Goal: Task Accomplishment & Management: Manage account settings

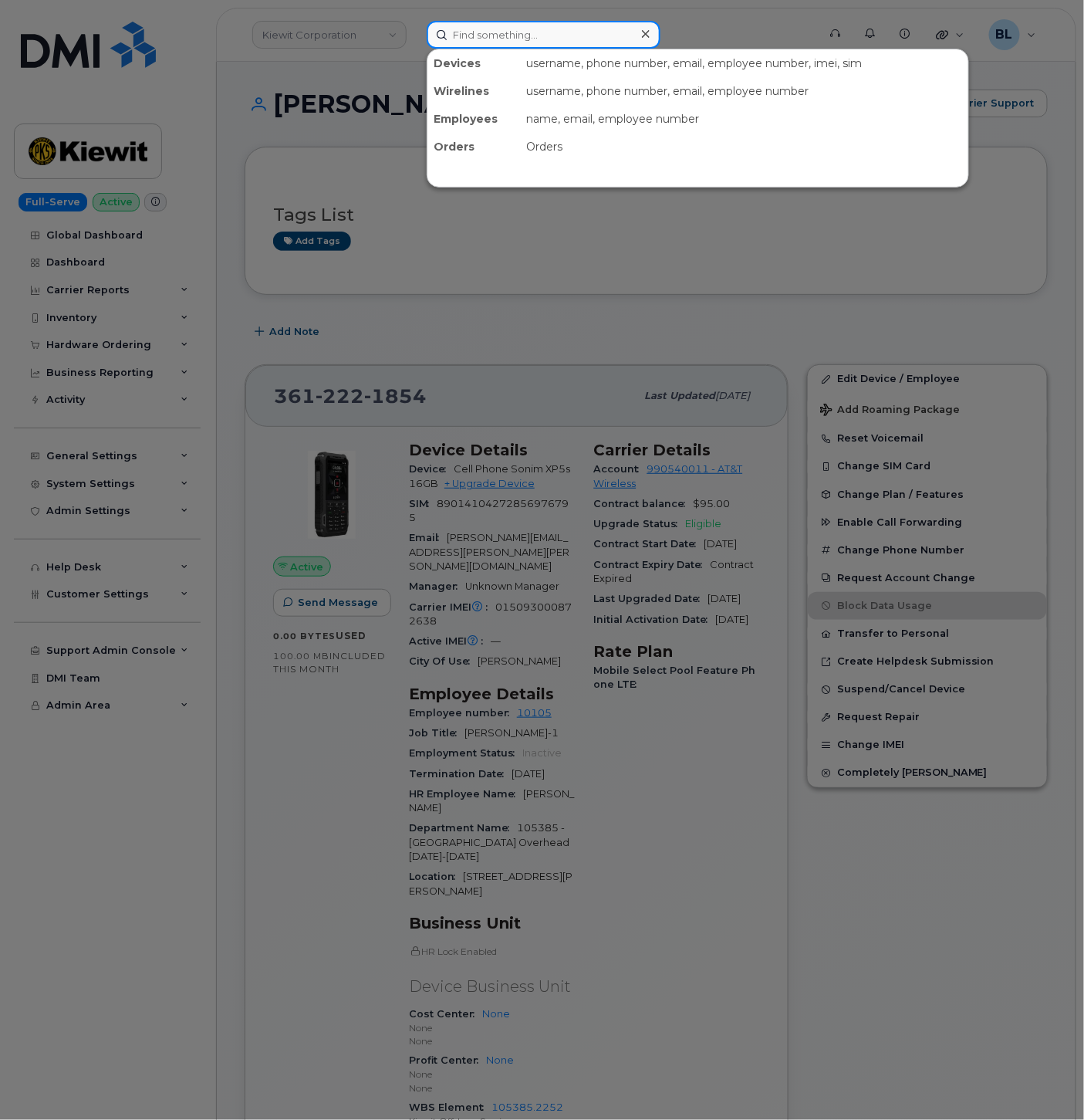
click at [538, 32] on input at bounding box center [543, 35] width 233 height 28
drag, startPoint x: 435, startPoint y: 388, endPoint x: 483, endPoint y: 280, distance: 118.2
click at [435, 388] on div at bounding box center [542, 560] width 1084 height 1120
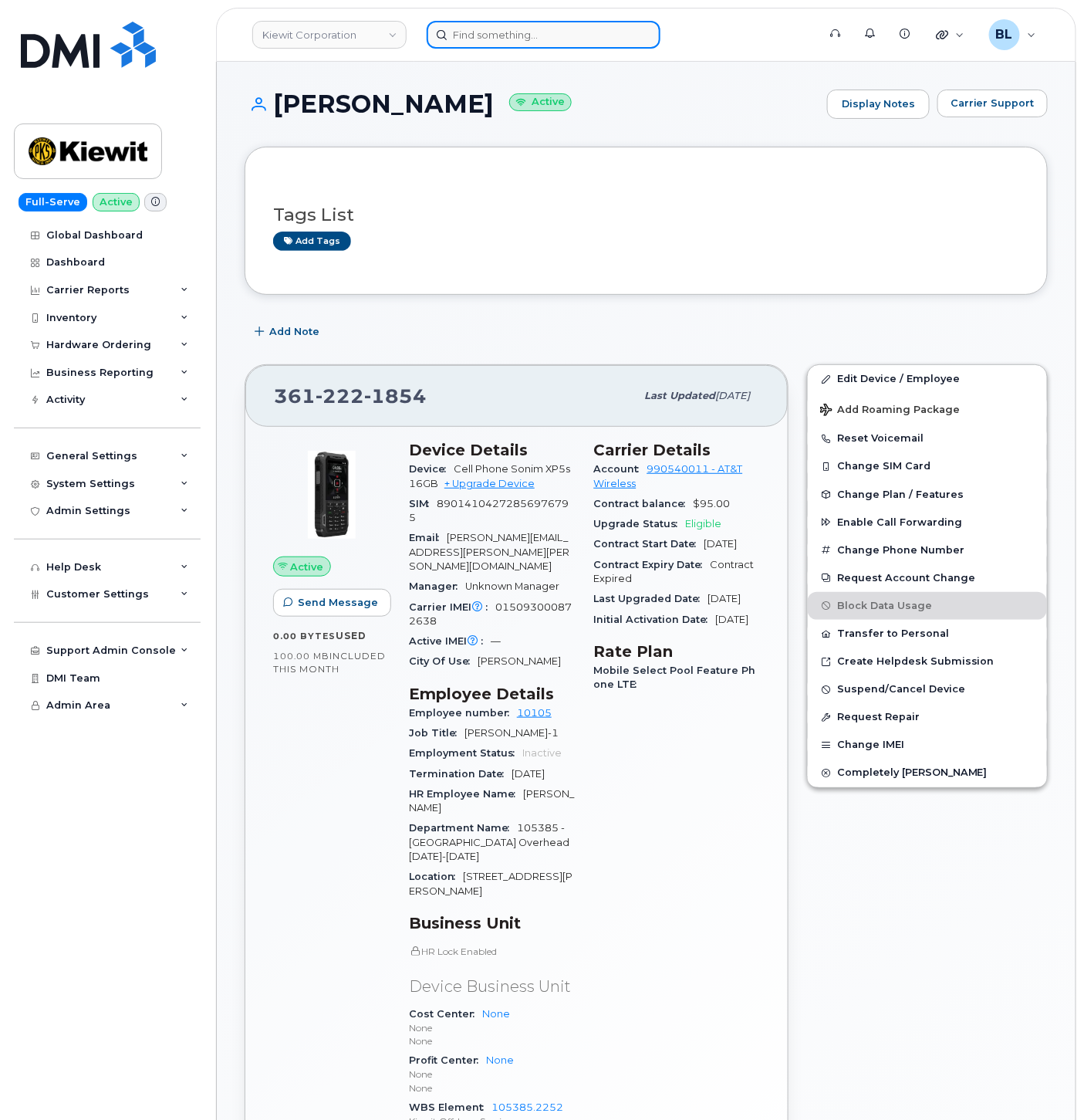
click at [519, 21] on input at bounding box center [543, 35] width 233 height 28
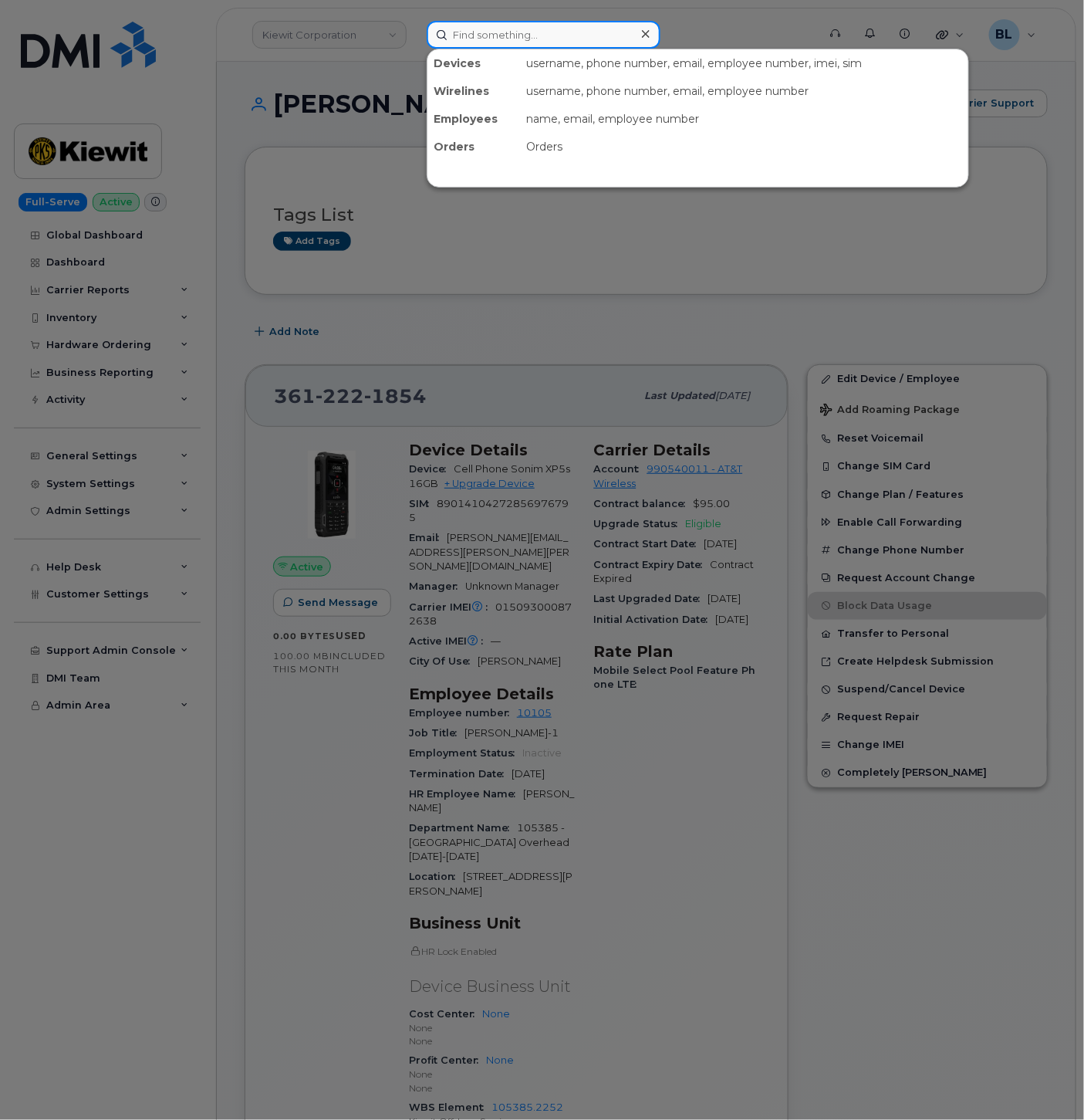
paste input "4025771831"
type input "4025771831"
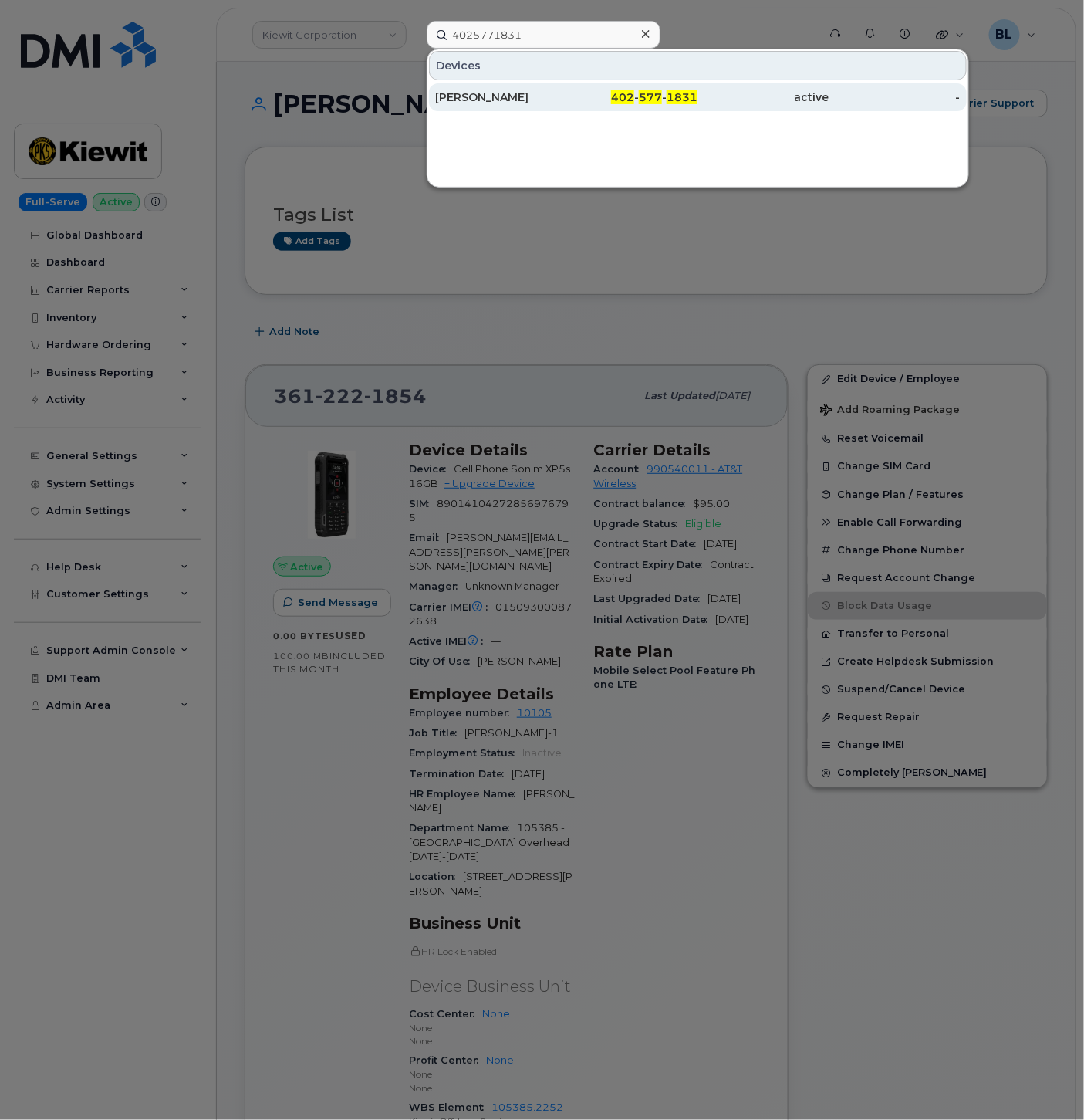
click at [605, 85] on div "402 - 577 - 1831" at bounding box center [631, 98] width 131 height 28
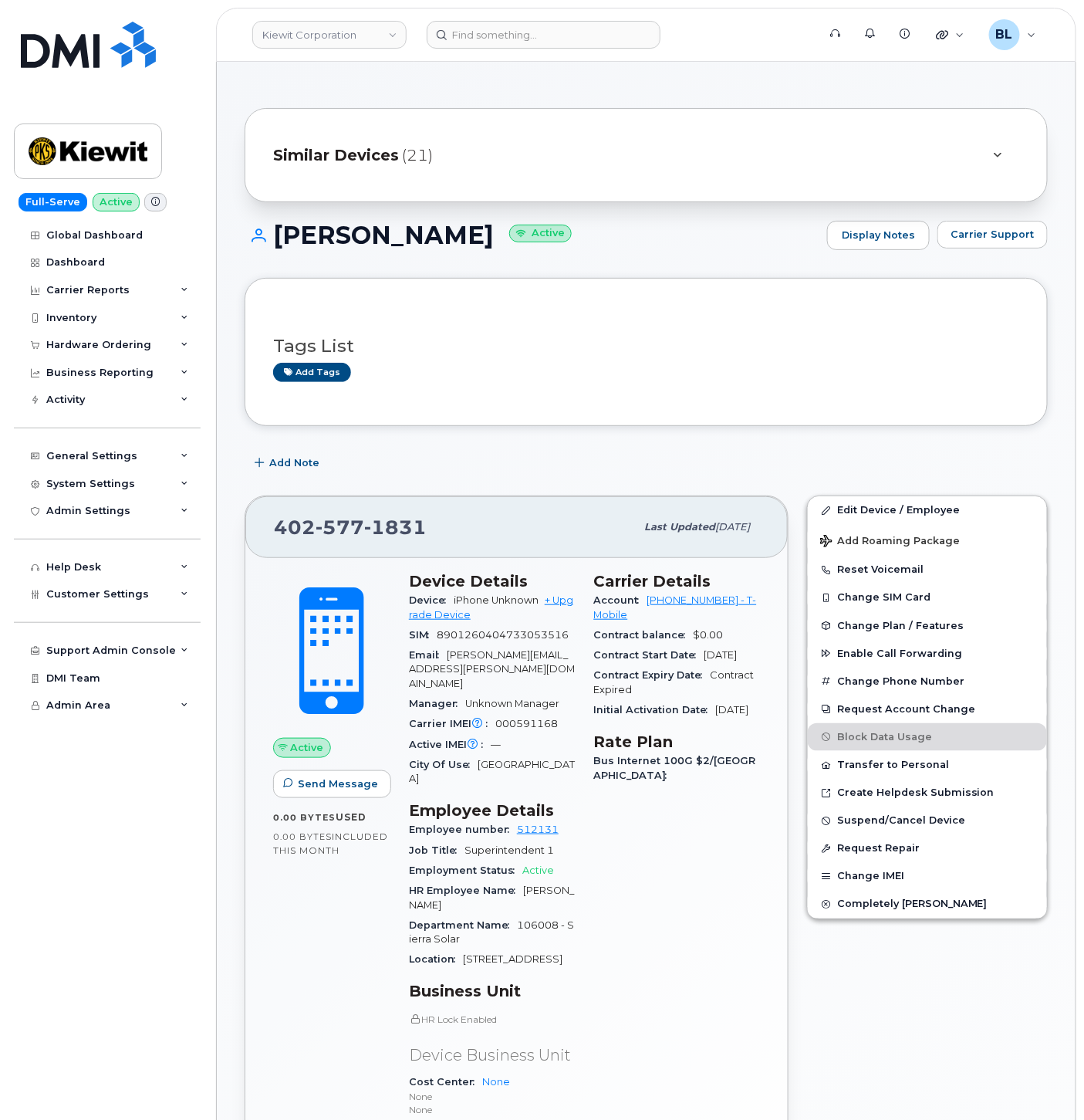
drag, startPoint x: 545, startPoint y: 79, endPoint x: 561, endPoint y: 36, distance: 45.9
click at [550, 71] on div "Similar Devices (21) KIEWIT Active Display Notes Carrier Support Tags List Add …" at bounding box center [646, 1129] width 859 height 2135
click at [561, 32] on input at bounding box center [543, 35] width 233 height 28
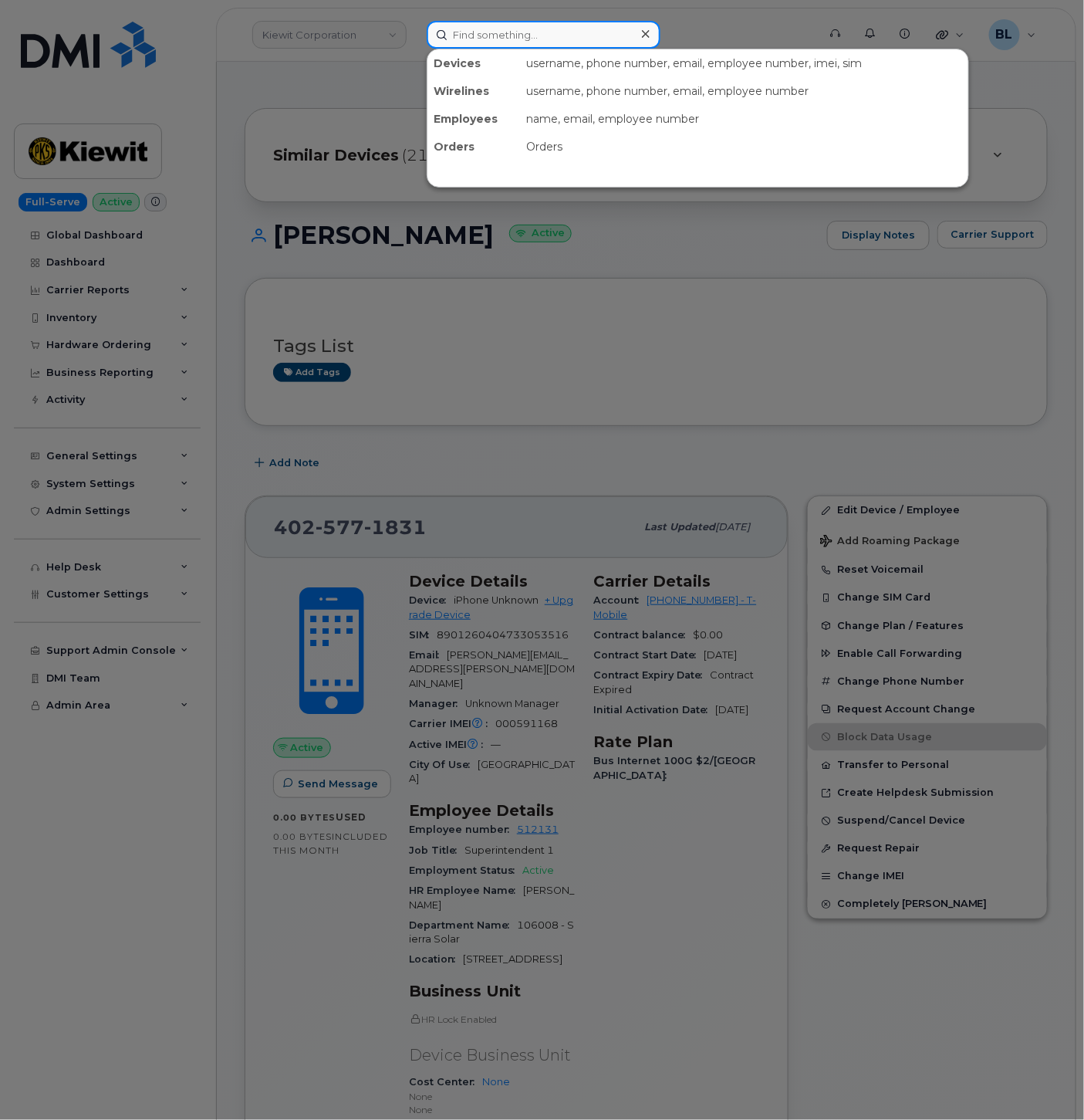
paste input "5627277286"
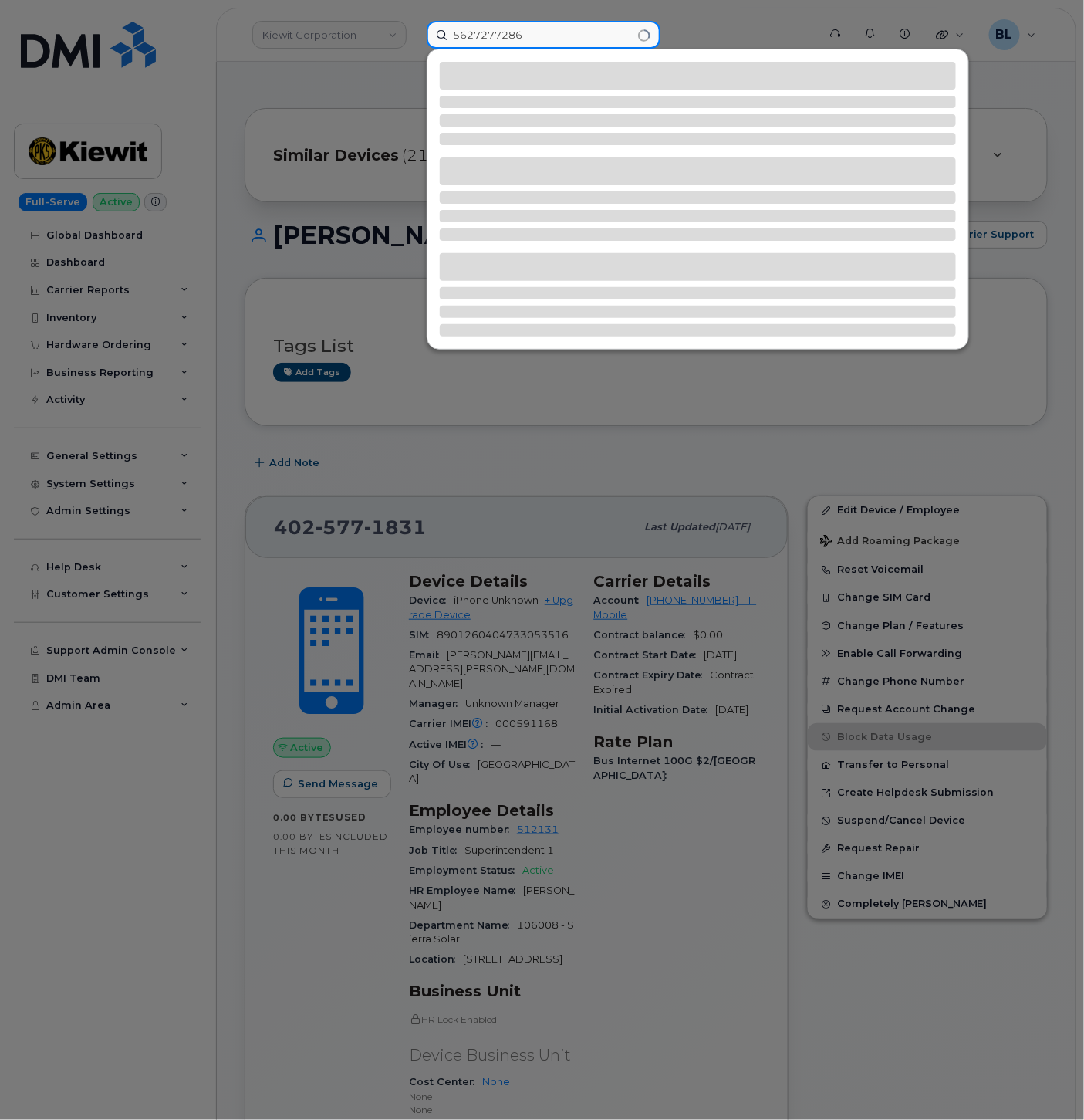
type input "5627277286"
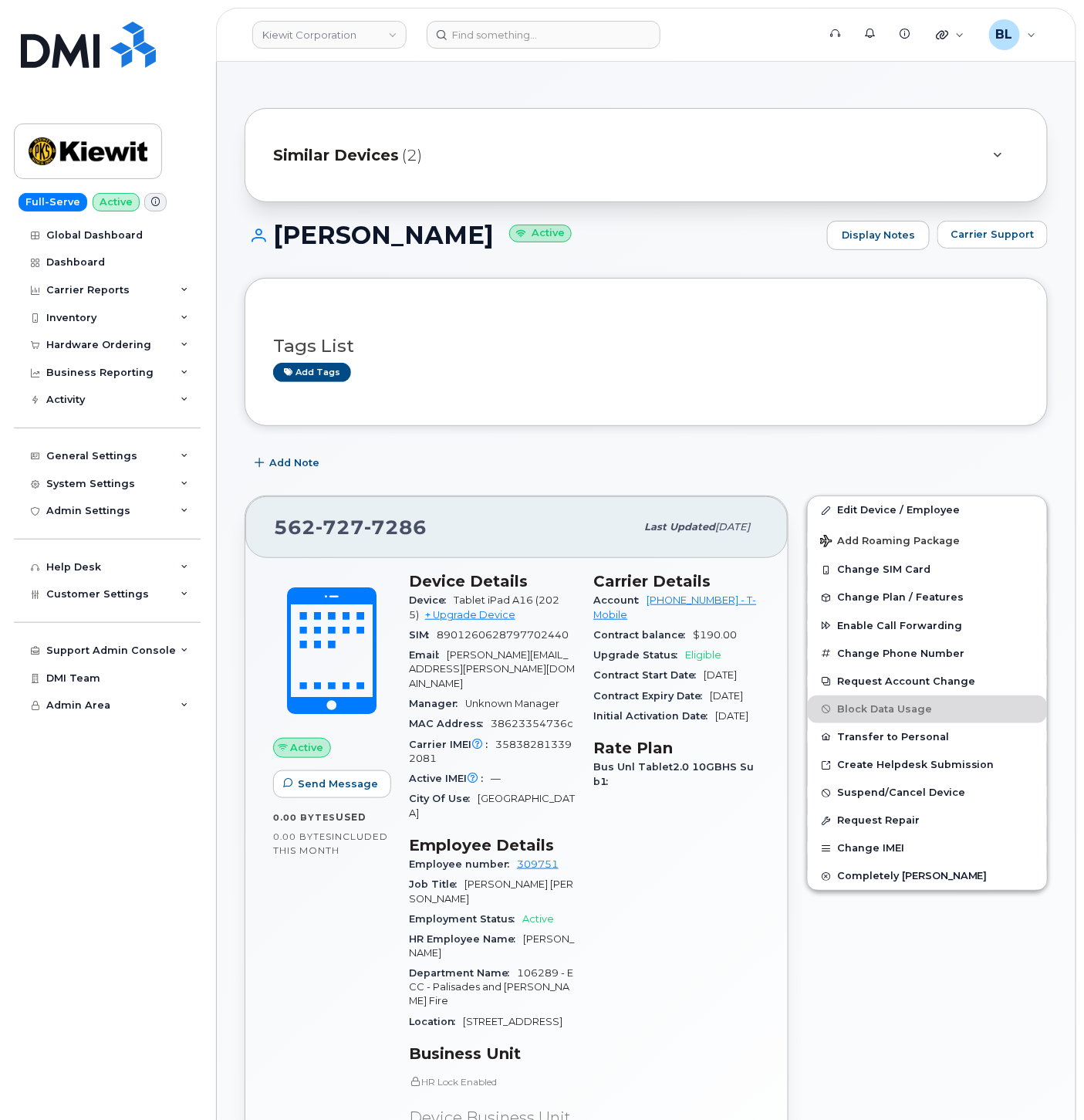
click at [799, 56] on header "Kiewit Corporation Support Alerts Knowledge Base Quicklinks Suspend / Cancel De…" at bounding box center [646, 34] width 860 height 54
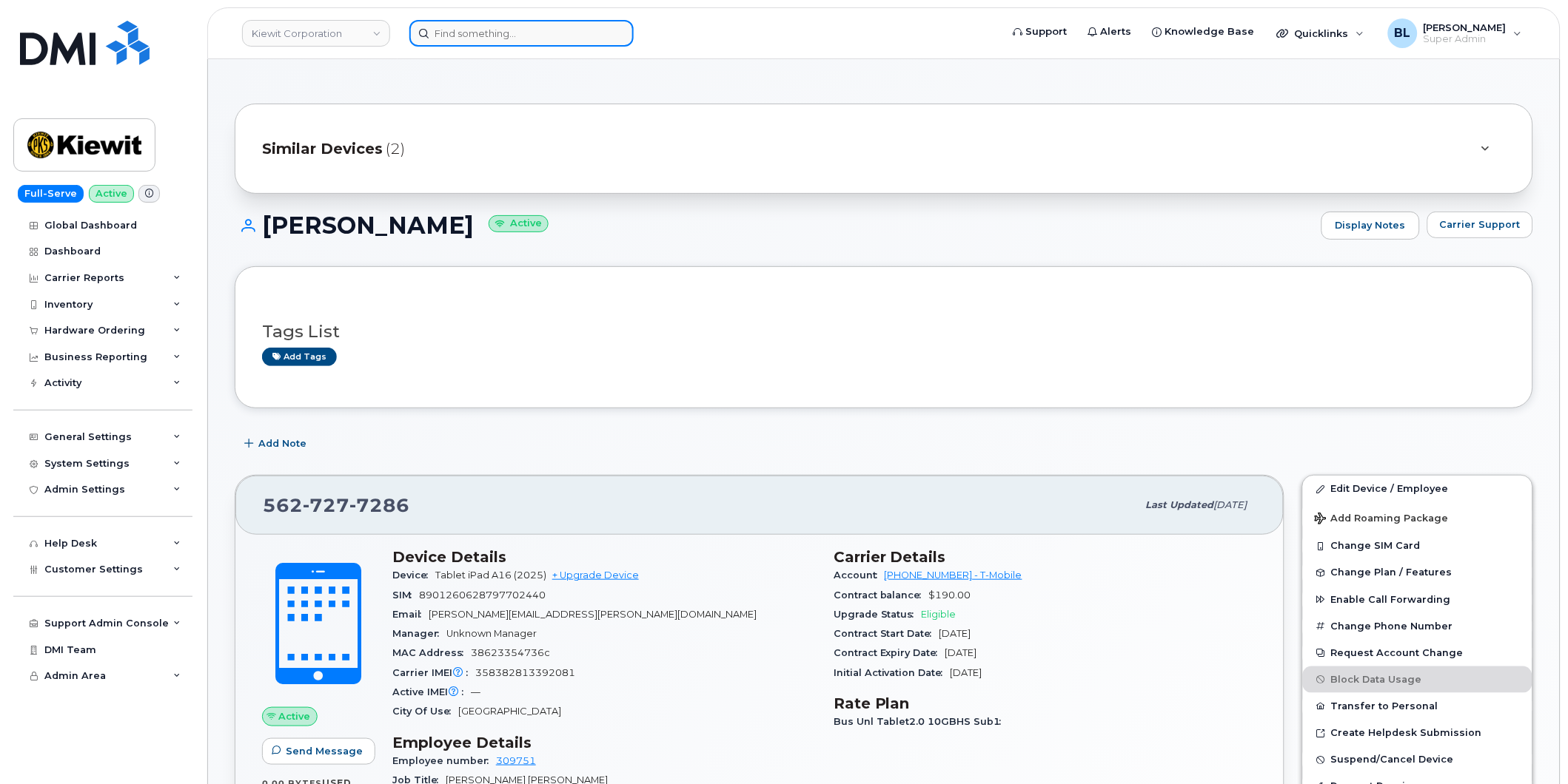
drag, startPoint x: 478, startPoint y: 27, endPoint x: 484, endPoint y: 39, distance: 13.4
click at [478, 27] on input at bounding box center [521, 33] width 224 height 27
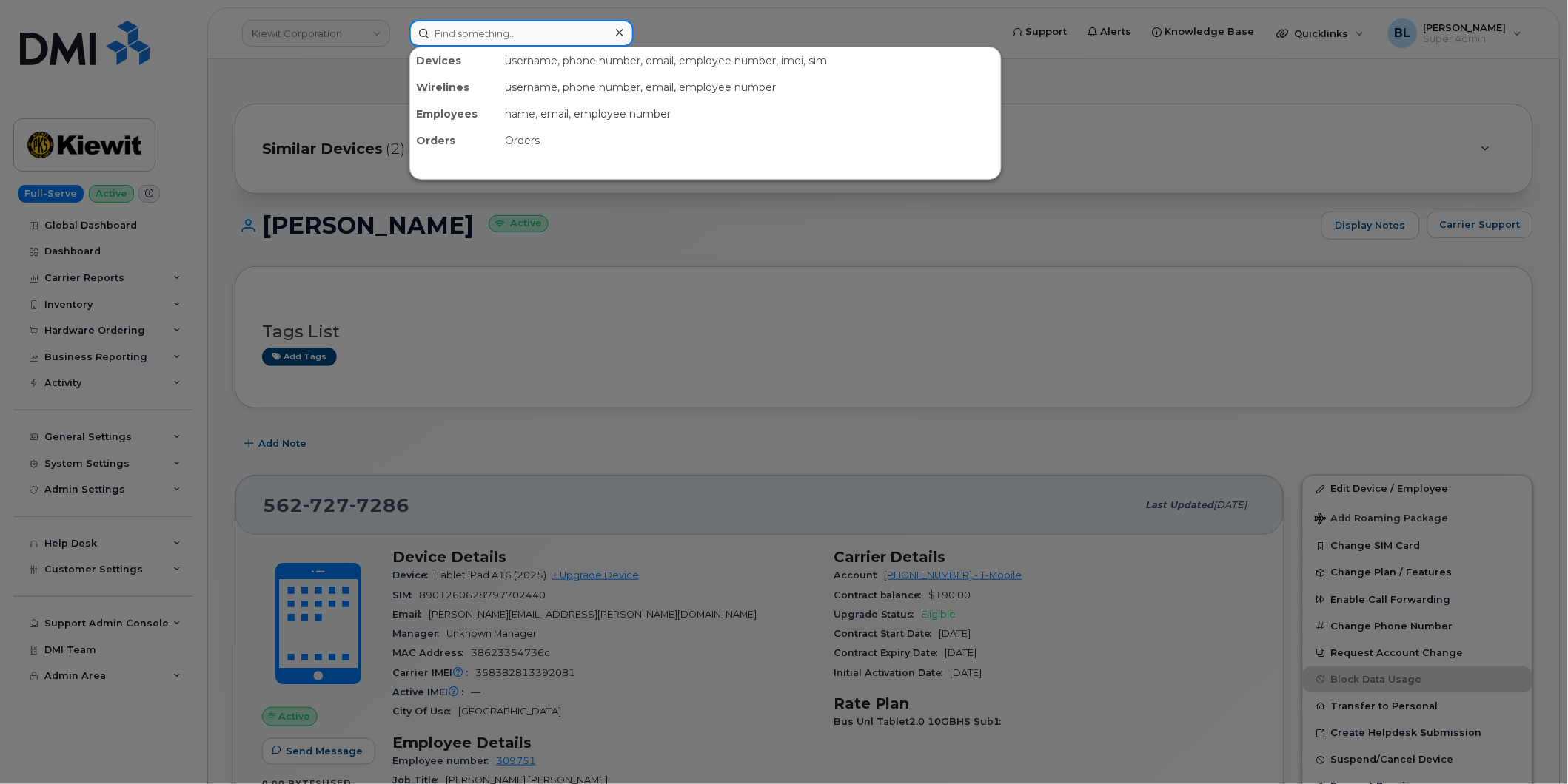
paste input "4024828321"
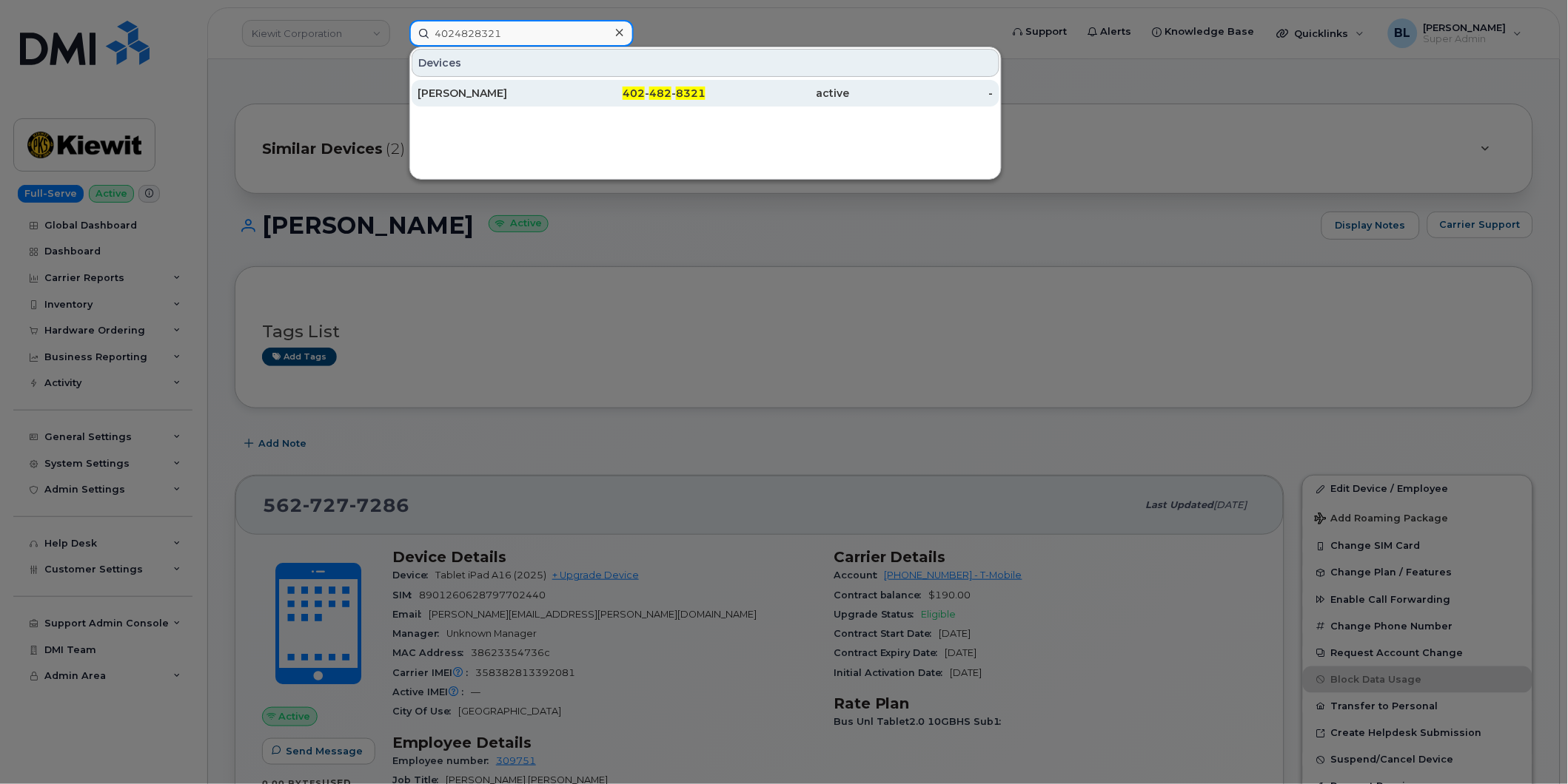
type input "4024828321"
click at [603, 88] on div "402 - 482 - 8321" at bounding box center [634, 93] width 144 height 14
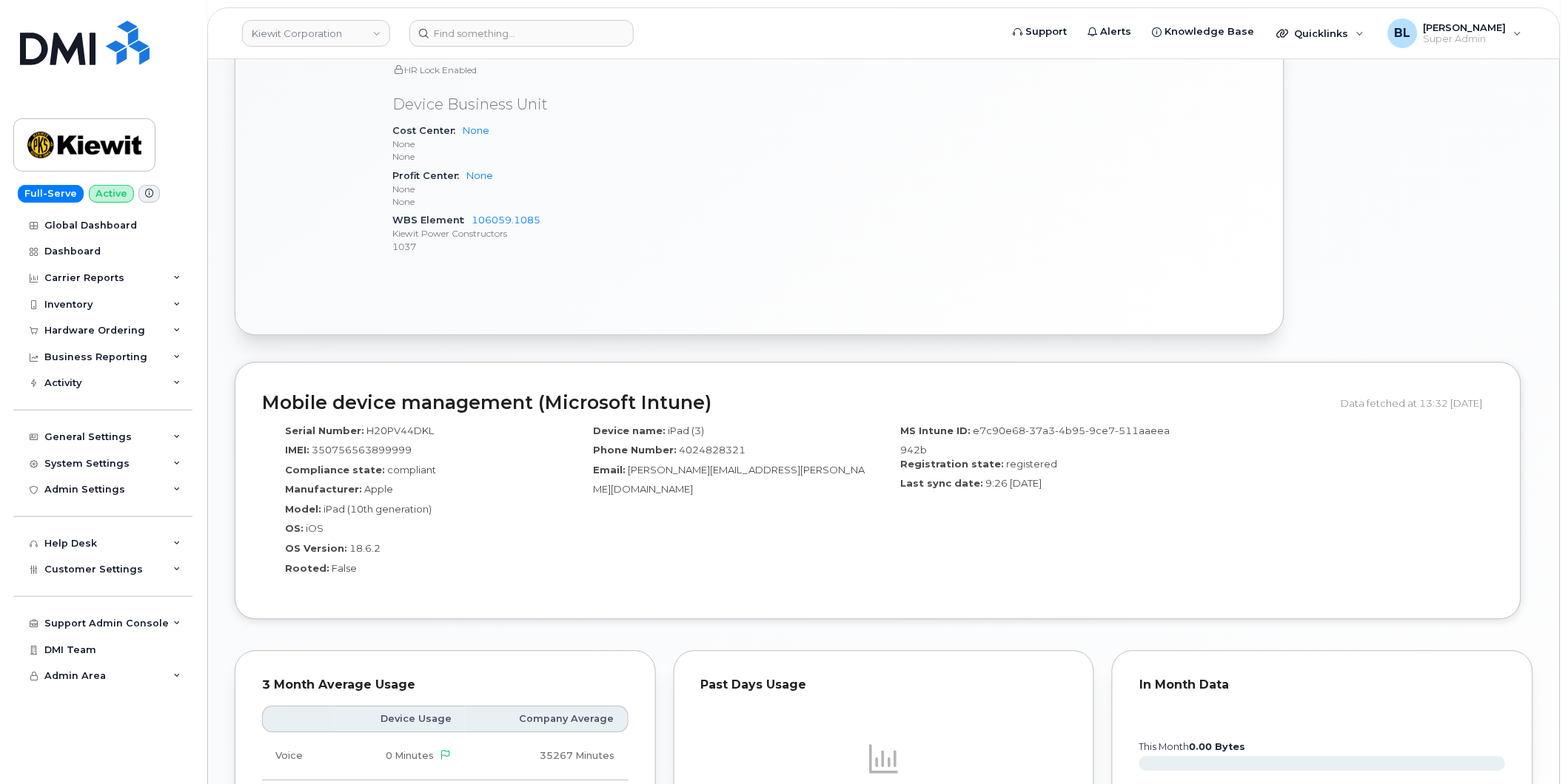
scroll to position [877, 0]
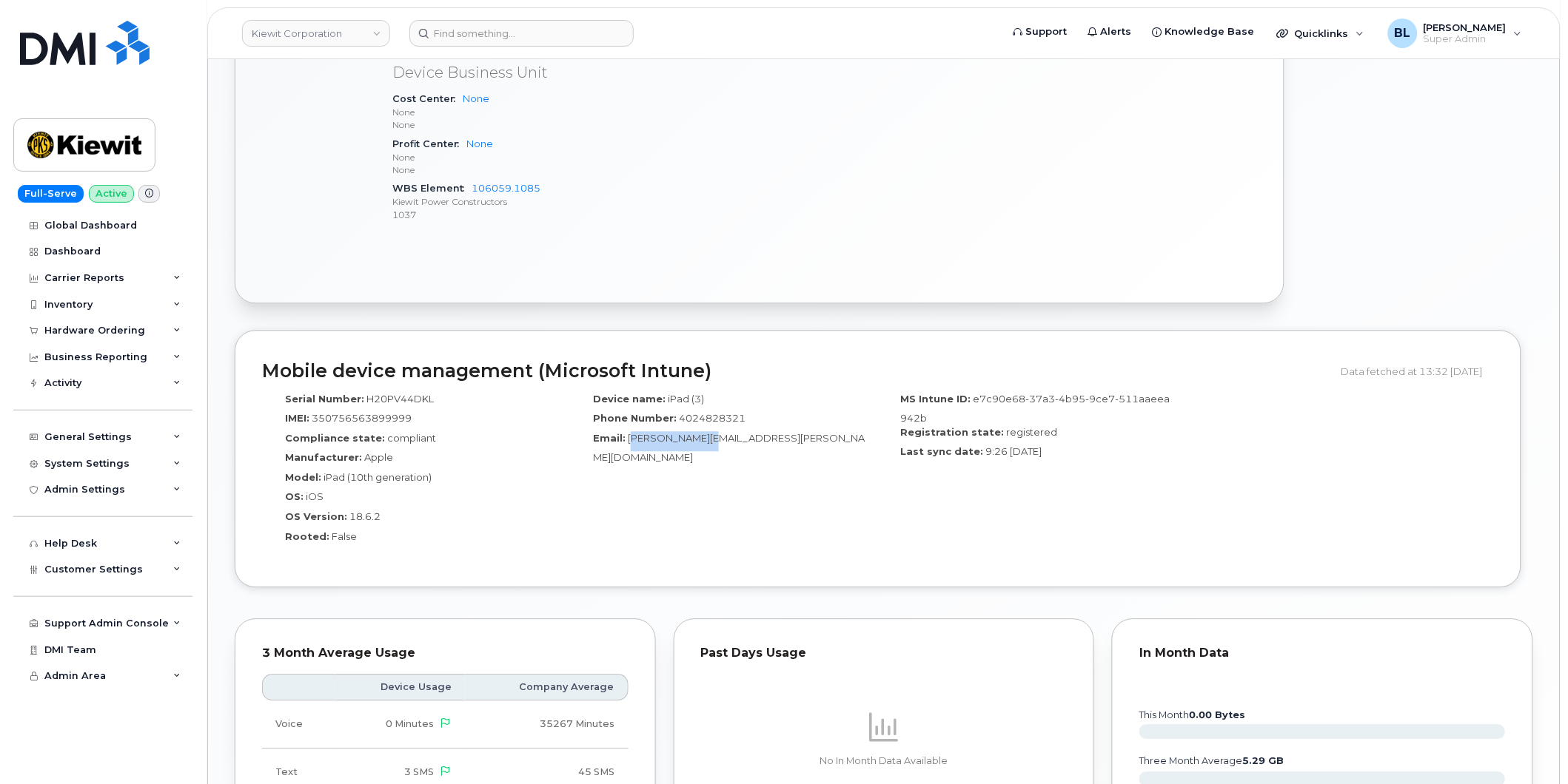
drag, startPoint x: 631, startPoint y: 441, endPoint x: 707, endPoint y: 434, distance: 76.3
click at [706, 435] on span "Charles.Sawyer1@Kiewit.com" at bounding box center [728, 448] width 272 height 32
click at [712, 434] on span "Charles.Sawyer1@Kiewit.com" at bounding box center [728, 448] width 272 height 32
drag, startPoint x: 631, startPoint y: 438, endPoint x: 787, endPoint y: 444, distance: 156.1
click at [787, 444] on div "Email: Charles.Sawyer1@Kiewit.com" at bounding box center [724, 448] width 285 height 33
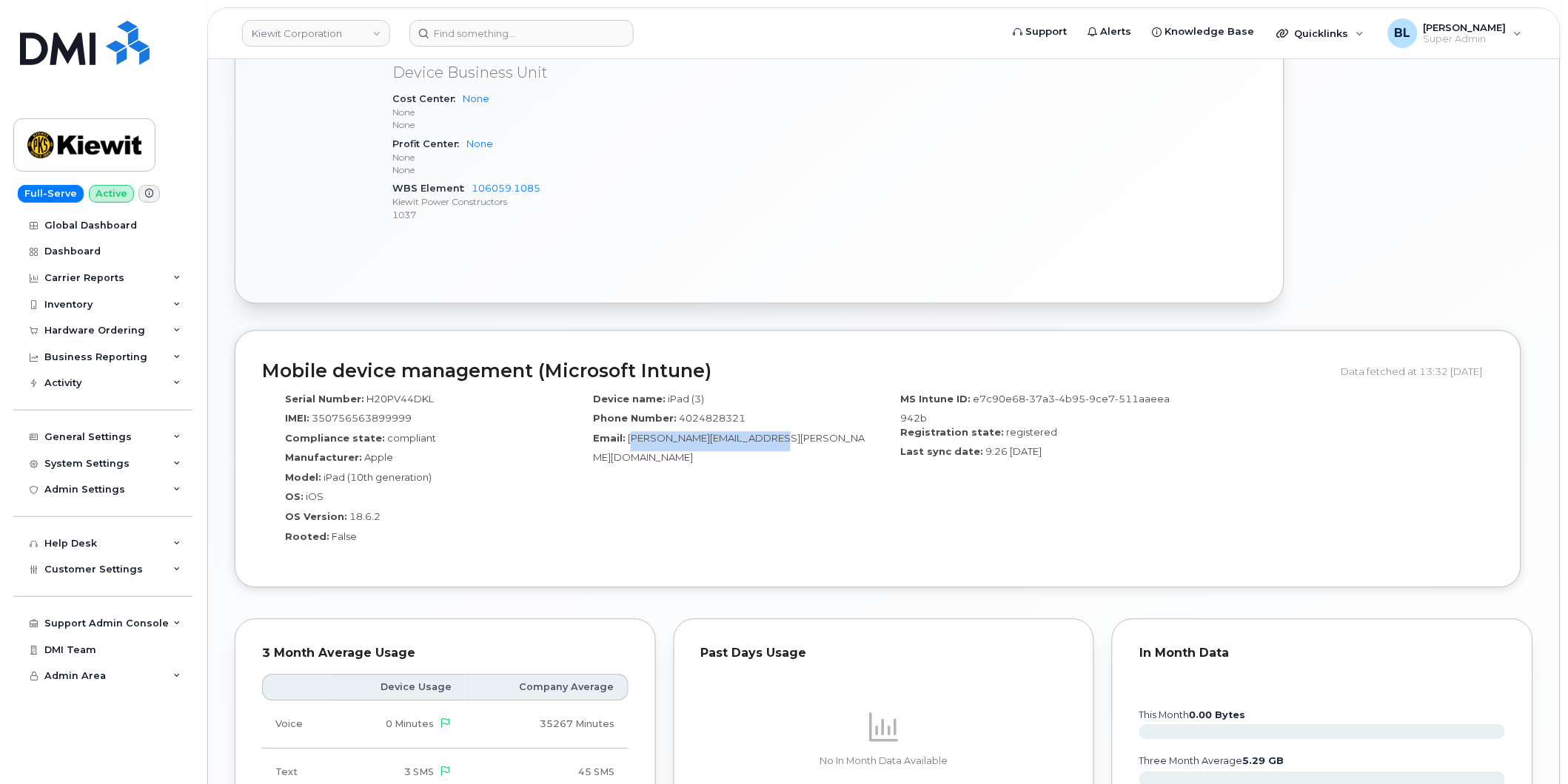
click at [787, 444] on div "Email: Charles.Sawyer1@Kiewit.com" at bounding box center [724, 448] width 285 height 33
click at [521, 438] on div "Compliance state: compliant" at bounding box center [416, 442] width 285 height 20
drag, startPoint x: 764, startPoint y: 158, endPoint x: 680, endPoint y: 115, distance: 94.4
click at [764, 158] on p "None" at bounding box center [604, 158] width 423 height 13
click at [513, 23] on input at bounding box center [521, 33] width 224 height 27
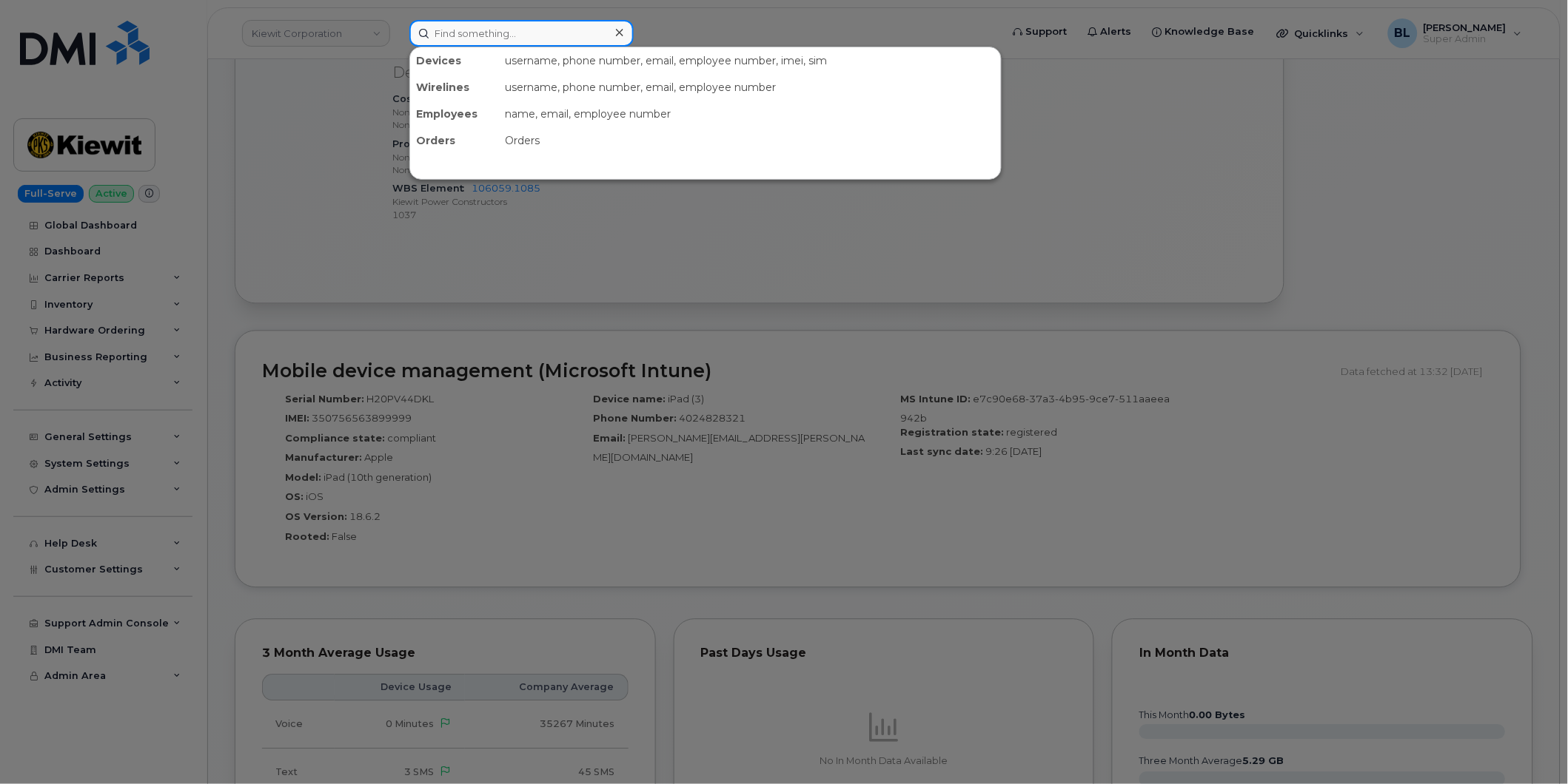
paste input "4024828320"
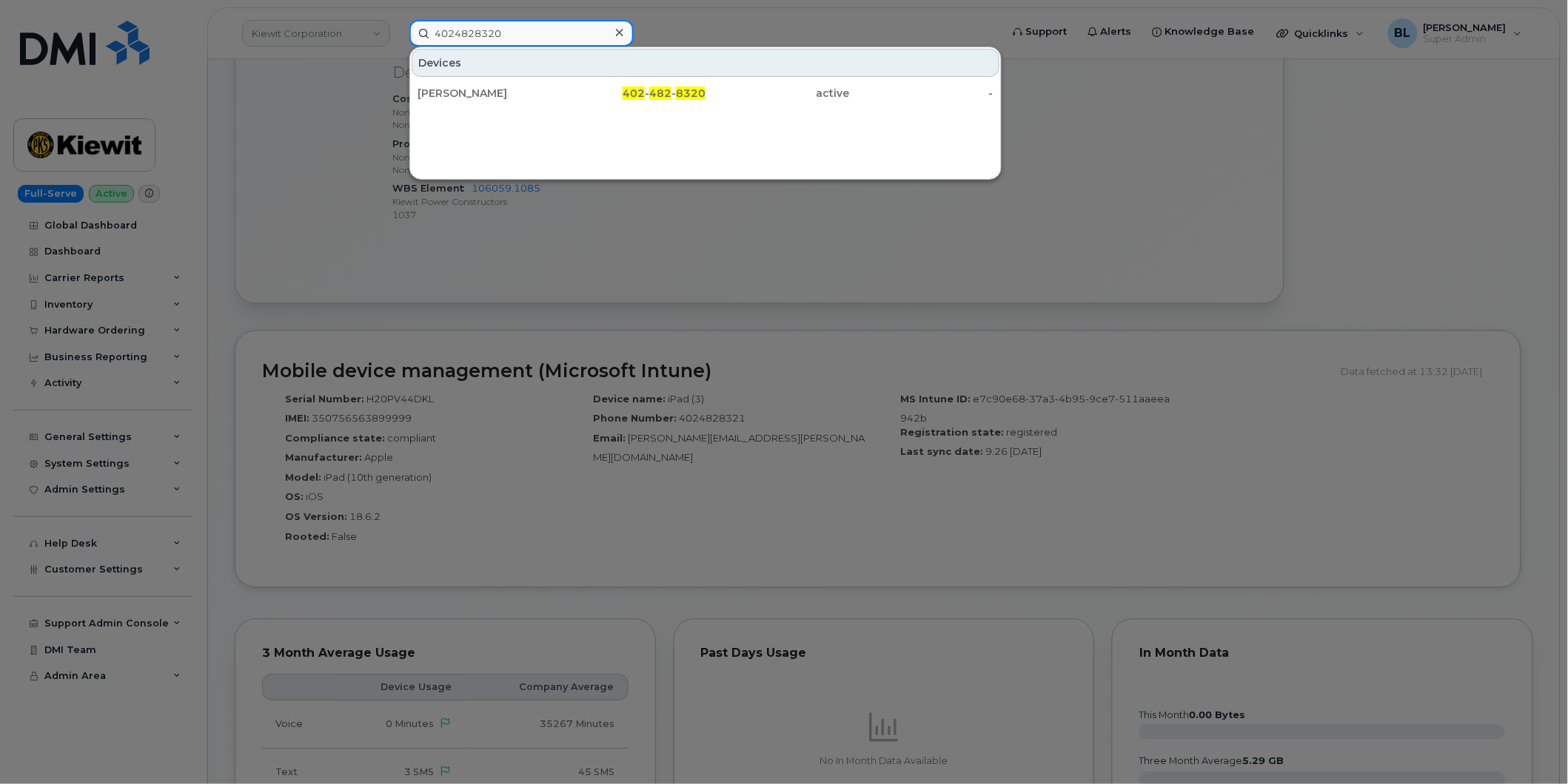
type input "4024828320"
click at [485, 497] on div at bounding box center [784, 392] width 1568 height 784
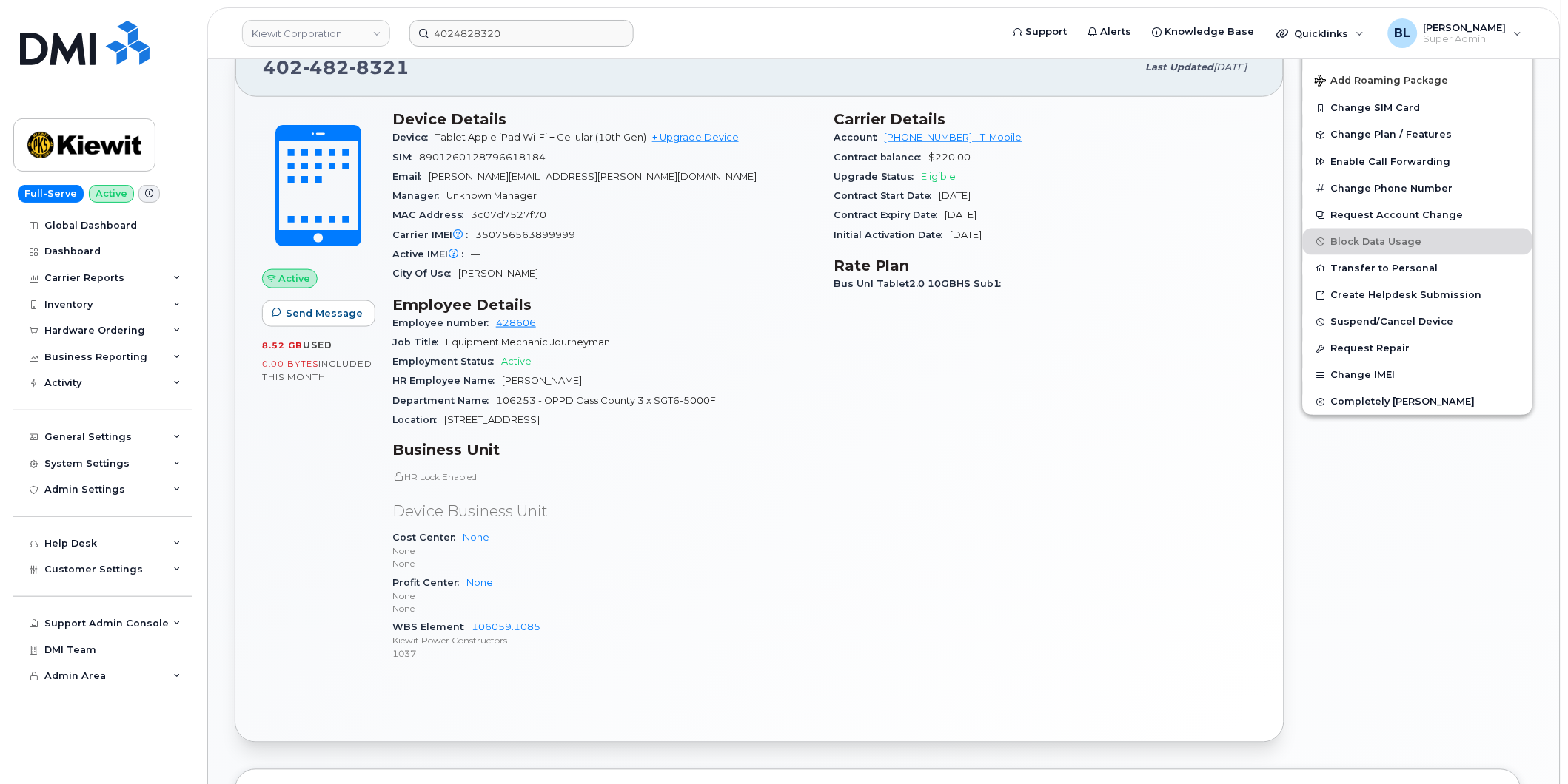
scroll to position [219, 0]
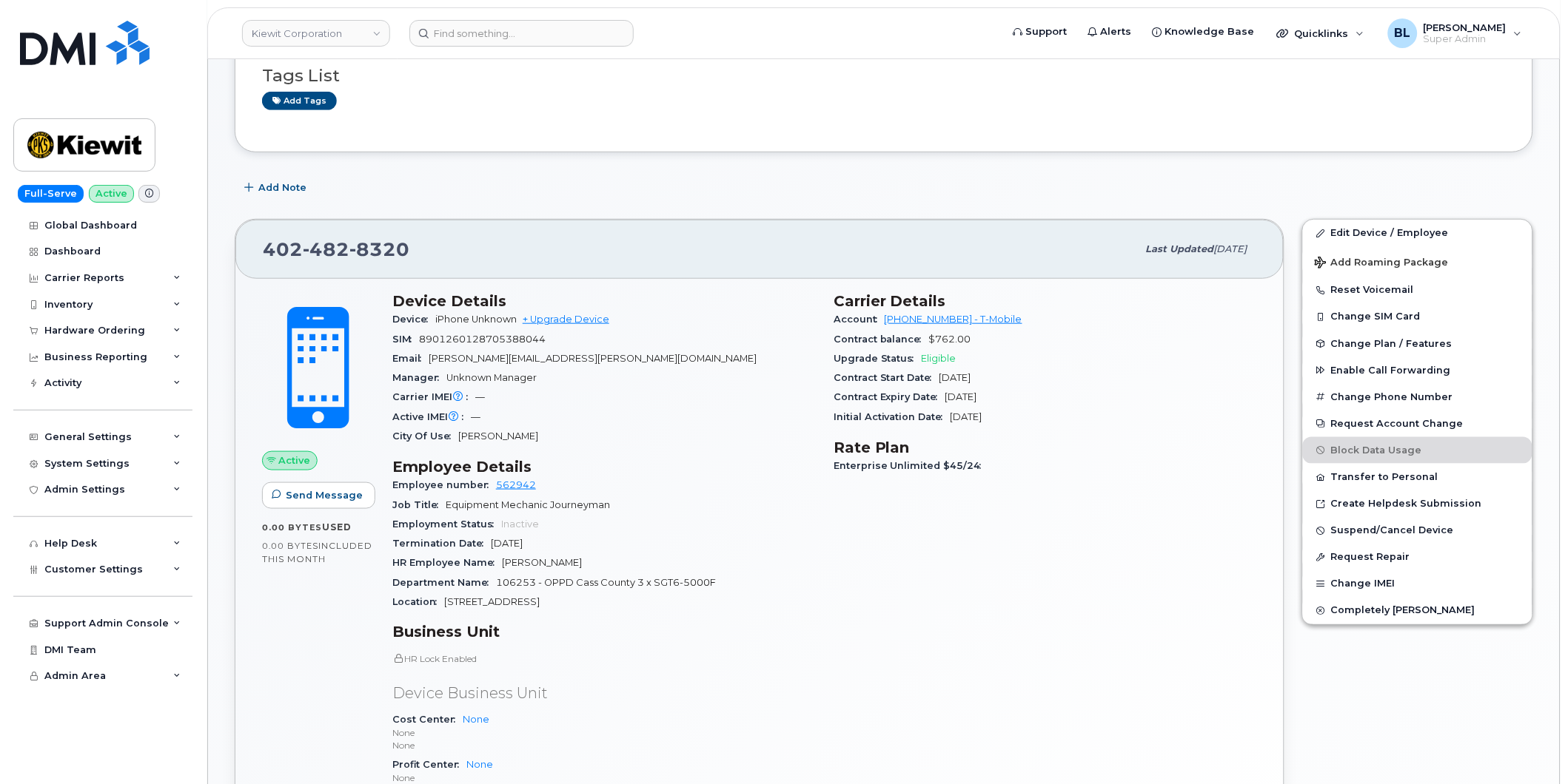
scroll to position [174, 0]
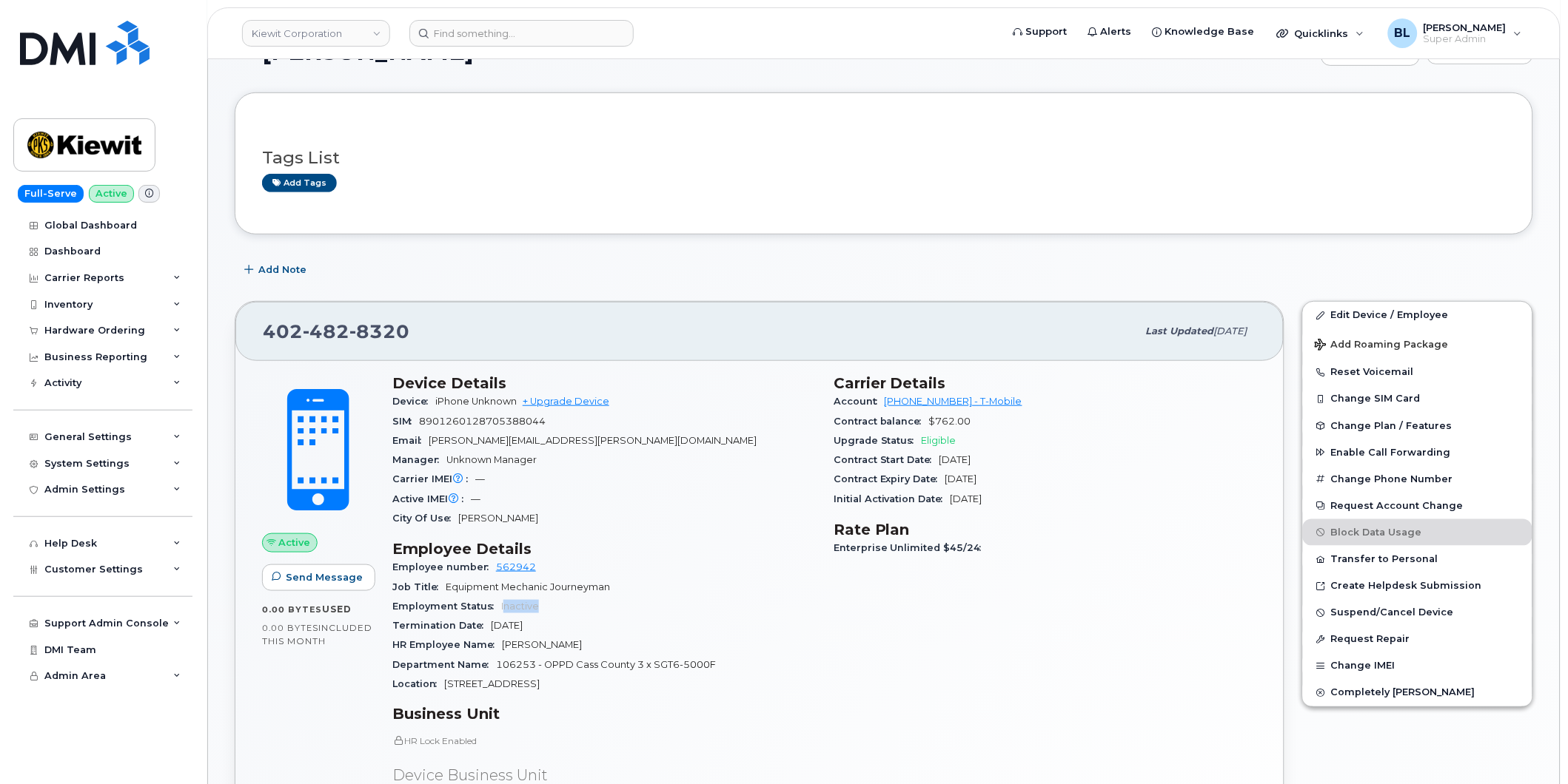
drag, startPoint x: 505, startPoint y: 605, endPoint x: 585, endPoint y: 613, distance: 80.4
click at [585, 613] on div "Employment Status Inactive" at bounding box center [604, 606] width 423 height 19
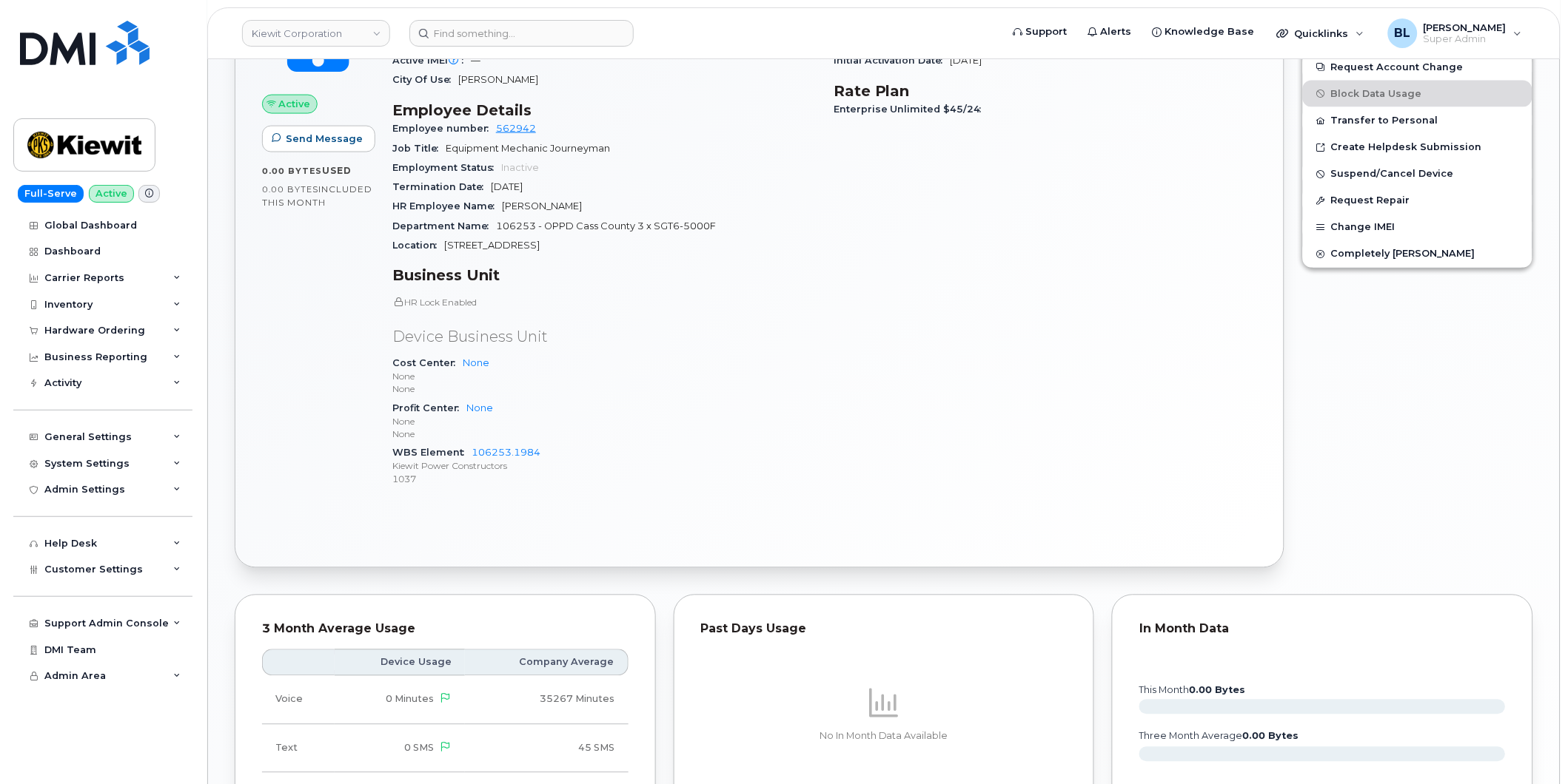
scroll to position [393, 0]
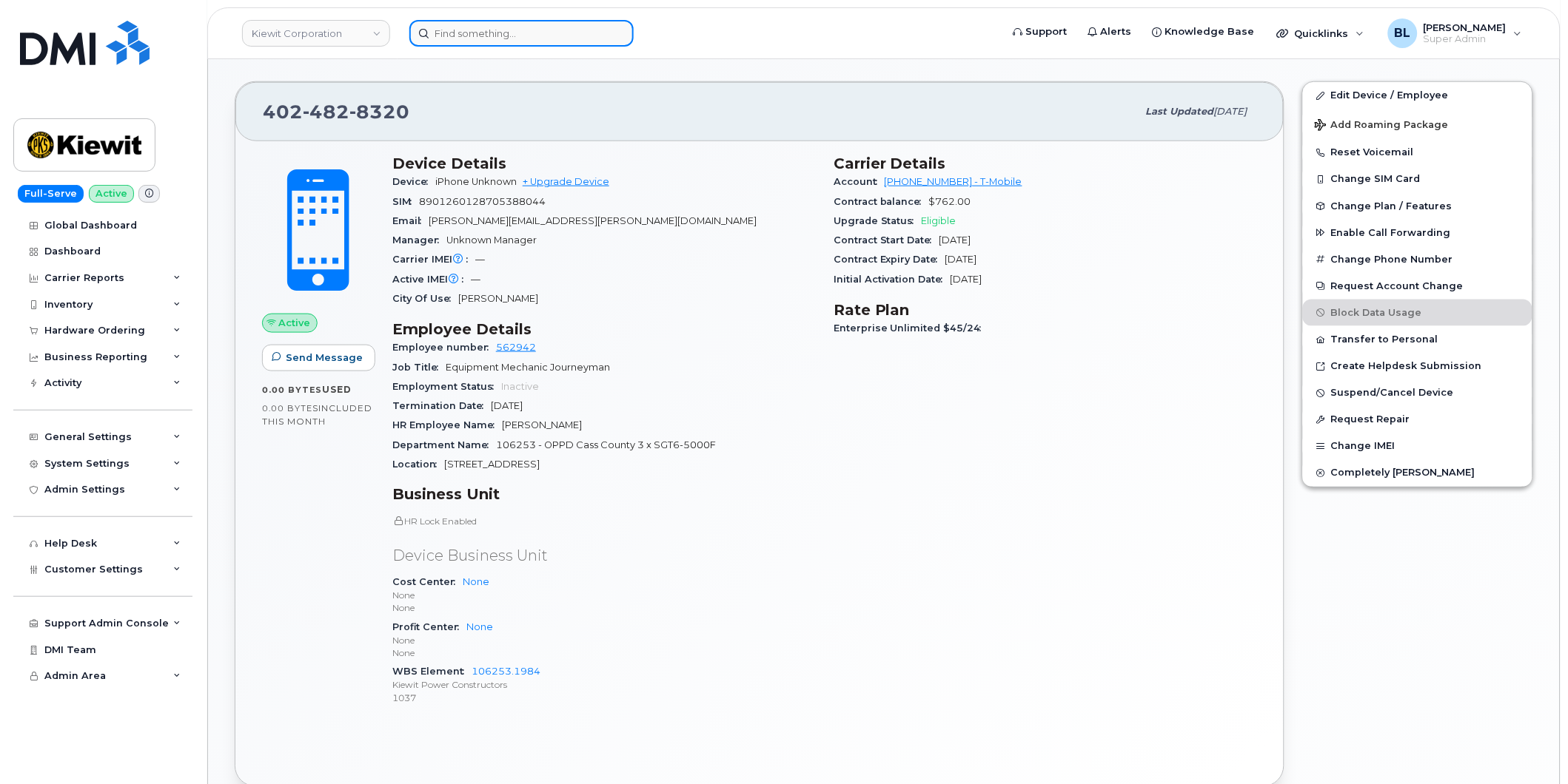
click at [532, 28] on input at bounding box center [521, 33] width 224 height 27
paste input "9282967221"
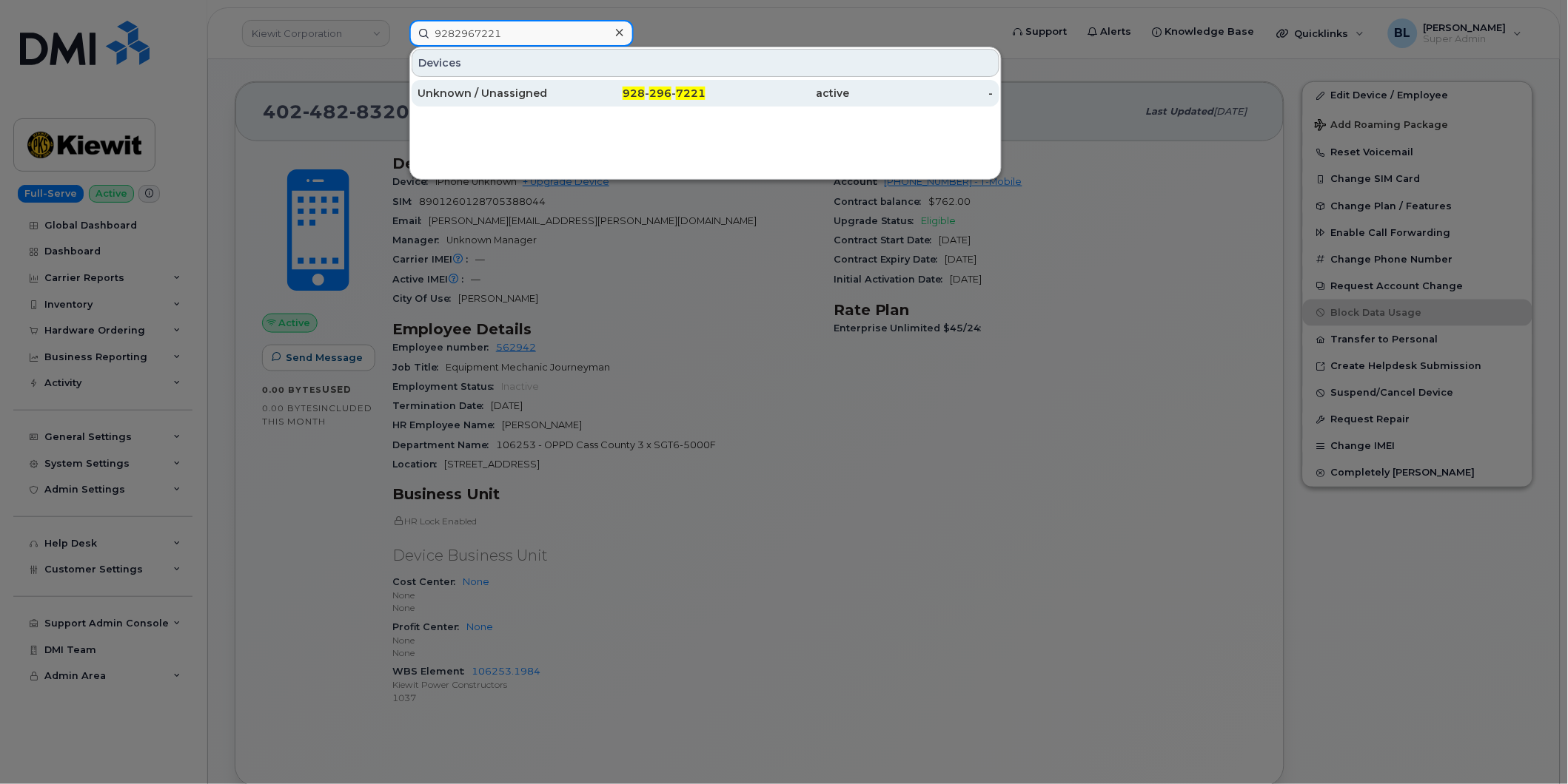
type input "9282967221"
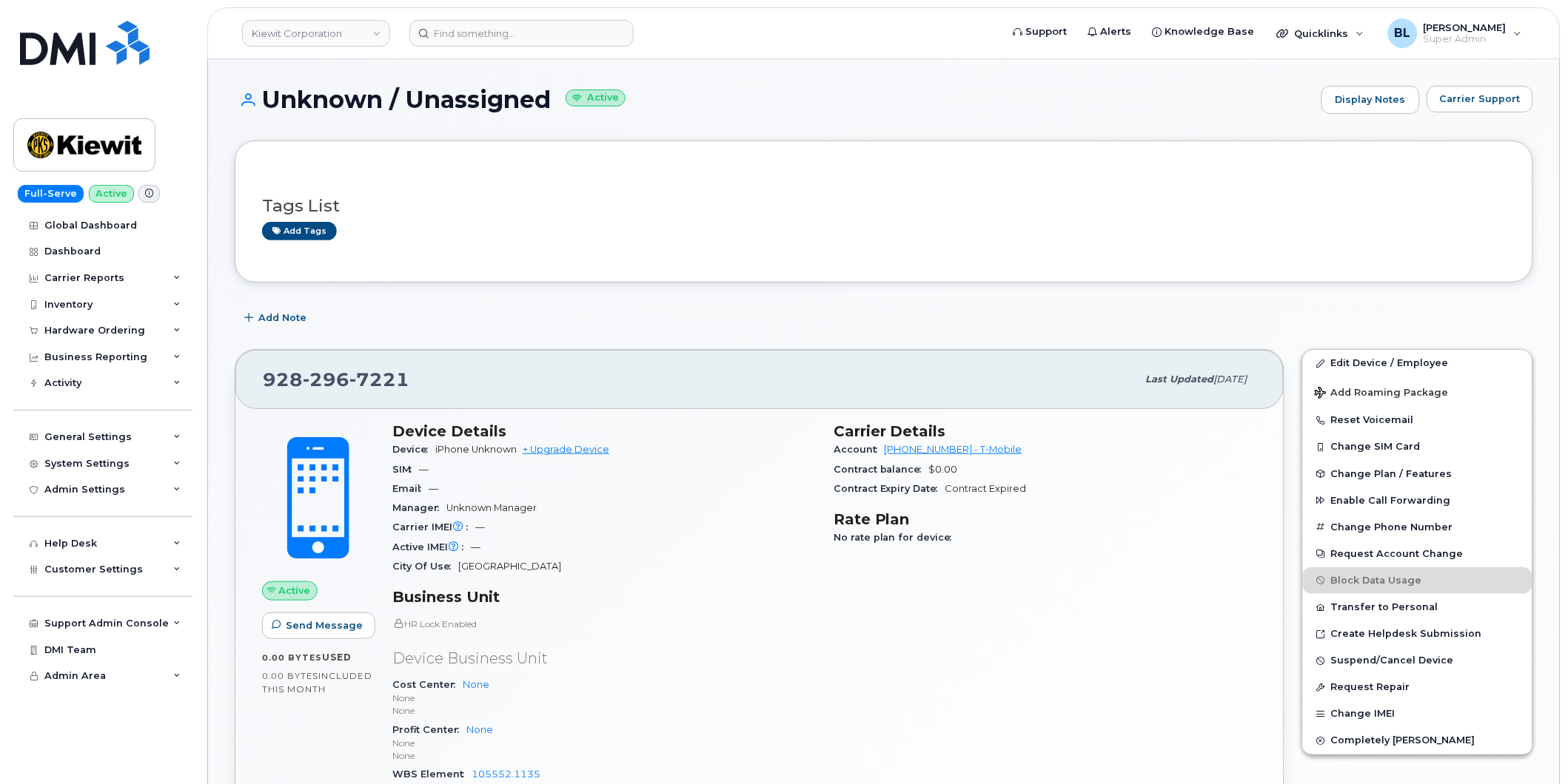
click at [705, 269] on div "Tags List Add tags" at bounding box center [884, 211] width 1298 height 142
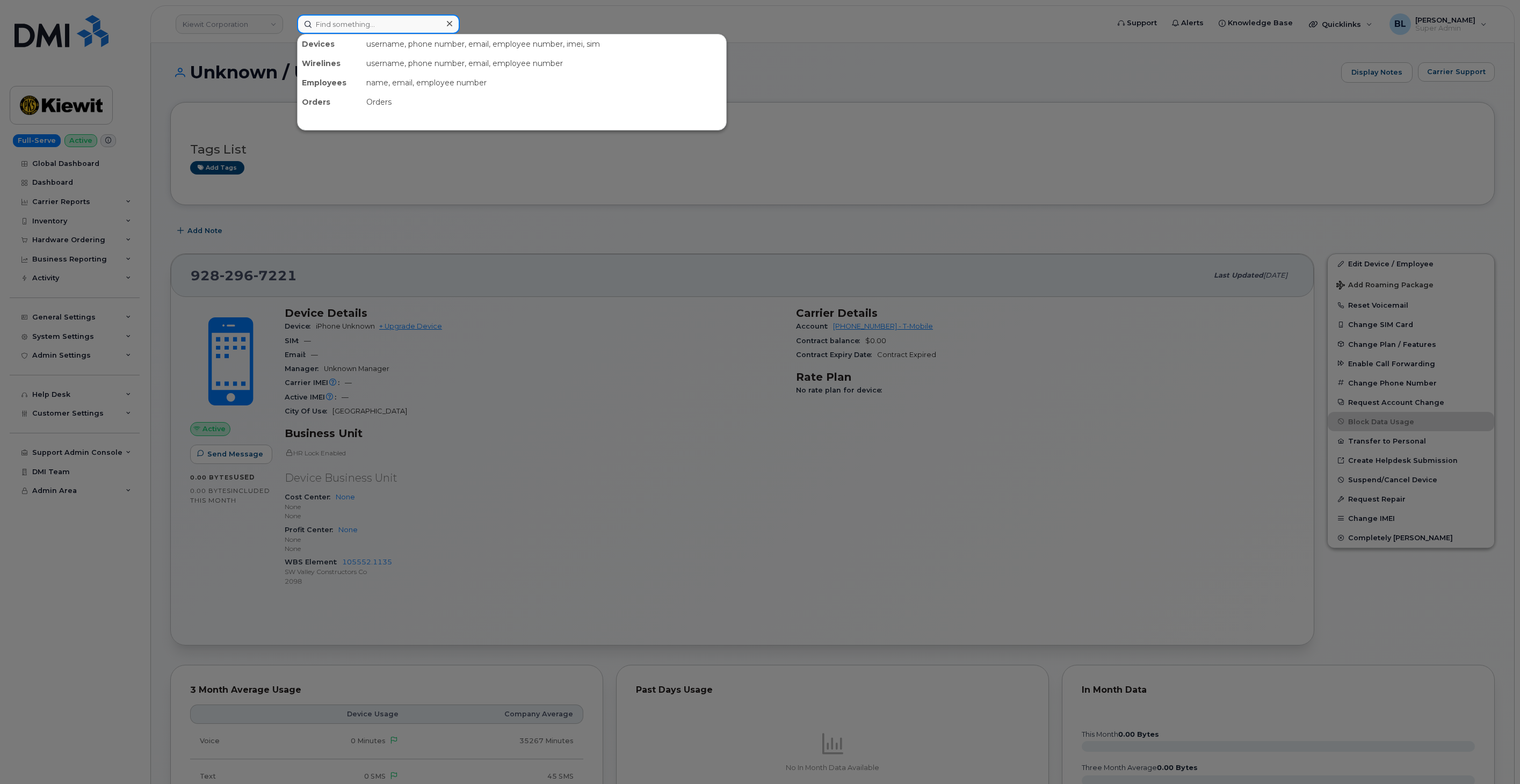
click at [390, 20] on input at bounding box center [378, 24] width 162 height 20
paste input "7544570129"
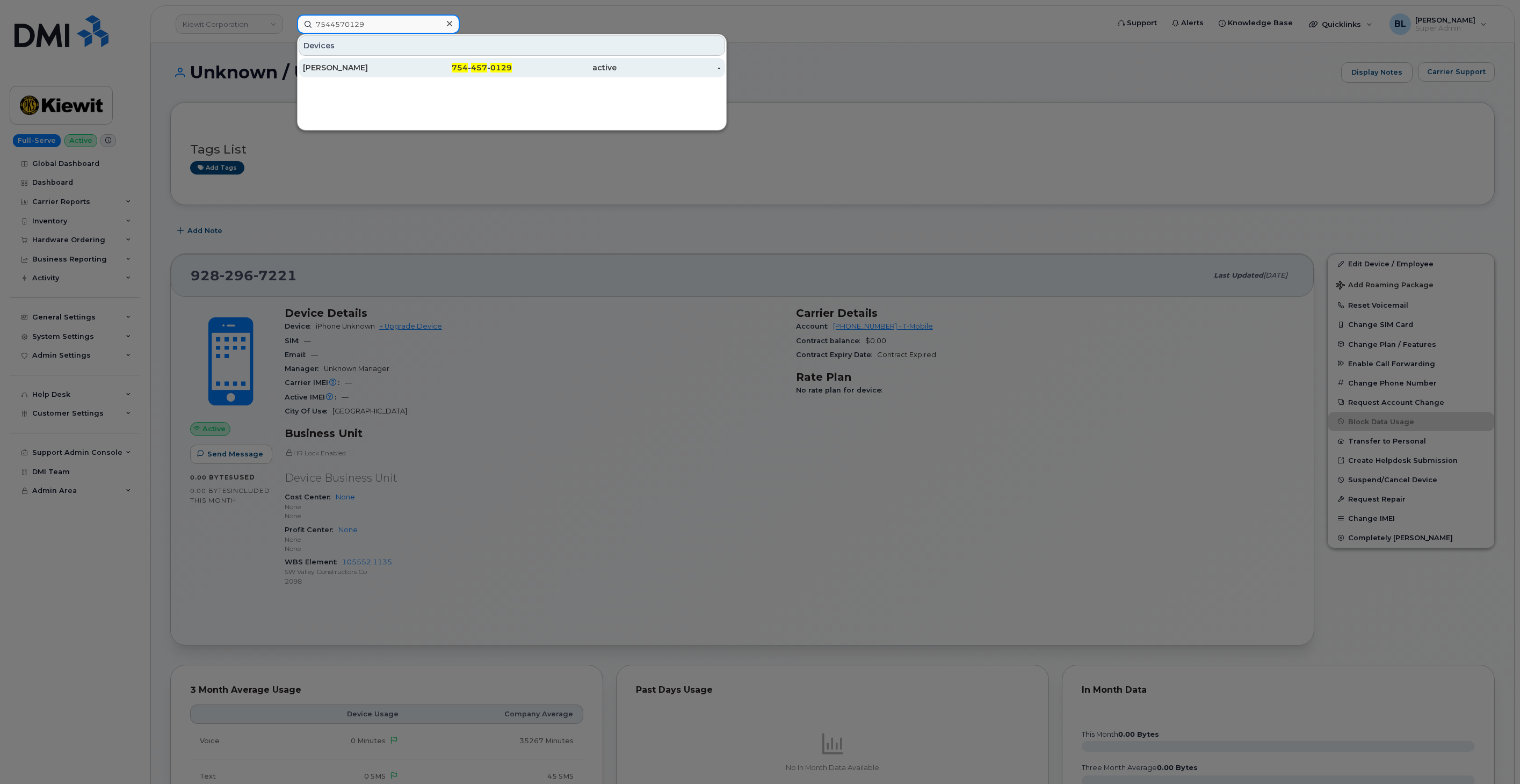
type input "7544570129"
click at [360, 65] on div "KIEWIT" at bounding box center [355, 67] width 105 height 10
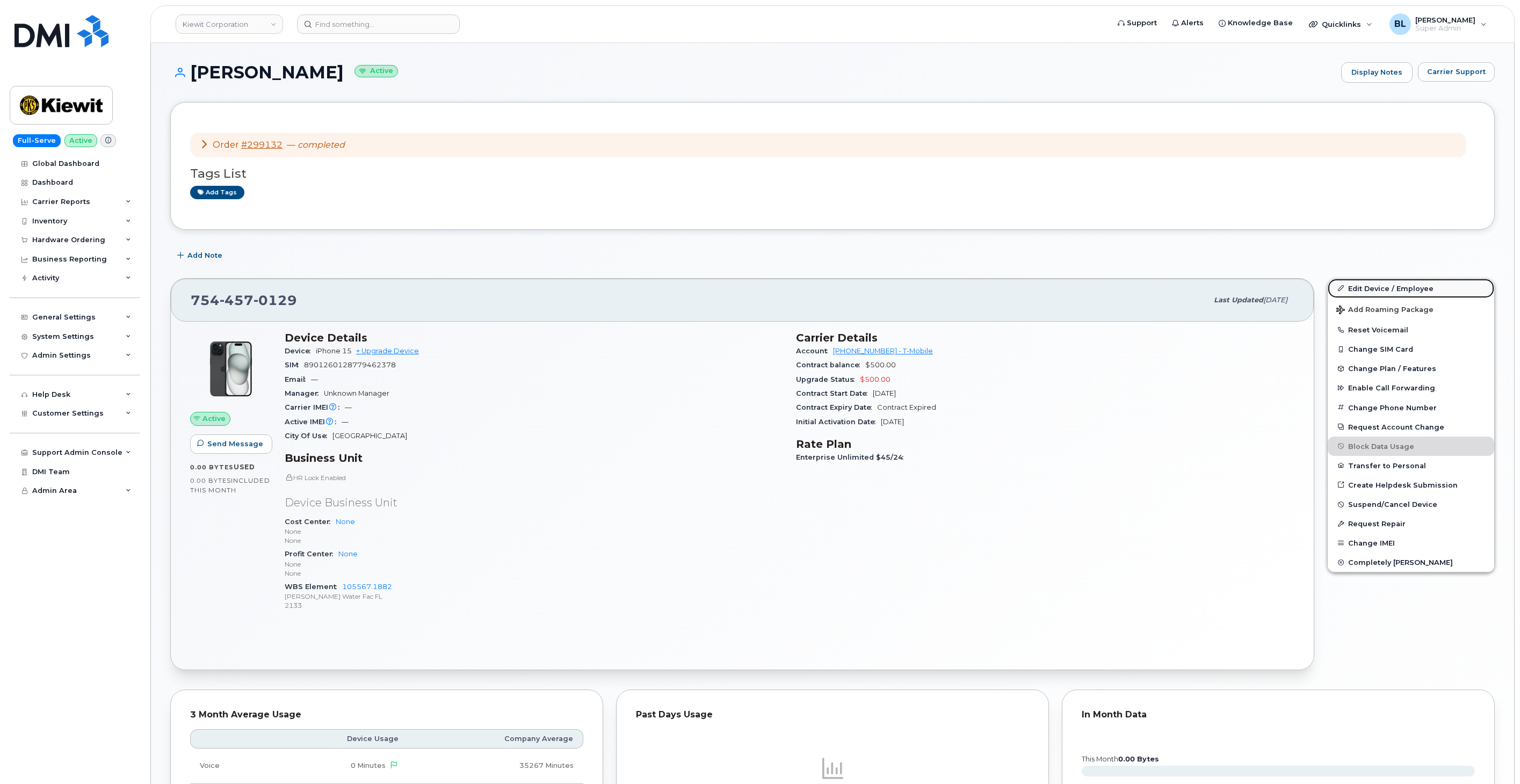
click at [1422, 280] on link "Edit Device / Employee" at bounding box center [1411, 289] width 166 height 20
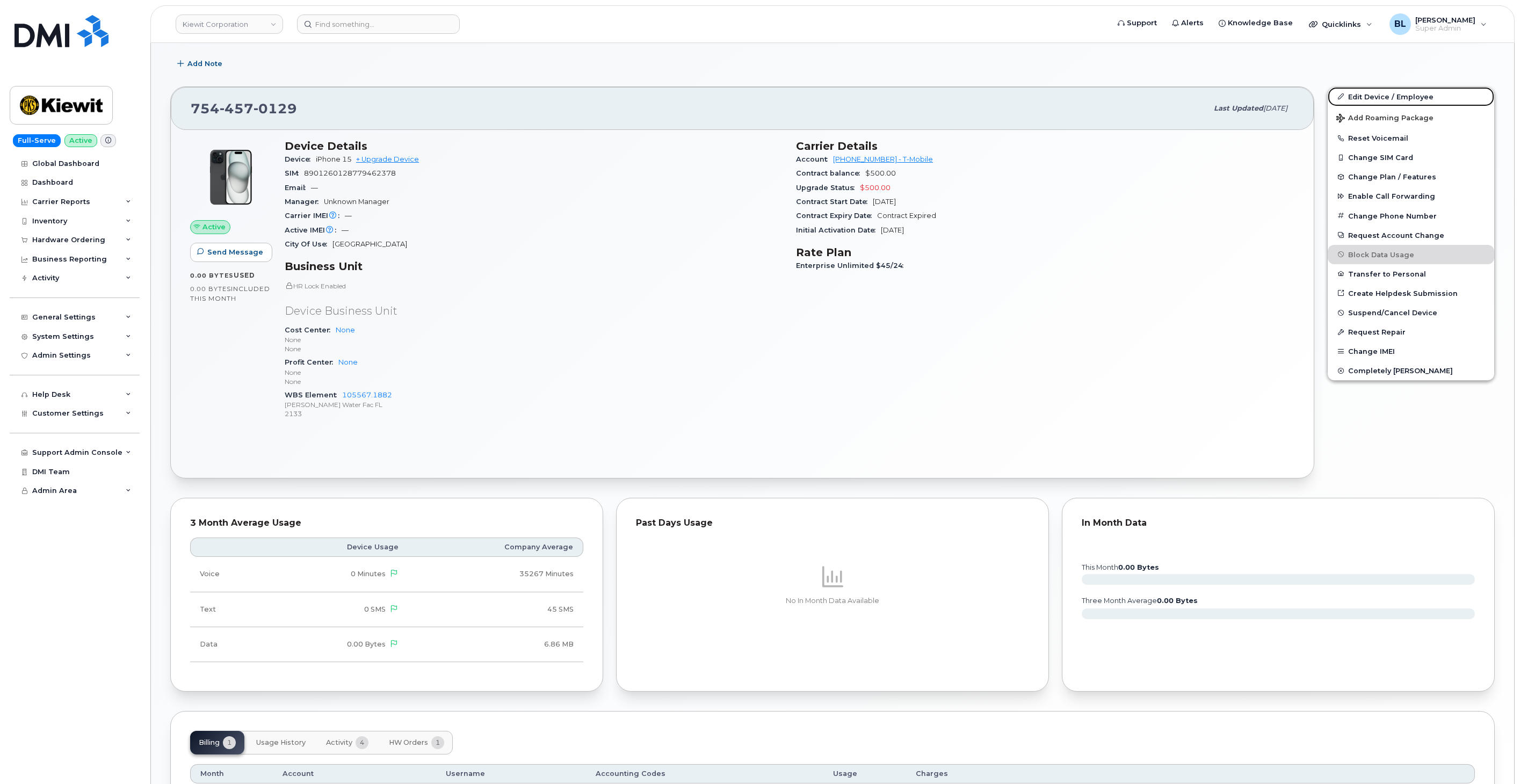
scroll to position [304, 0]
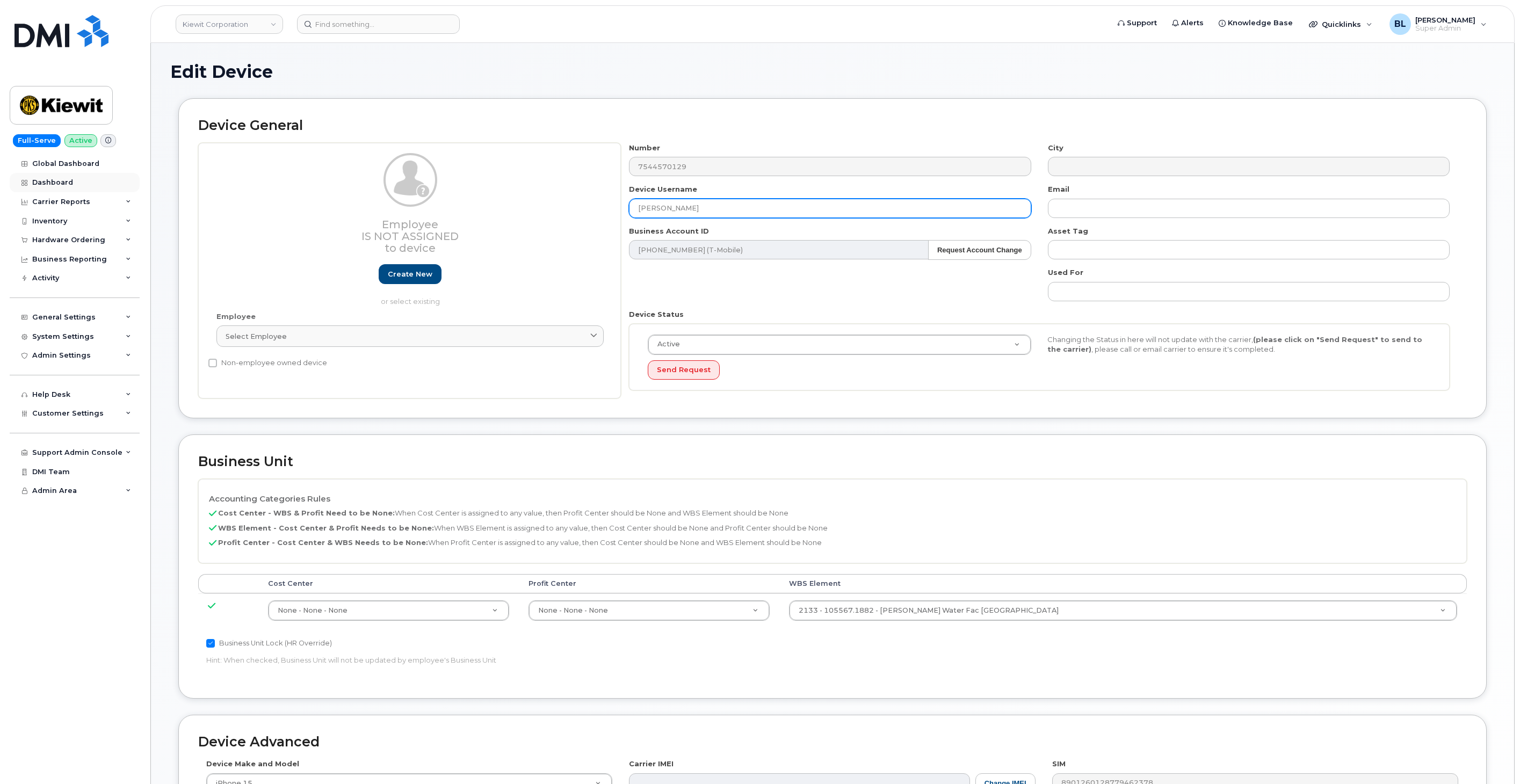
drag, startPoint x: 758, startPoint y: 210, endPoint x: 109, endPoint y: 185, distance: 649.5
click at [335, 195] on div "Employee Is not assigned to device Create new or select existing Employee Selec…" at bounding box center [833, 271] width 1269 height 256
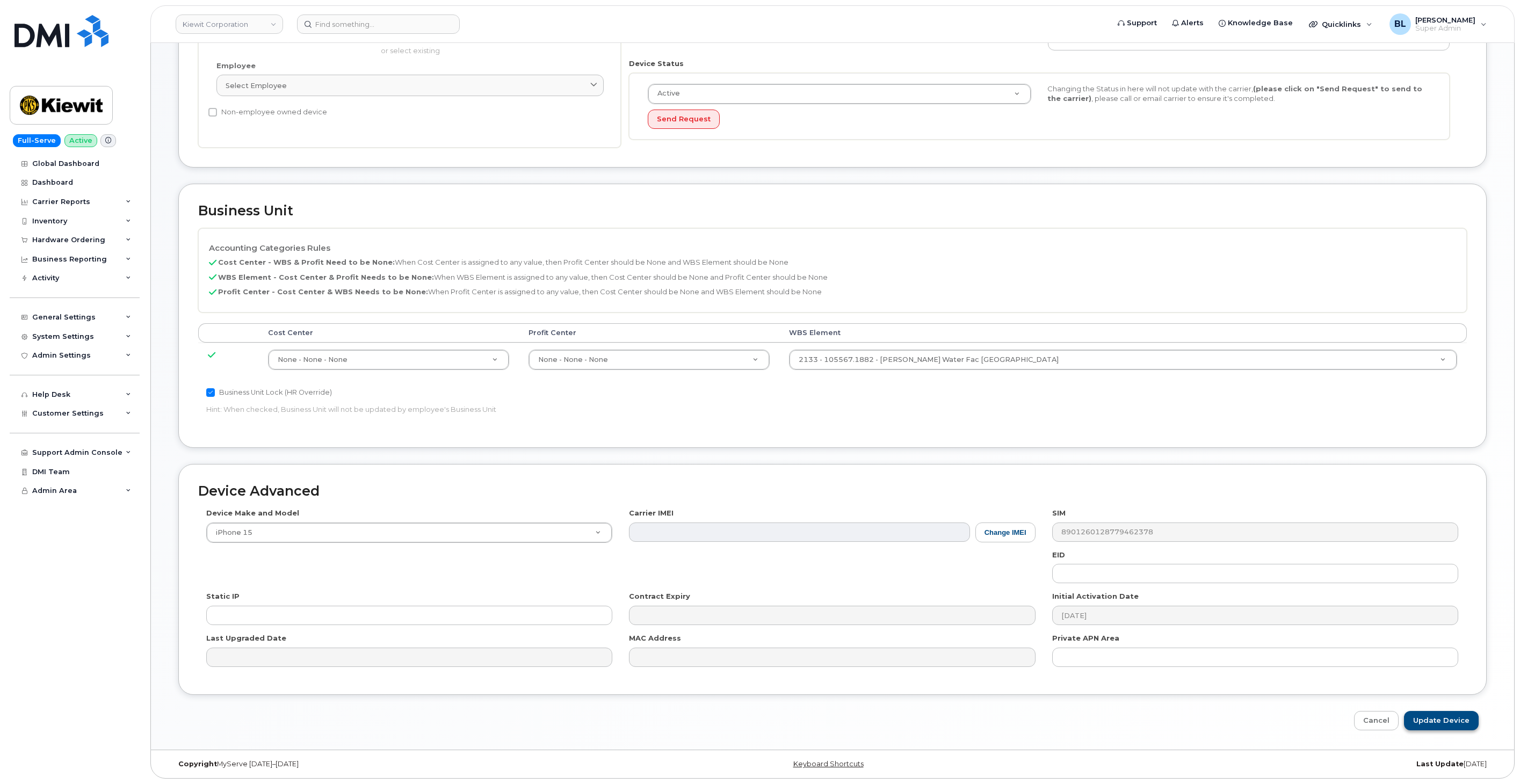
type input "Test"
click at [1463, 717] on input "Update Device" at bounding box center [1441, 721] width 75 height 20
type input "Saving..."
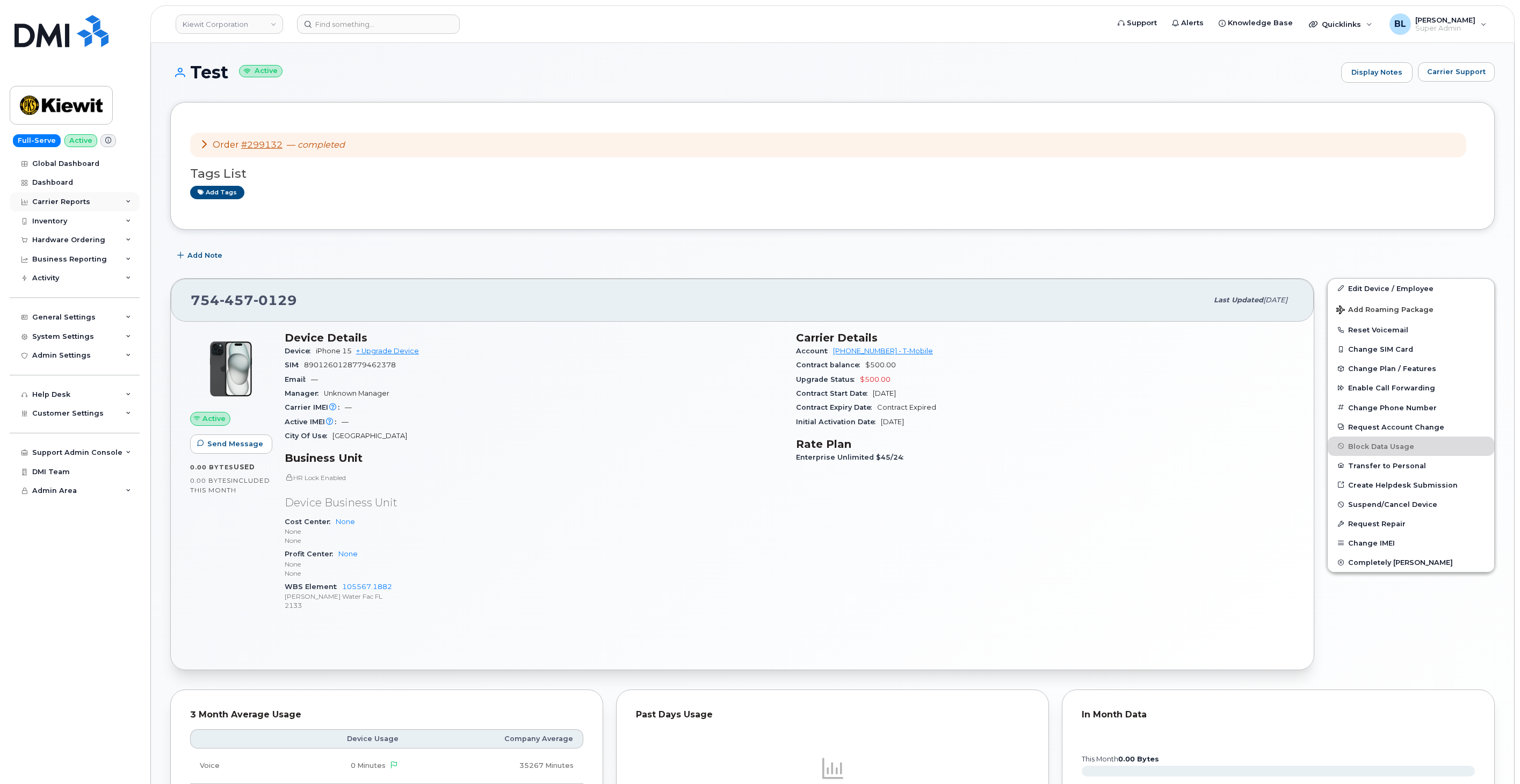
click at [92, 201] on div "Carrier Reports" at bounding box center [75, 202] width 130 height 20
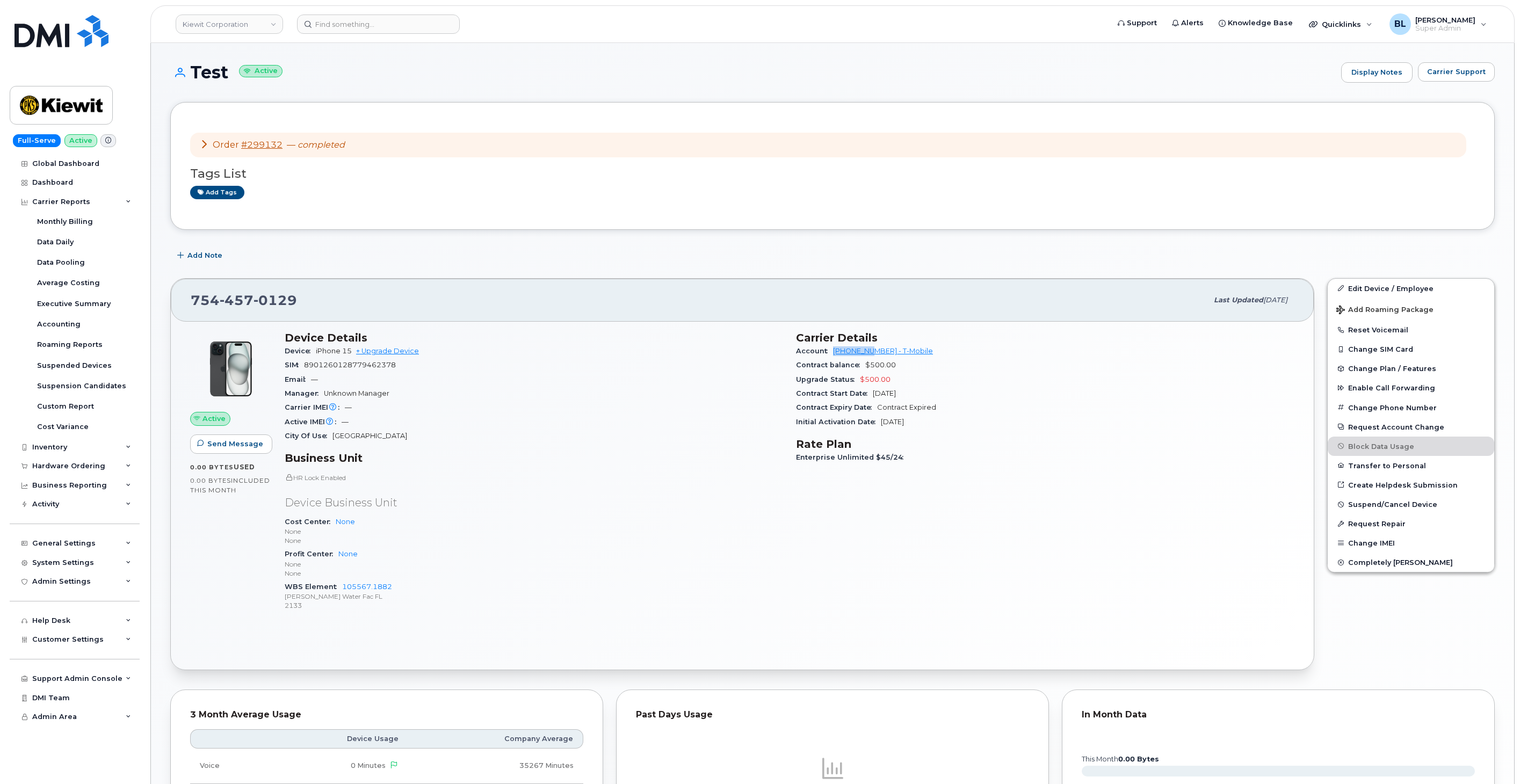
drag, startPoint x: 831, startPoint y: 352, endPoint x: 875, endPoint y: 352, distance: 44.0
click at [875, 352] on div "Account [PHONE_NUMBER] - T-Mobile" at bounding box center [1045, 351] width 499 height 14
copy link "973402207"
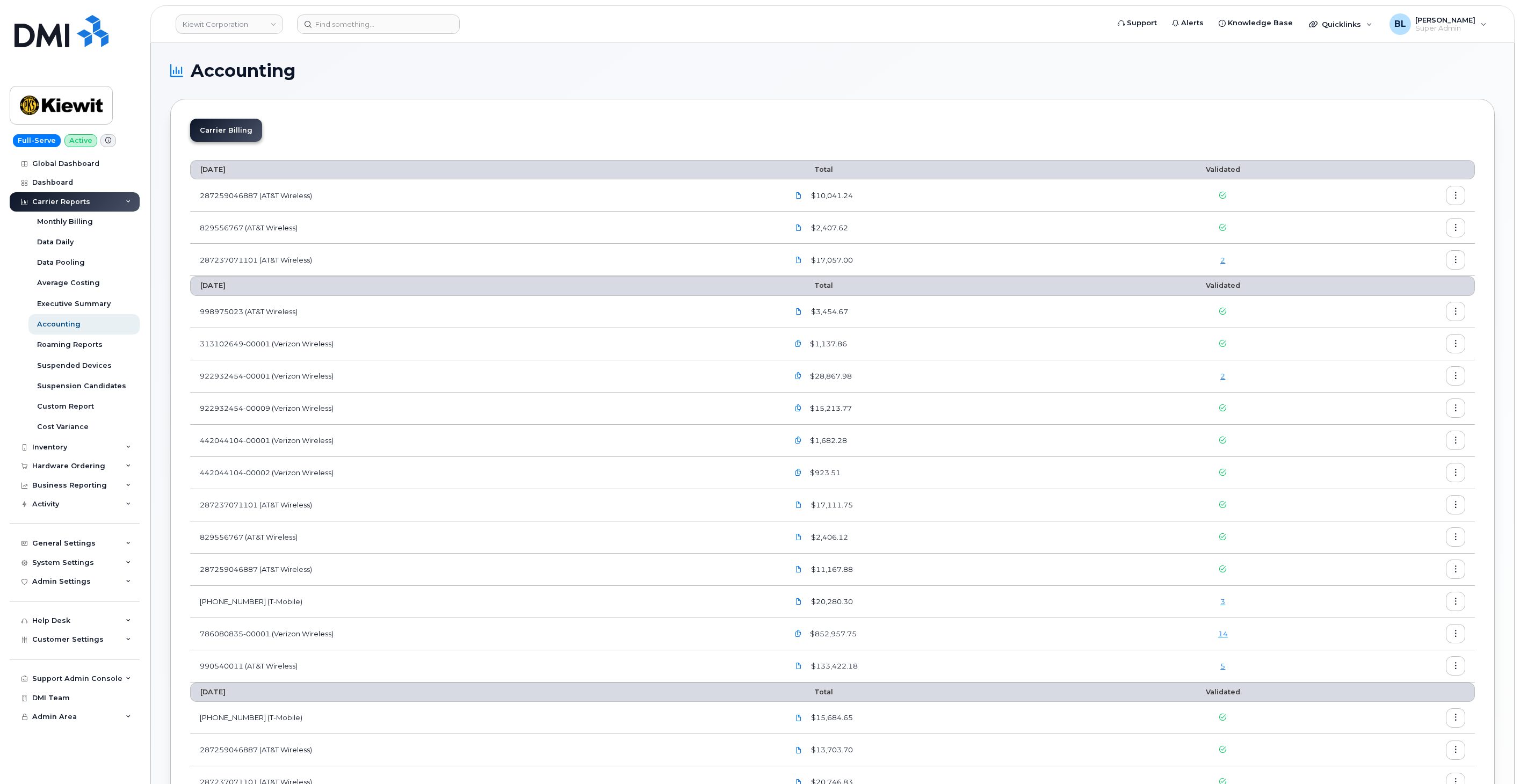
click at [451, 261] on td "287237071101 (AT&T Wireless)" at bounding box center [484, 259] width 589 height 32
click at [801, 600] on icon at bounding box center [799, 601] width 7 height 7
click at [1184, 603] on div "3" at bounding box center [1223, 602] width 187 height 10
click at [1461, 603] on button "button" at bounding box center [1456, 602] width 20 height 20
click at [1413, 646] on span "Download" at bounding box center [1407, 645] width 42 height 10
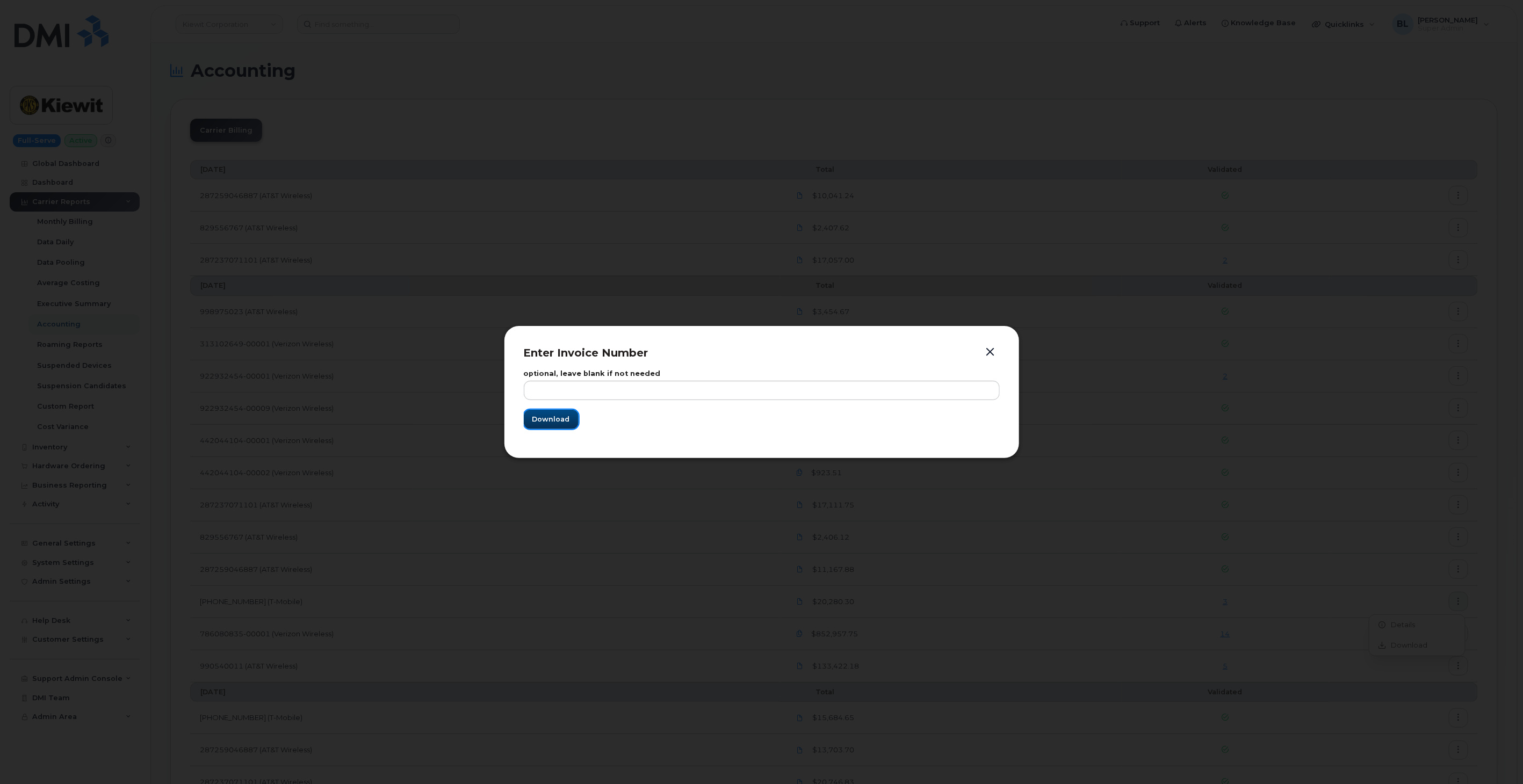
click at [525, 421] on button "Download" at bounding box center [551, 420] width 55 height 20
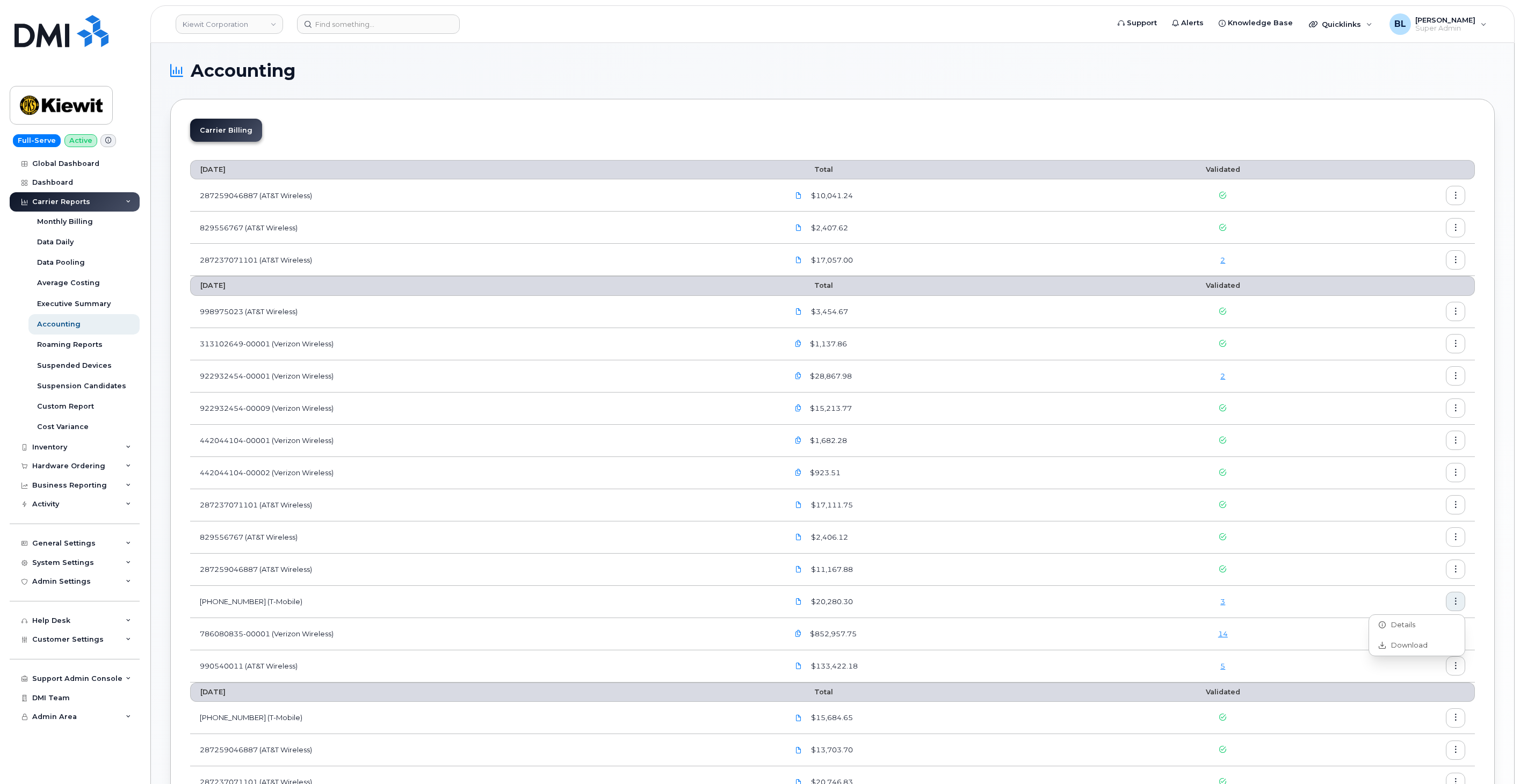
drag, startPoint x: 1011, startPoint y: 126, endPoint x: 364, endPoint y: 132, distance: 647.0
click at [1011, 126] on div "Carrier Billing" at bounding box center [832, 134] width 1285 height 31
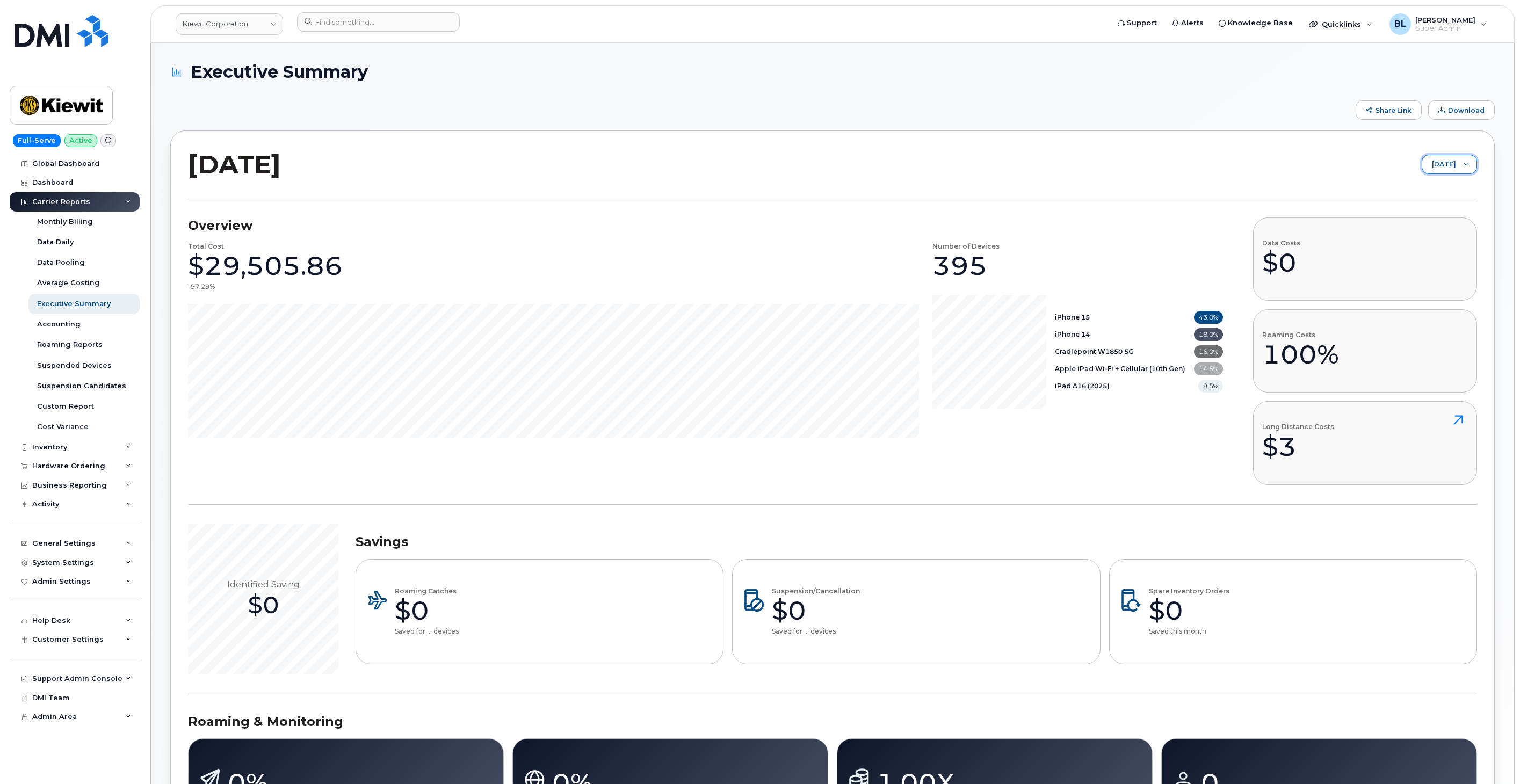
click at [1430, 162] on span "September 2025" at bounding box center [1439, 165] width 34 height 20
click at [1424, 210] on span "August 2025" at bounding box center [1412, 206] width 23 height 10
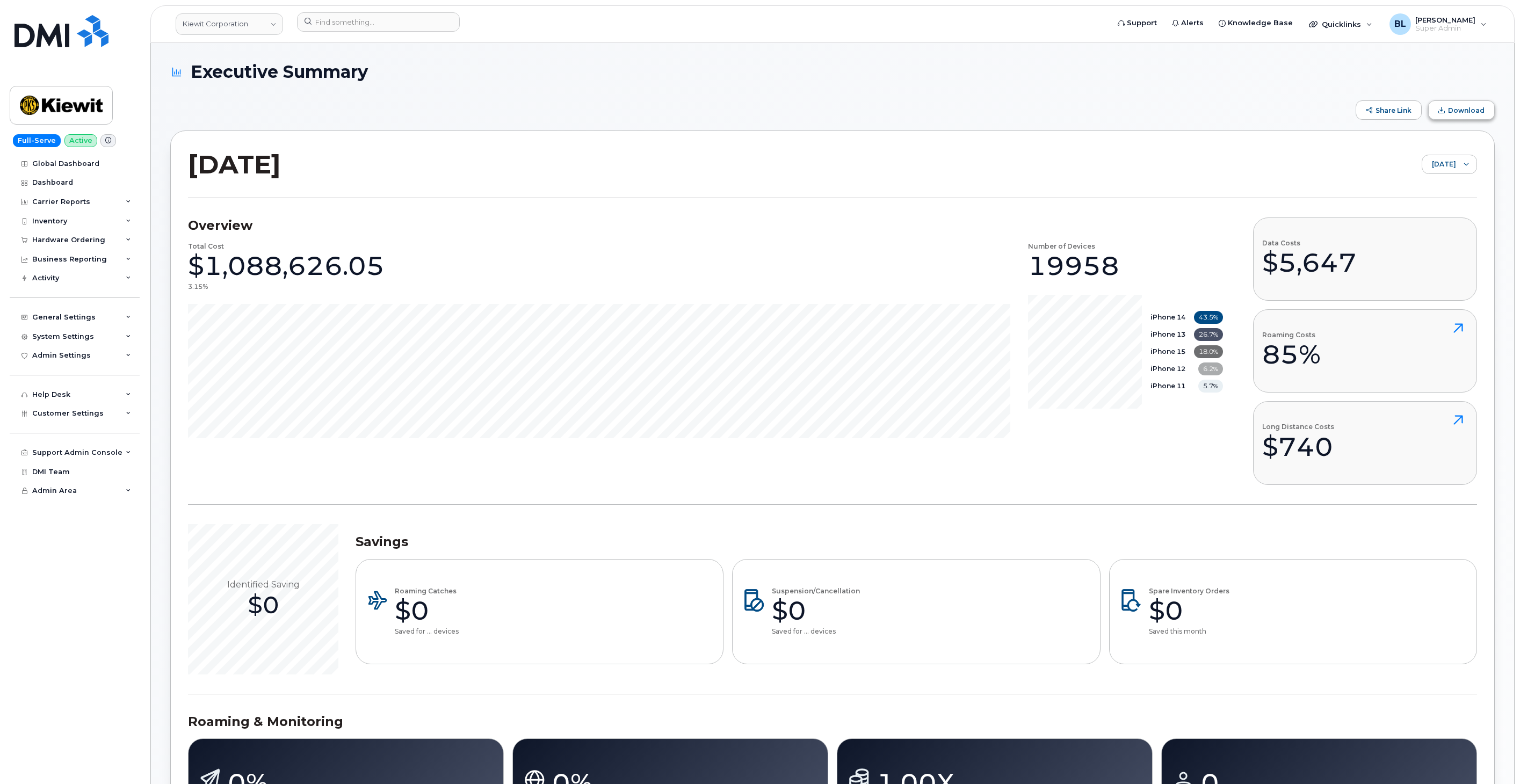
click at [1463, 112] on span "Download" at bounding box center [1467, 110] width 37 height 8
drag, startPoint x: 318, startPoint y: 259, endPoint x: 457, endPoint y: 271, distance: 139.5
click at [457, 271] on div "Total Cost $1,088,626.05 3.15%" at bounding box center [599, 341] width 823 height 195
drag, startPoint x: 1092, startPoint y: 198, endPoint x: 1127, endPoint y: 187, distance: 36.7
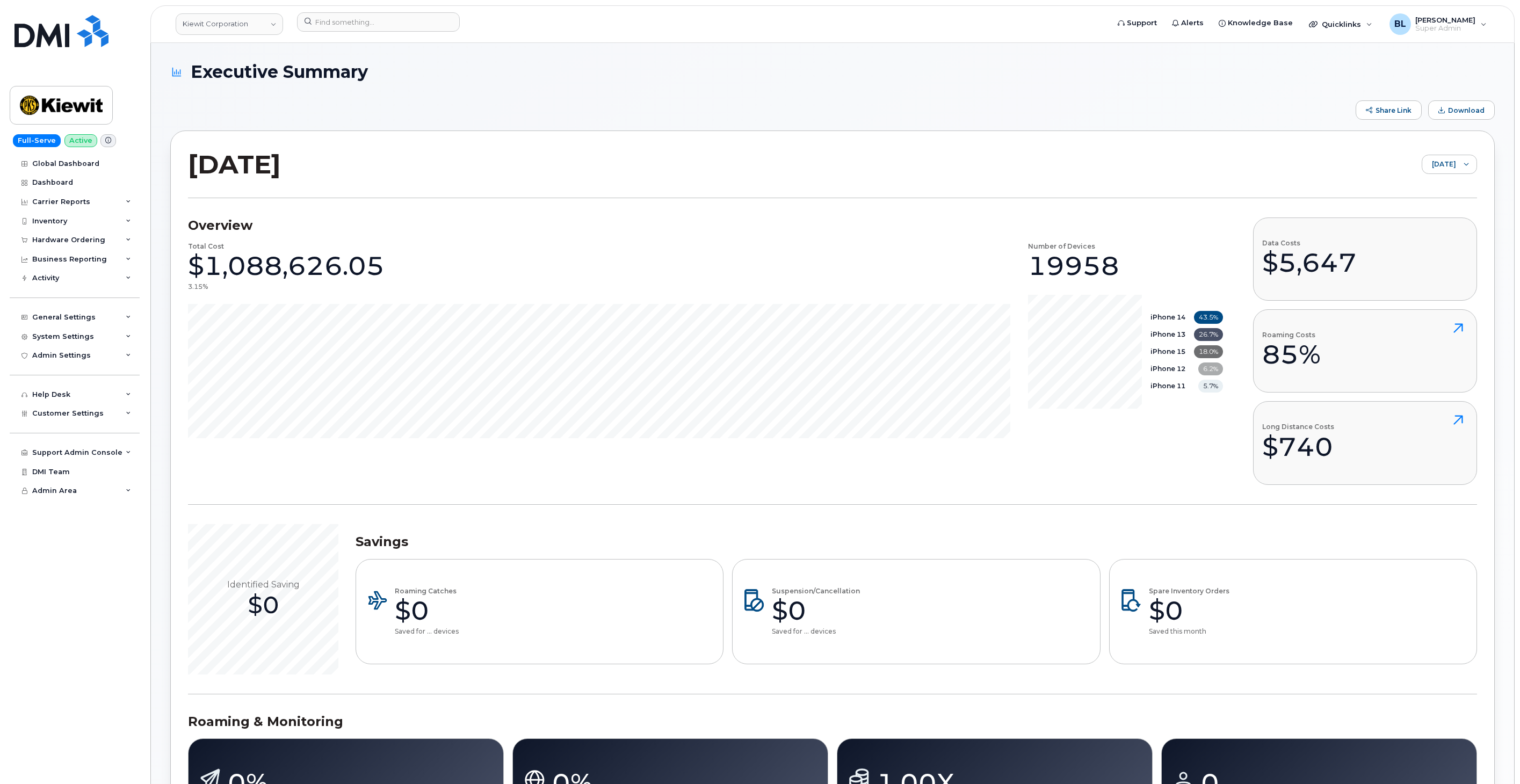
click at [1092, 198] on section "Overview Total Cost $1,088,626.05 3.15% Number of Devices 19958 iPhone 14 43.5%…" at bounding box center [833, 352] width 1289 height 307
click at [335, 35] on header "Kiewit Corporation Support Alerts Knowledge Base Quicklinks Suspend / Cancel De…" at bounding box center [833, 24] width 1365 height 37
click at [343, 26] on input at bounding box center [378, 22] width 162 height 20
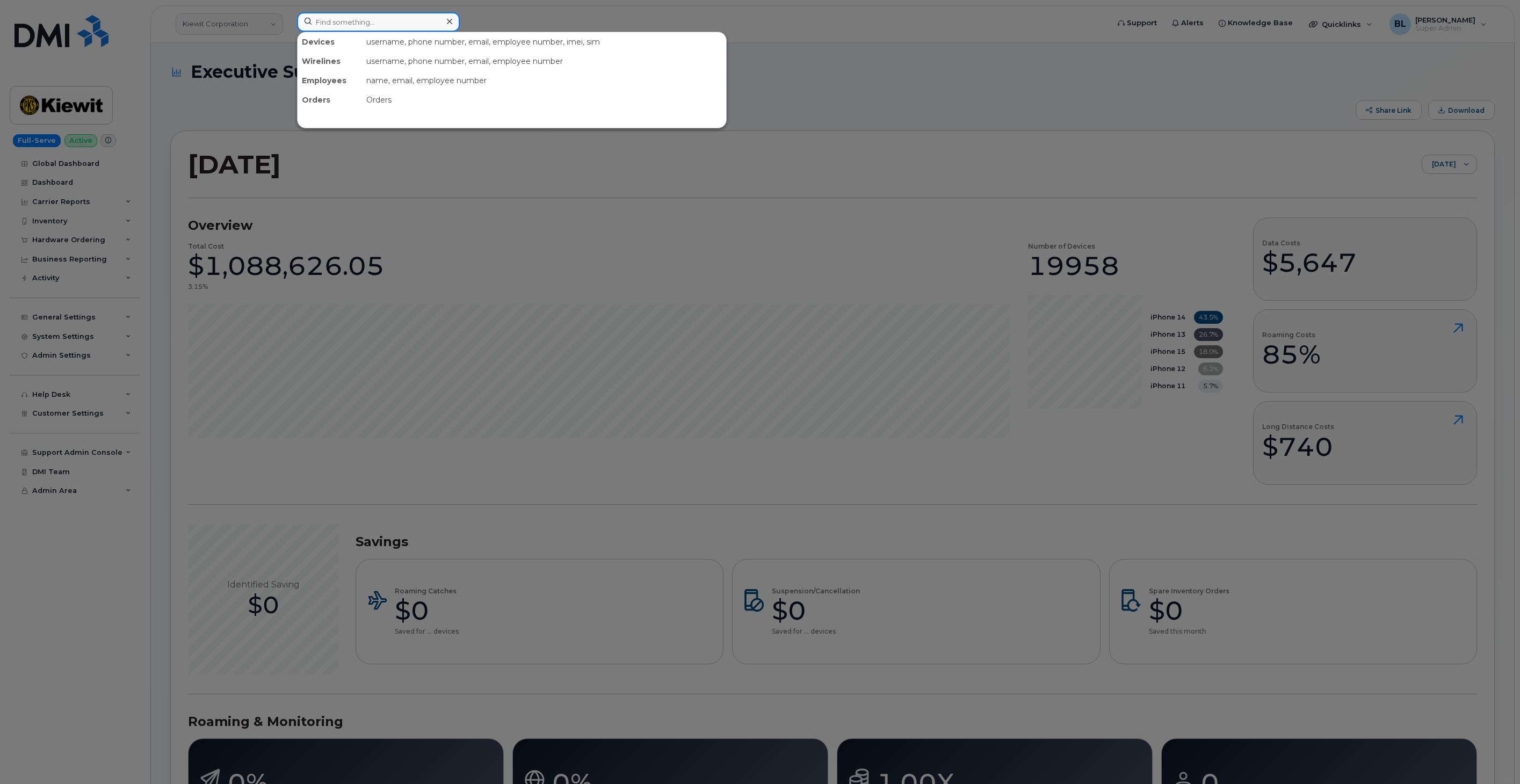
paste input "4026999644"
type input "4026999644"
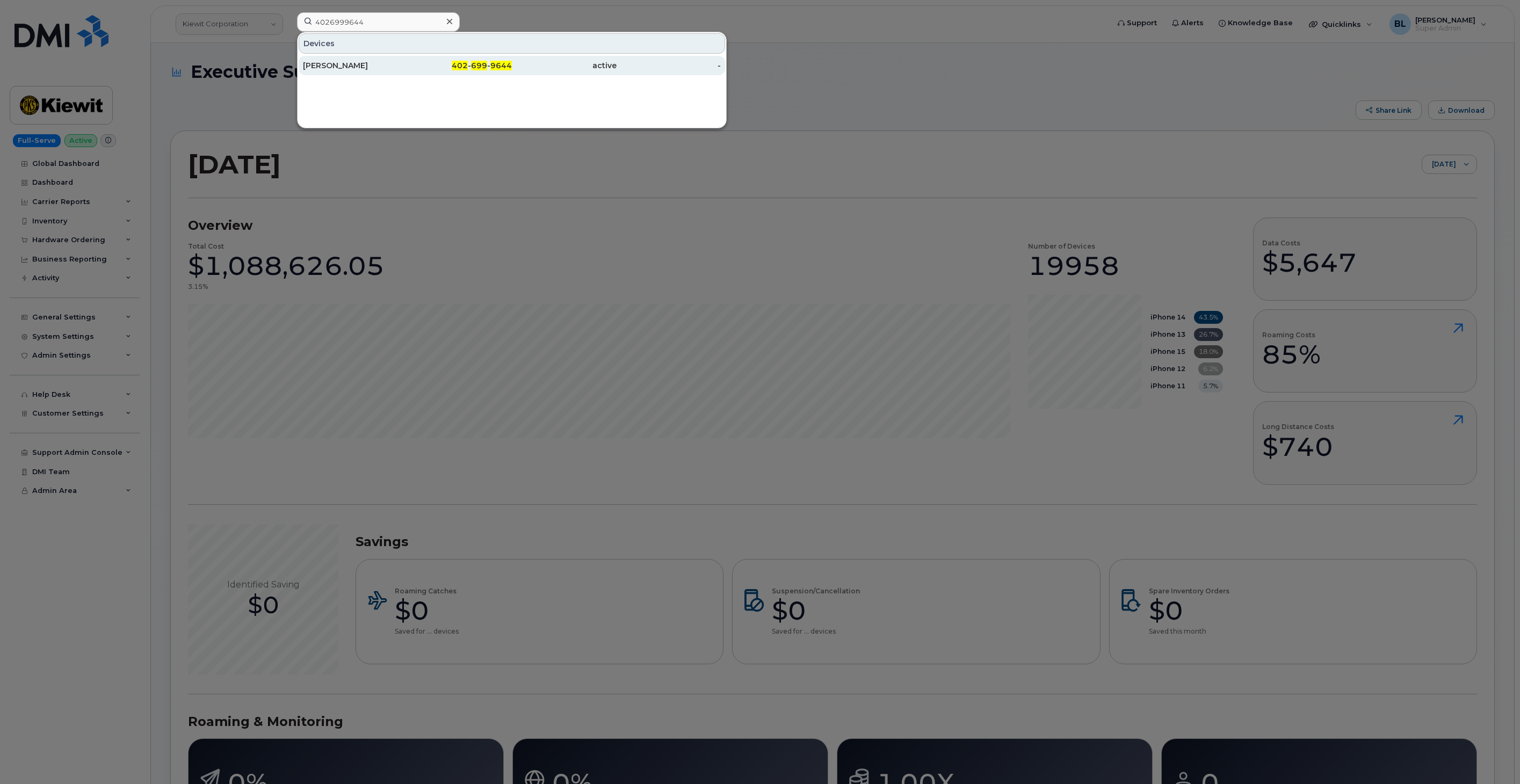
click at [485, 65] on span "699" at bounding box center [479, 65] width 16 height 10
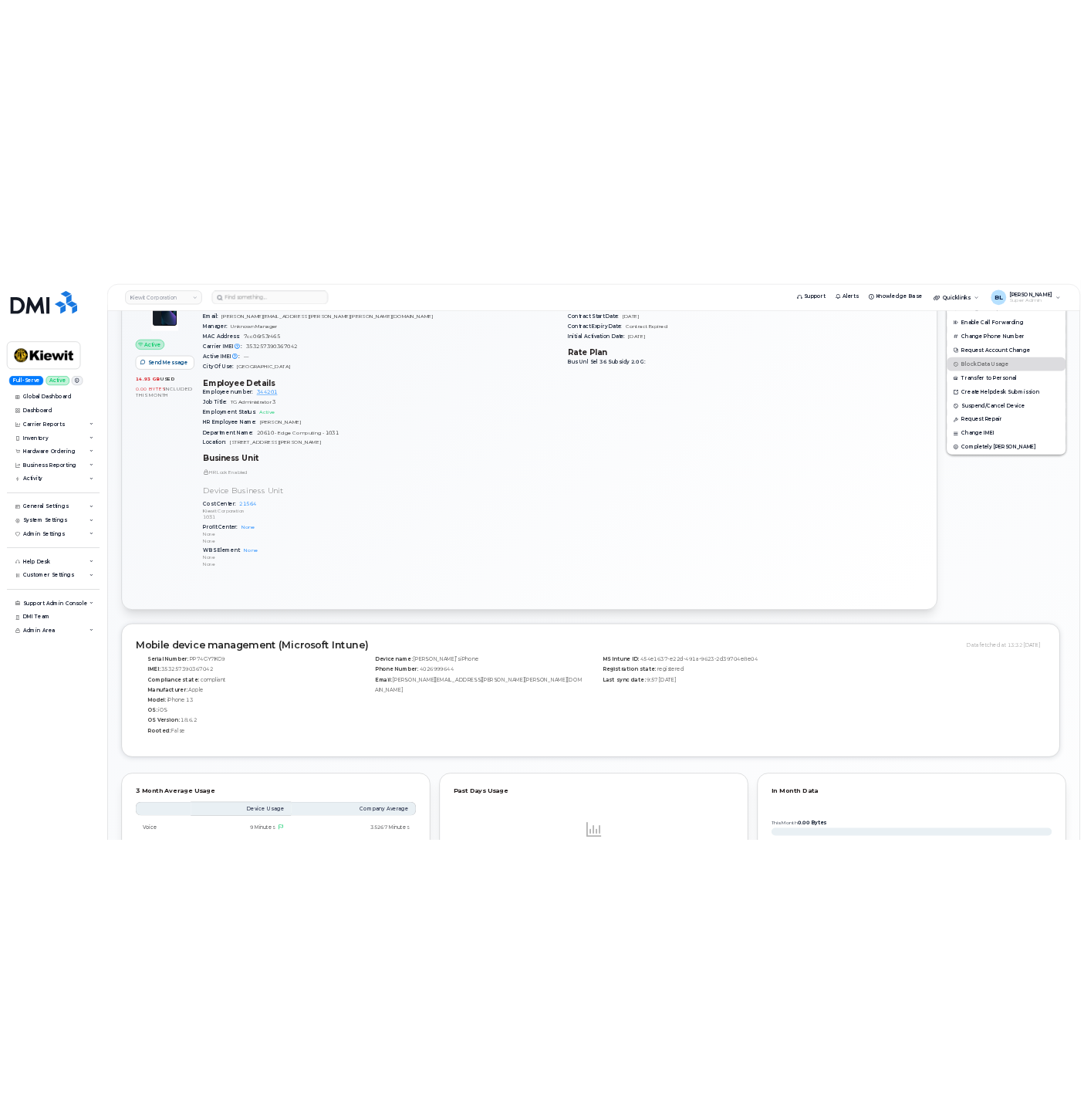
scroll to position [456, 0]
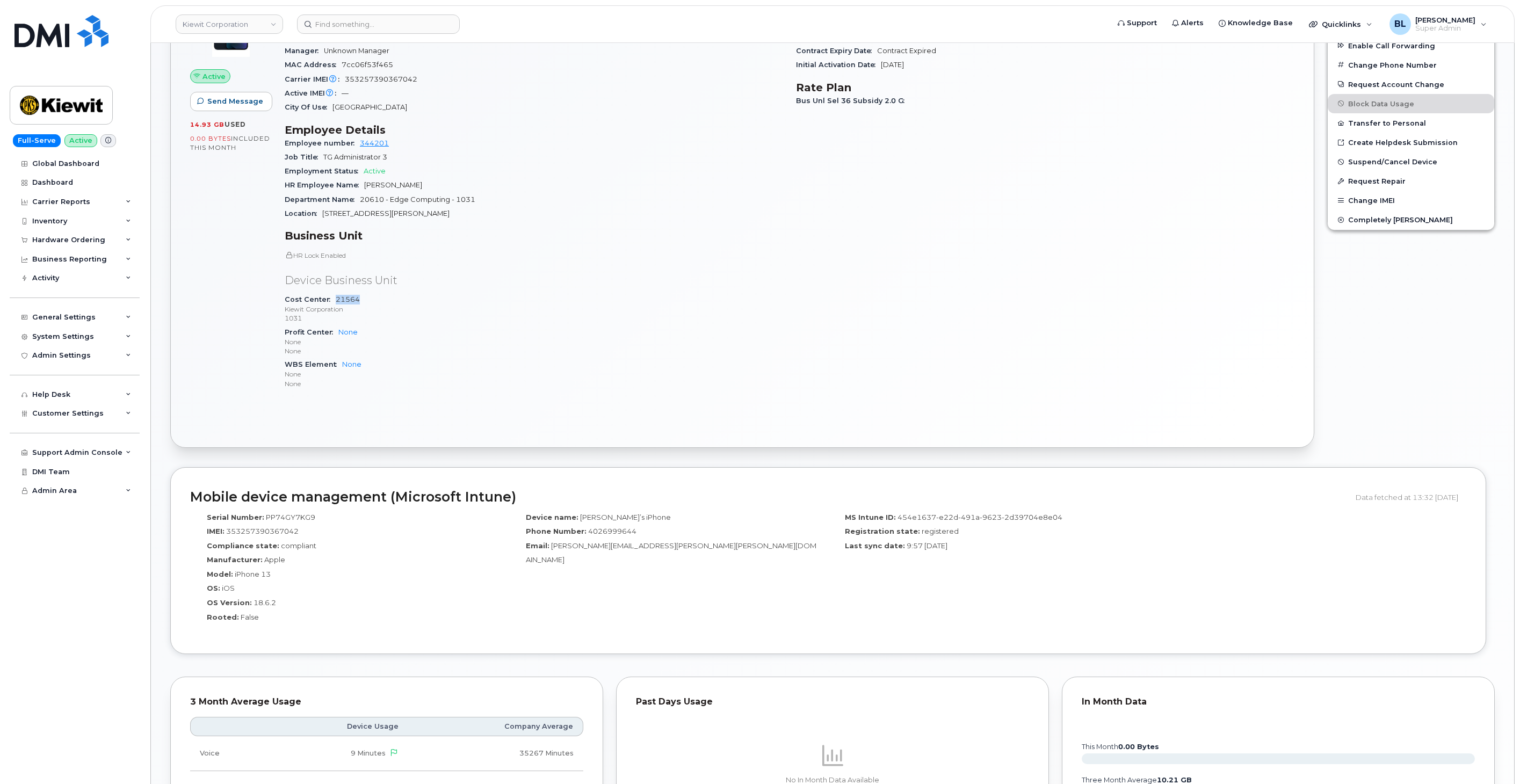
drag, startPoint x: 366, startPoint y: 300, endPoint x: 335, endPoint y: 297, distance: 31.1
click at [335, 297] on div "Cost Center 21564 Kiewit Corporation 1031" at bounding box center [534, 309] width 499 height 33
copy link "21564"
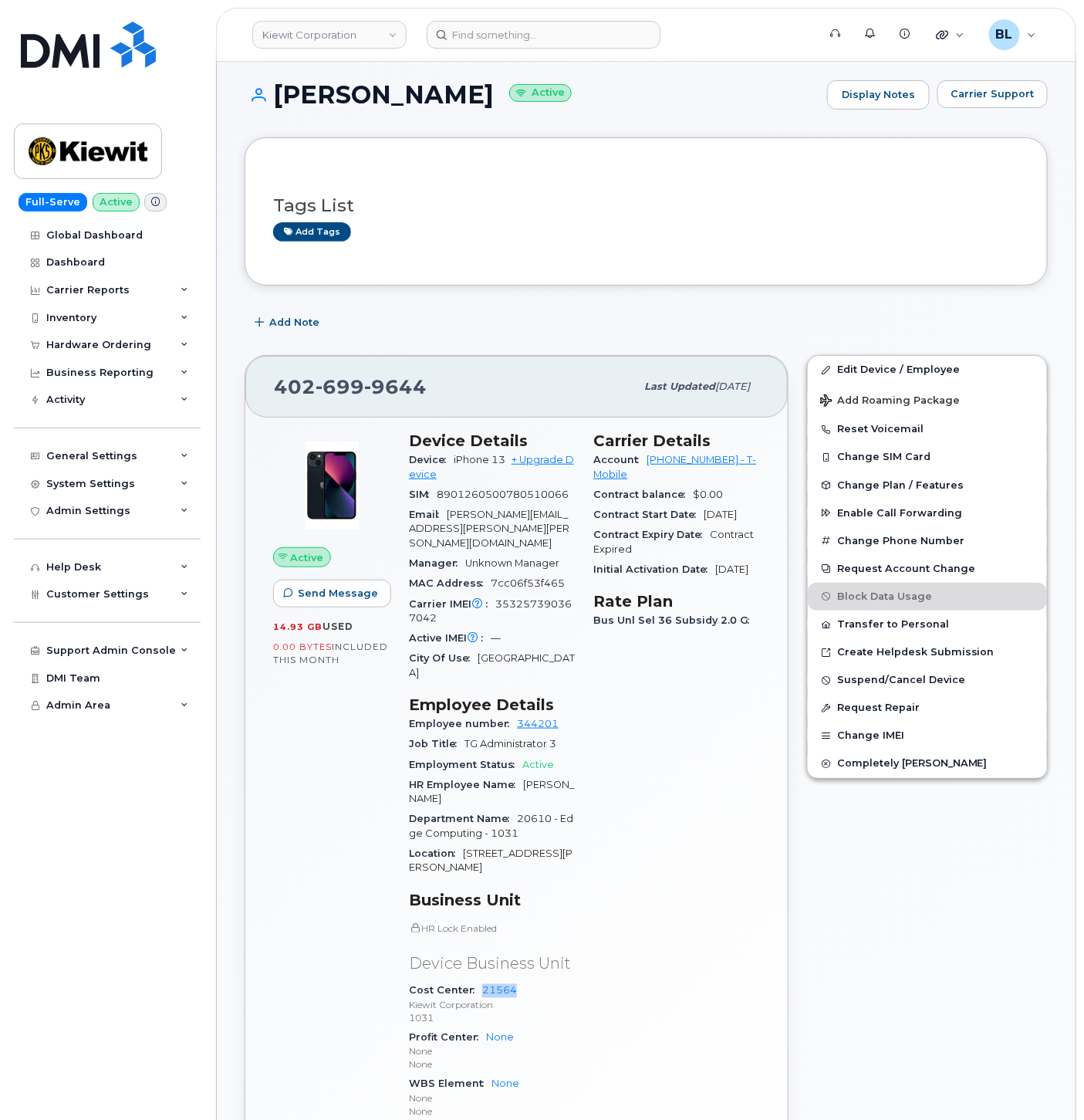
scroll to position [0, 0]
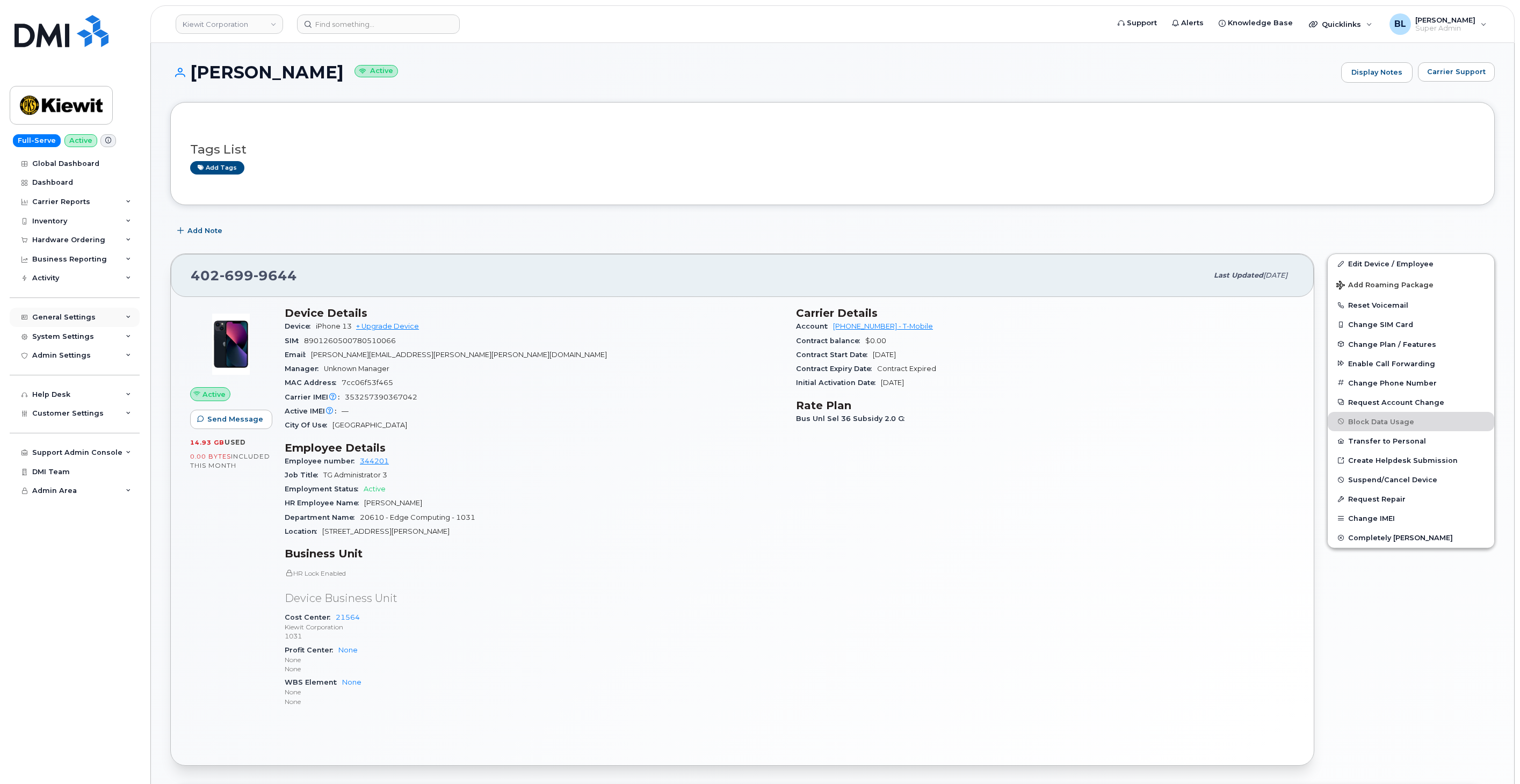
click at [99, 322] on div "General Settings" at bounding box center [75, 318] width 130 height 20
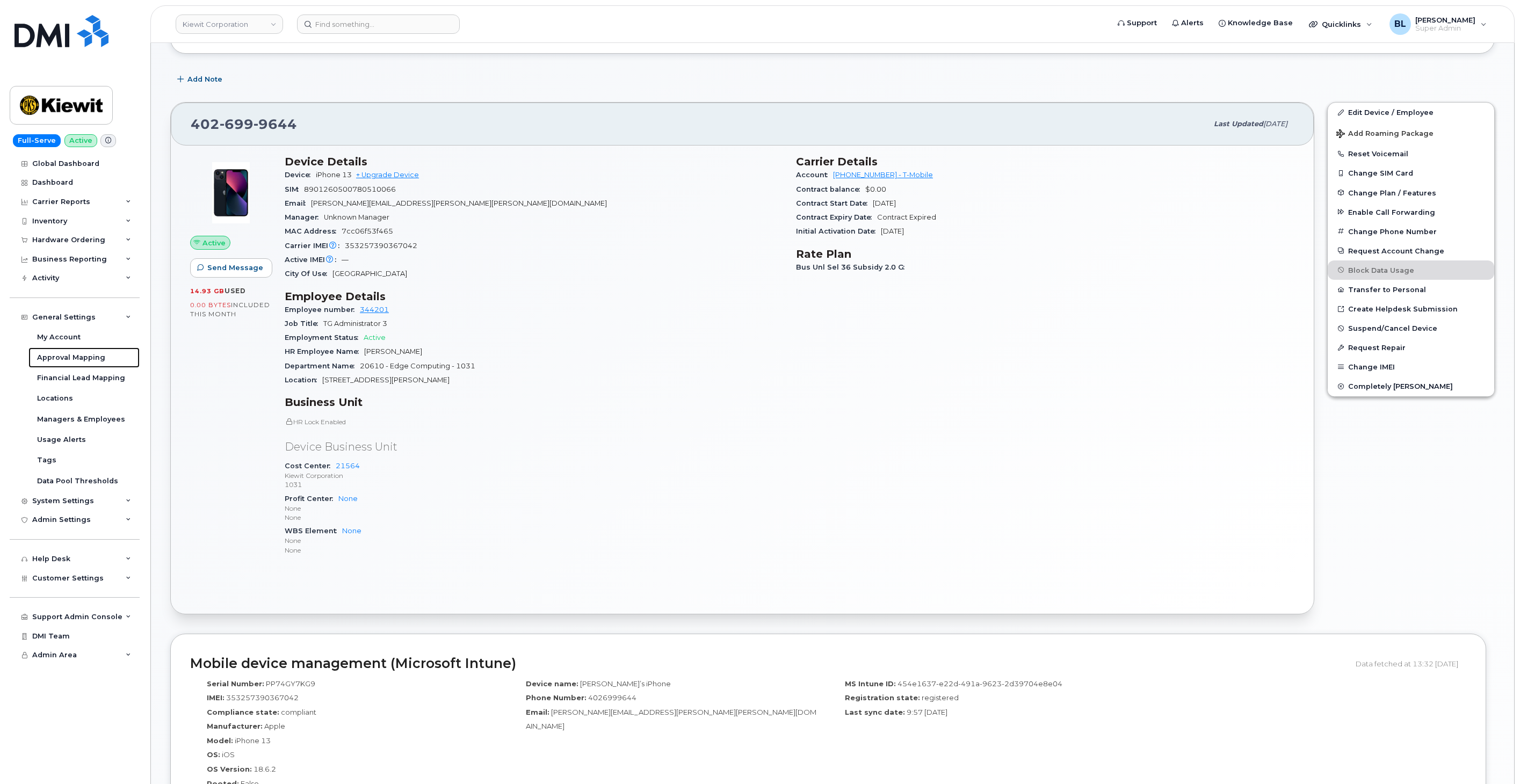
scroll to position [159, 0]
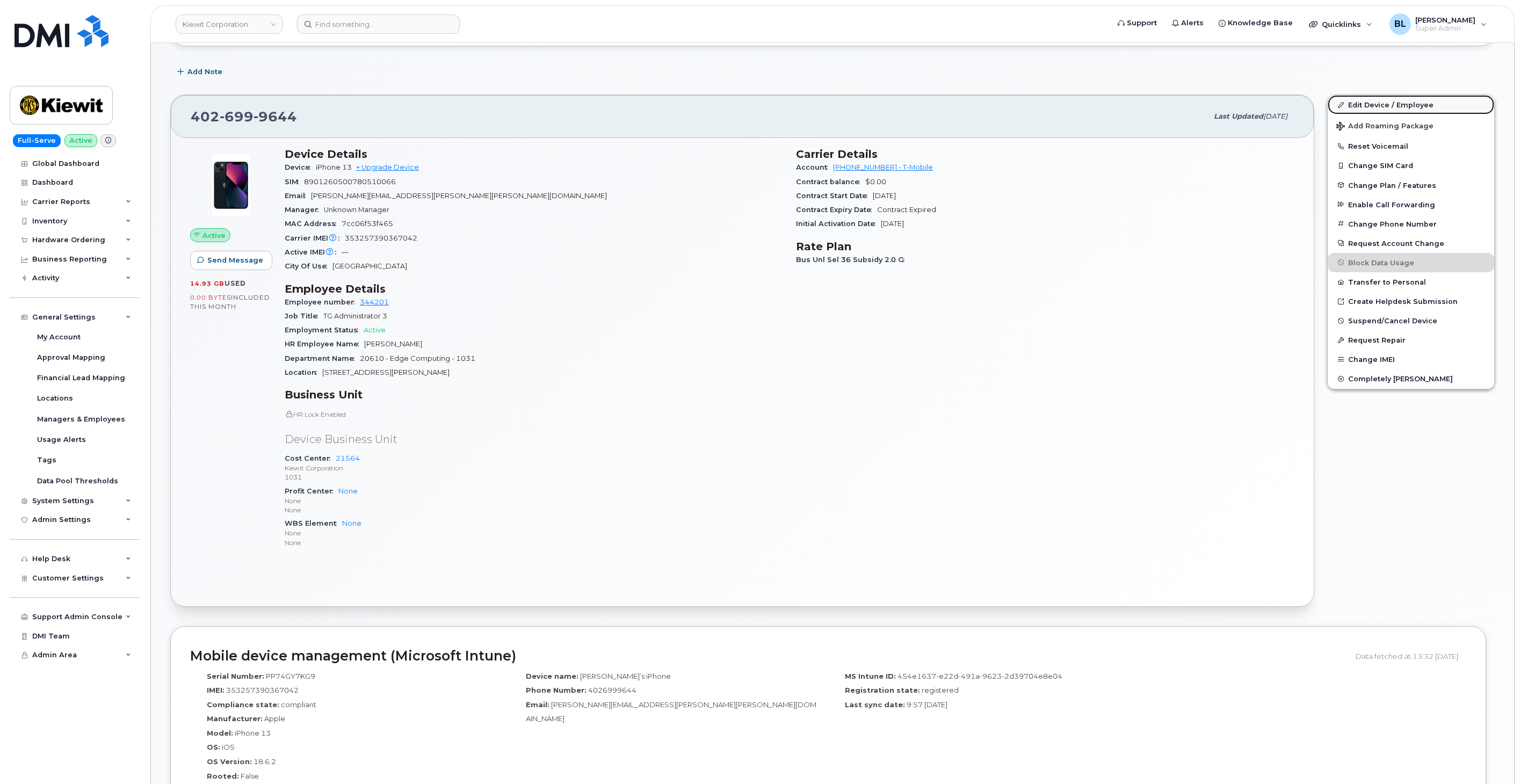
click at [1420, 98] on link "Edit Device / Employee" at bounding box center [1411, 105] width 166 height 20
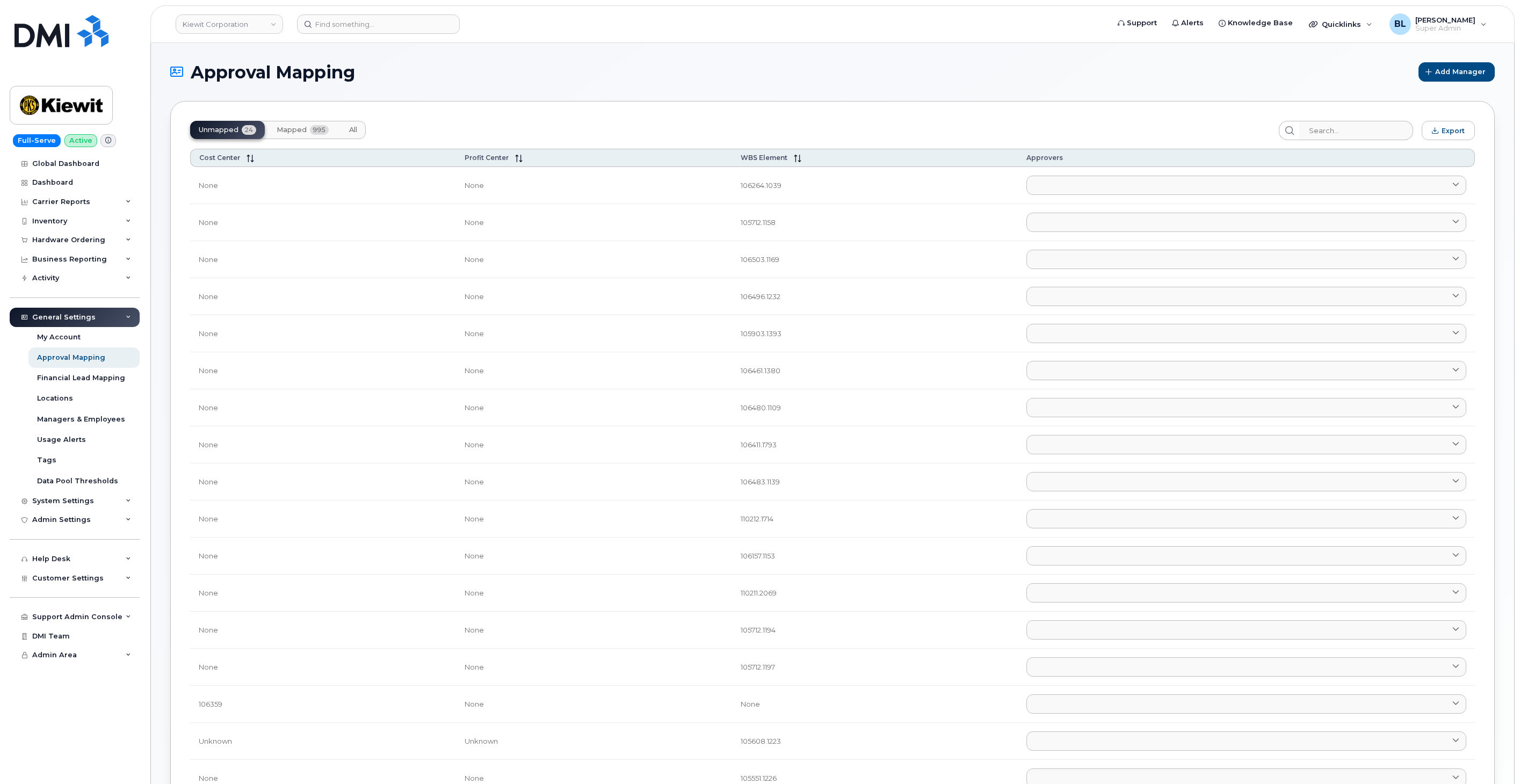
click at [314, 132] on span "995" at bounding box center [319, 130] width 19 height 10
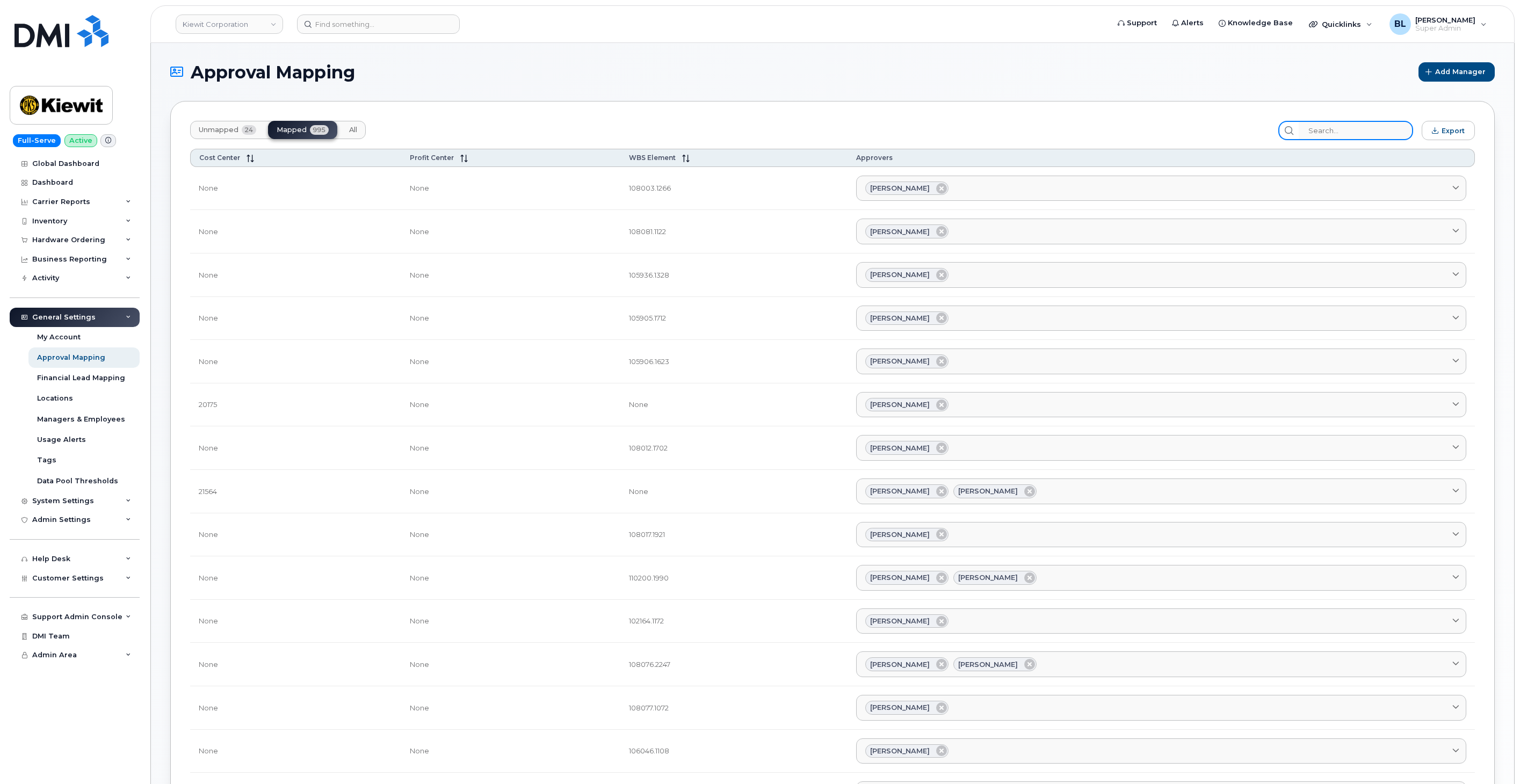
click at [1361, 133] on input "search" at bounding box center [1356, 130] width 115 height 20
paste input "21564"
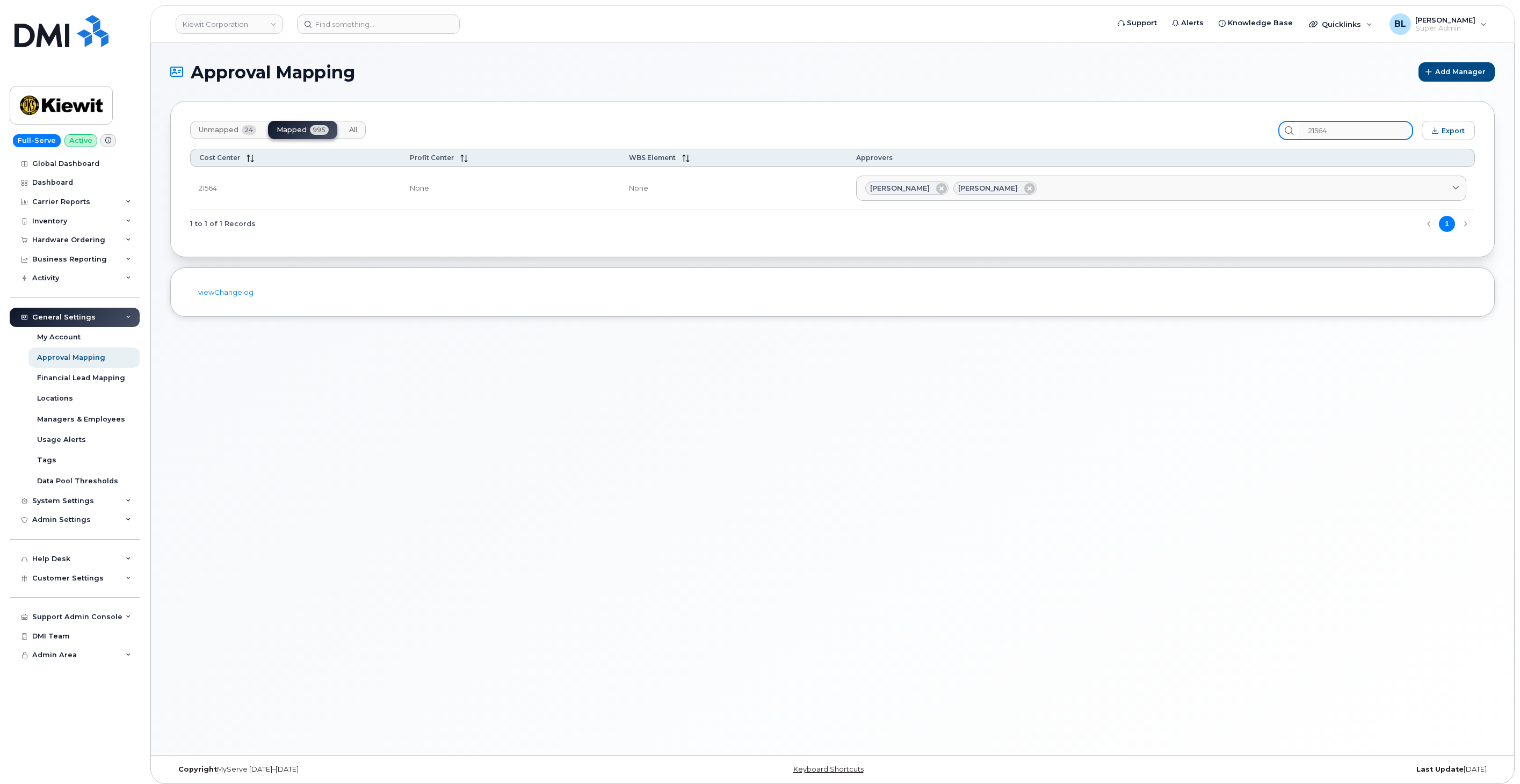
type input "21564"
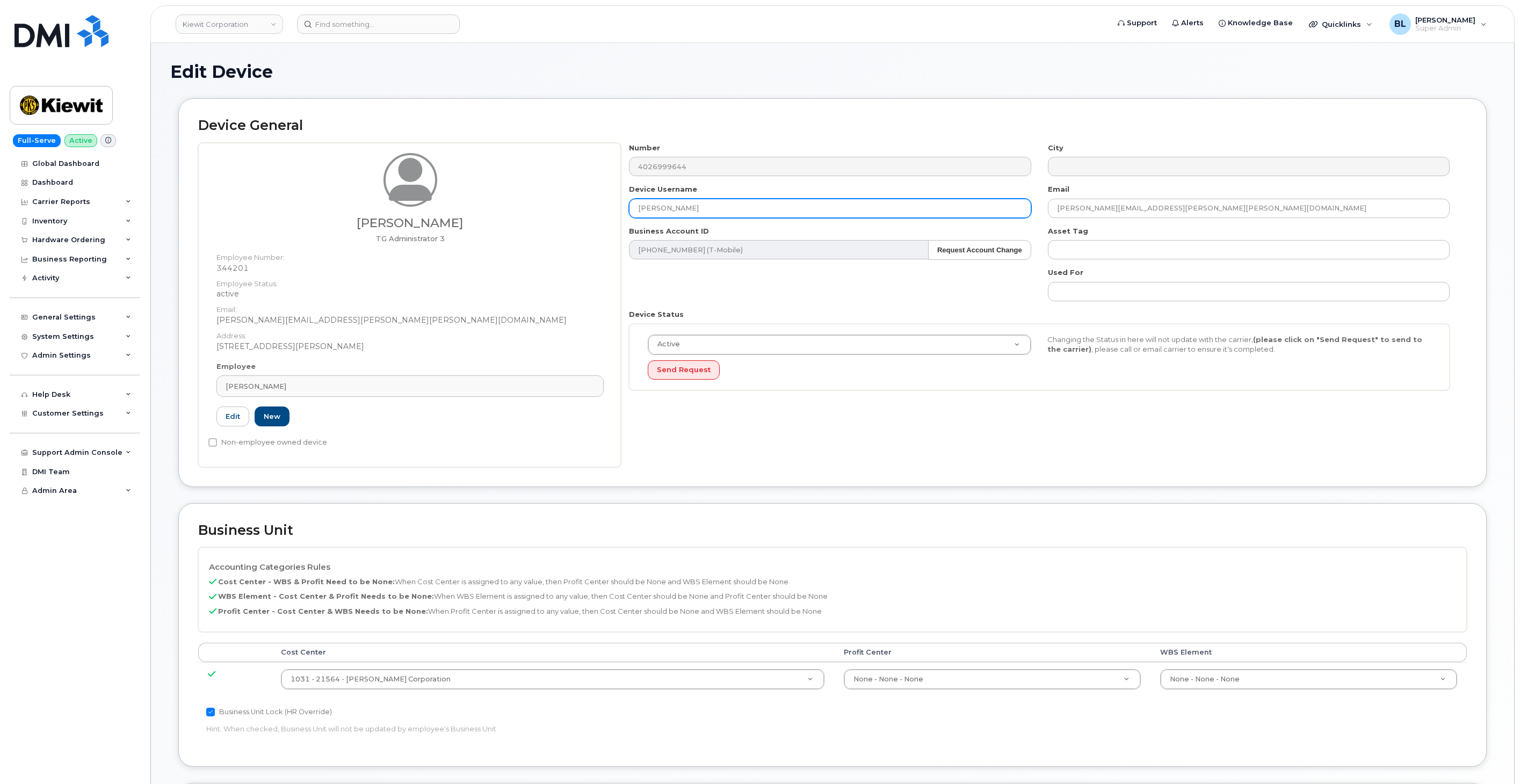
drag, startPoint x: 679, startPoint y: 208, endPoint x: 273, endPoint y: 214, distance: 406.0
click at [520, 213] on div "[PERSON_NAME] TG Administrator 3 Employee Number: 344201 Employee Status: activ…" at bounding box center [833, 305] width 1269 height 324
drag, startPoint x: 713, startPoint y: 205, endPoint x: 240, endPoint y: 208, distance: 473.0
click at [401, 210] on div "[PERSON_NAME] TG Administrator 3 Employee Number: 344201 Employee Status: activ…" at bounding box center [833, 305] width 1269 height 324
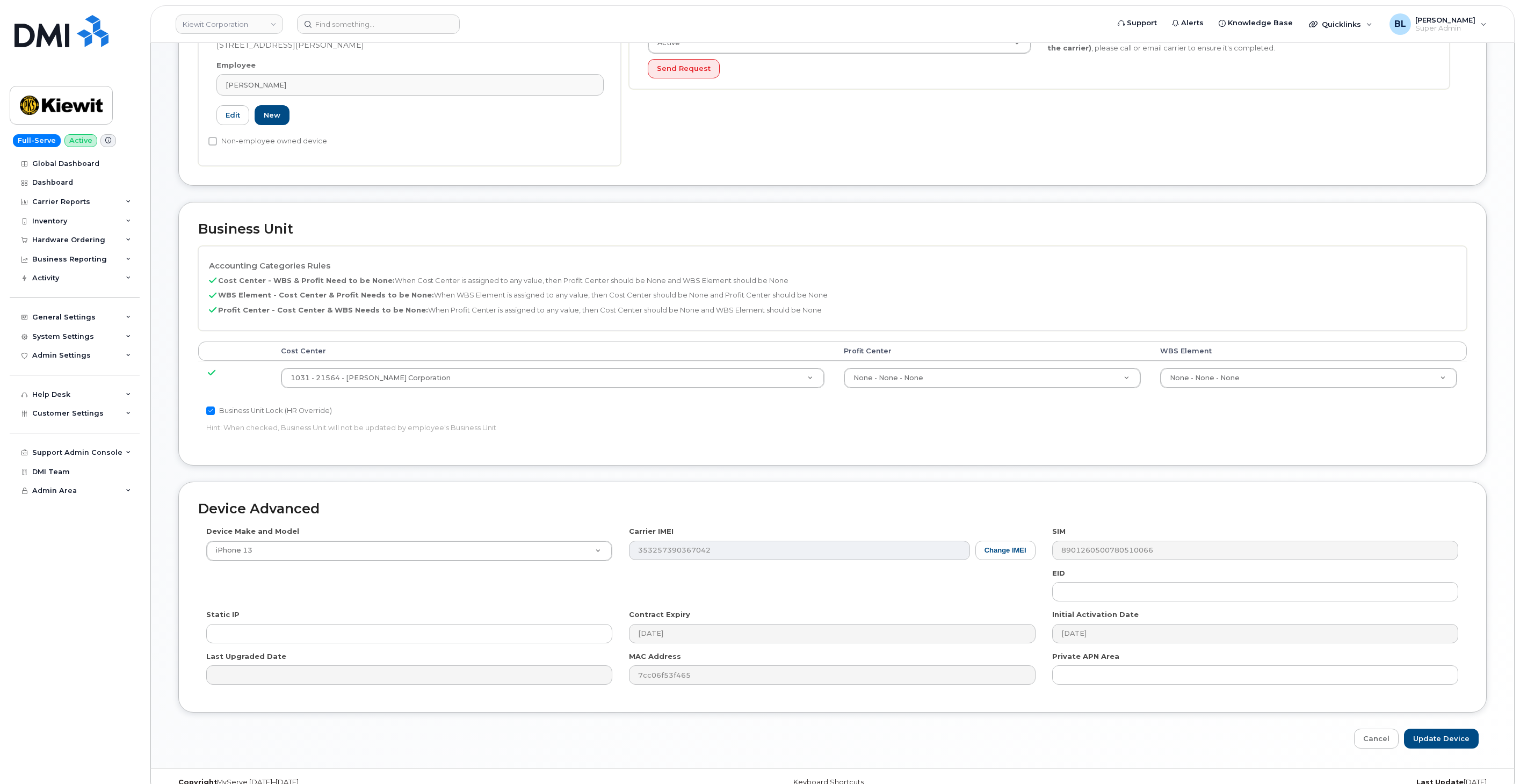
scroll to position [320, 0]
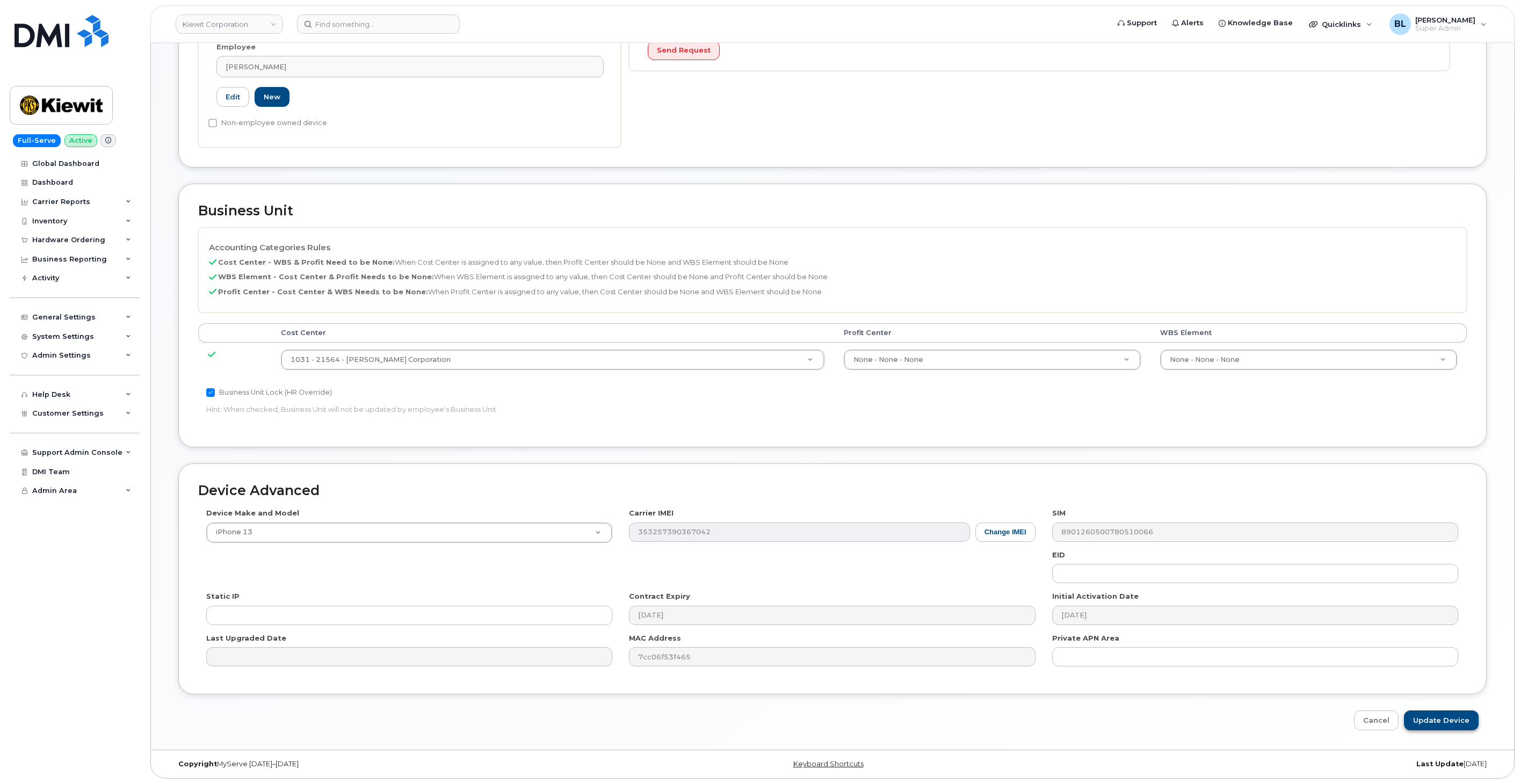
type input "[PERSON_NAME]"
click at [1460, 723] on input "Update Device" at bounding box center [1441, 720] width 75 height 20
type input "Saving..."
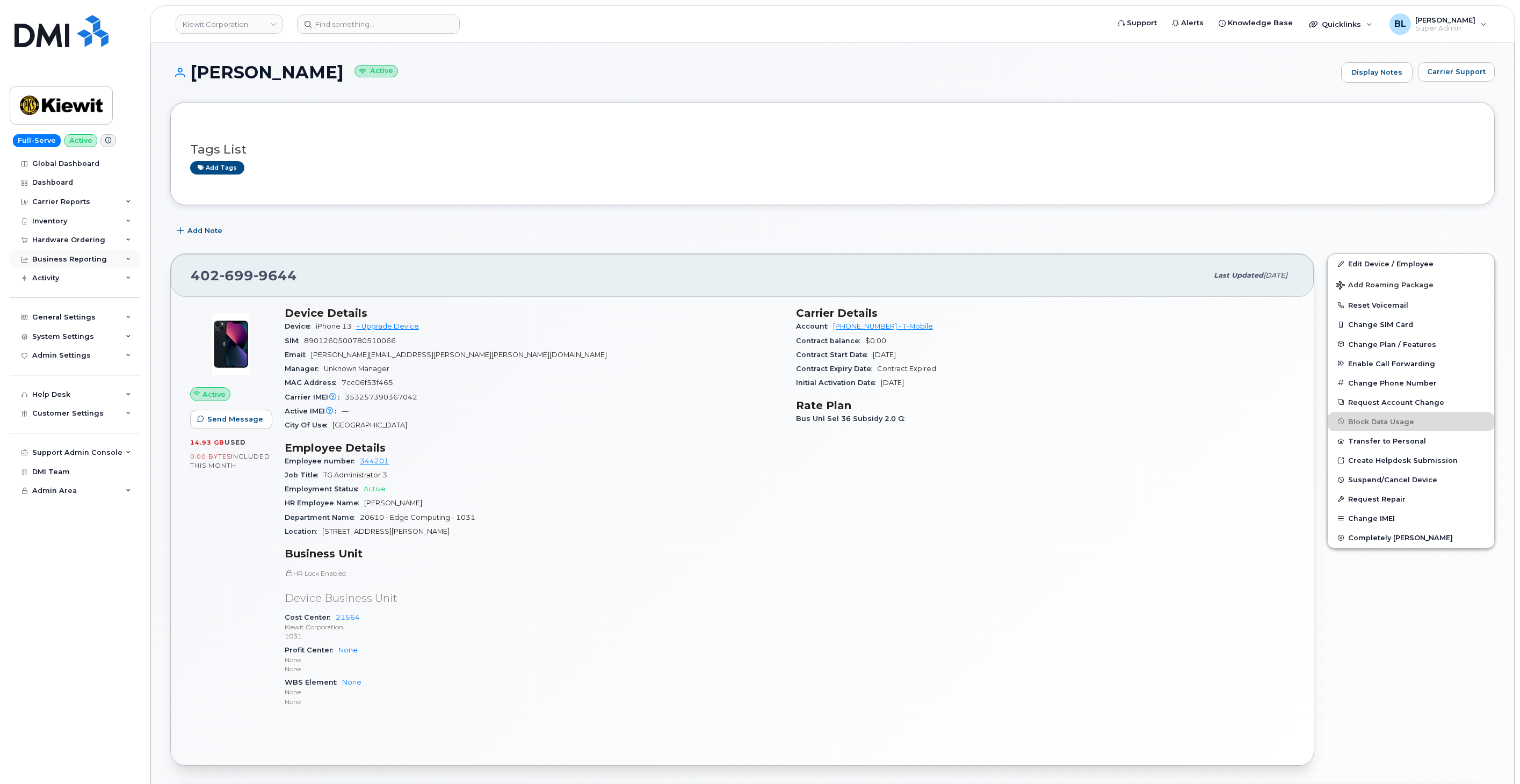
click at [85, 259] on div "Business Reporting" at bounding box center [69, 259] width 75 height 9
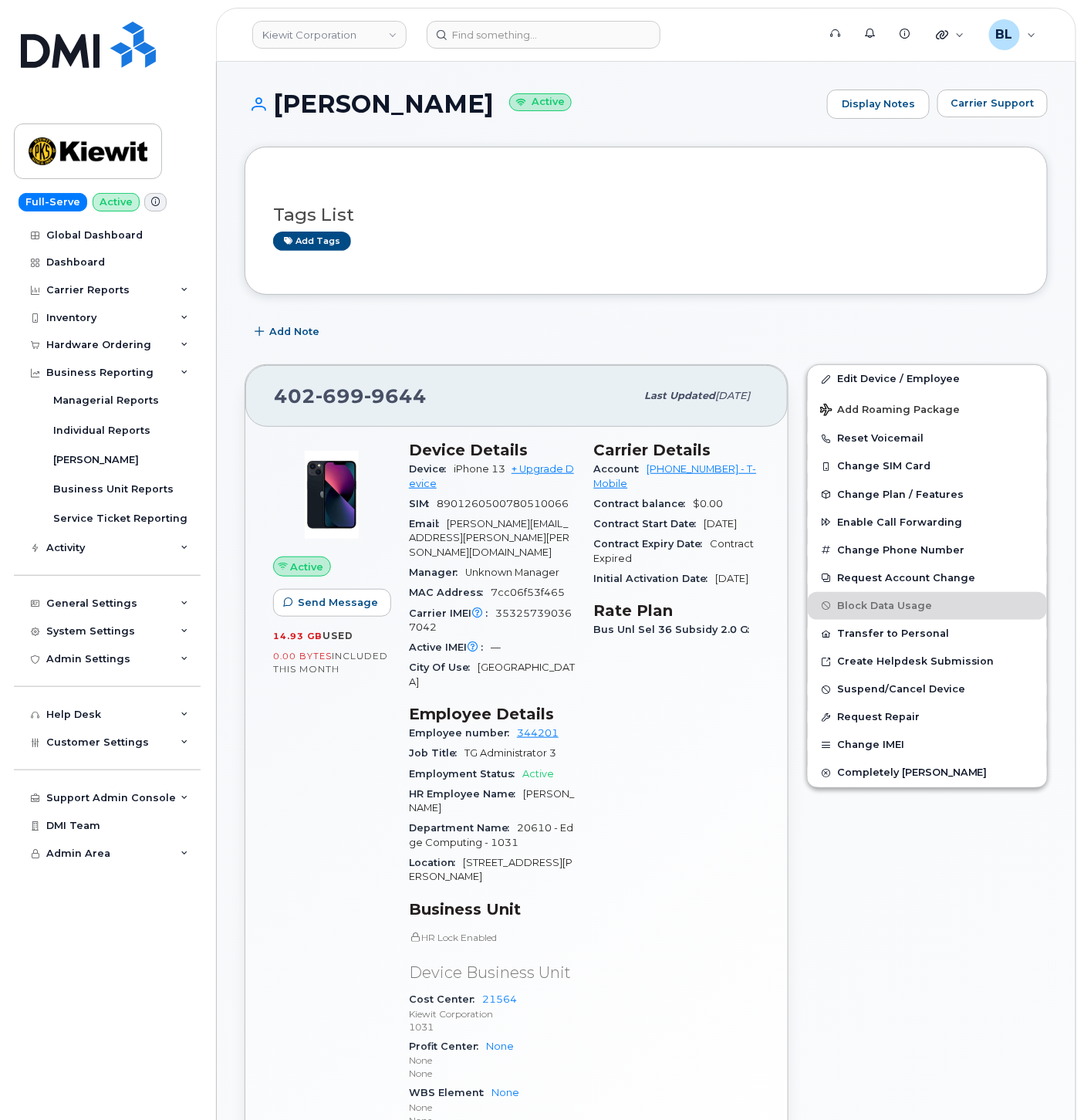
click at [356, 418] on div "[PHONE_NUMBER] Last updated [DATE]" at bounding box center [517, 396] width 542 height 62
click at [356, 418] on div "402 699 9644 Last updated Sep 16, 2025" at bounding box center [517, 396] width 542 height 62
drag, startPoint x: 356, startPoint y: 418, endPoint x: 349, endPoint y: 401, distance: 18.4
click at [349, 401] on span "699" at bounding box center [340, 395] width 49 height 24
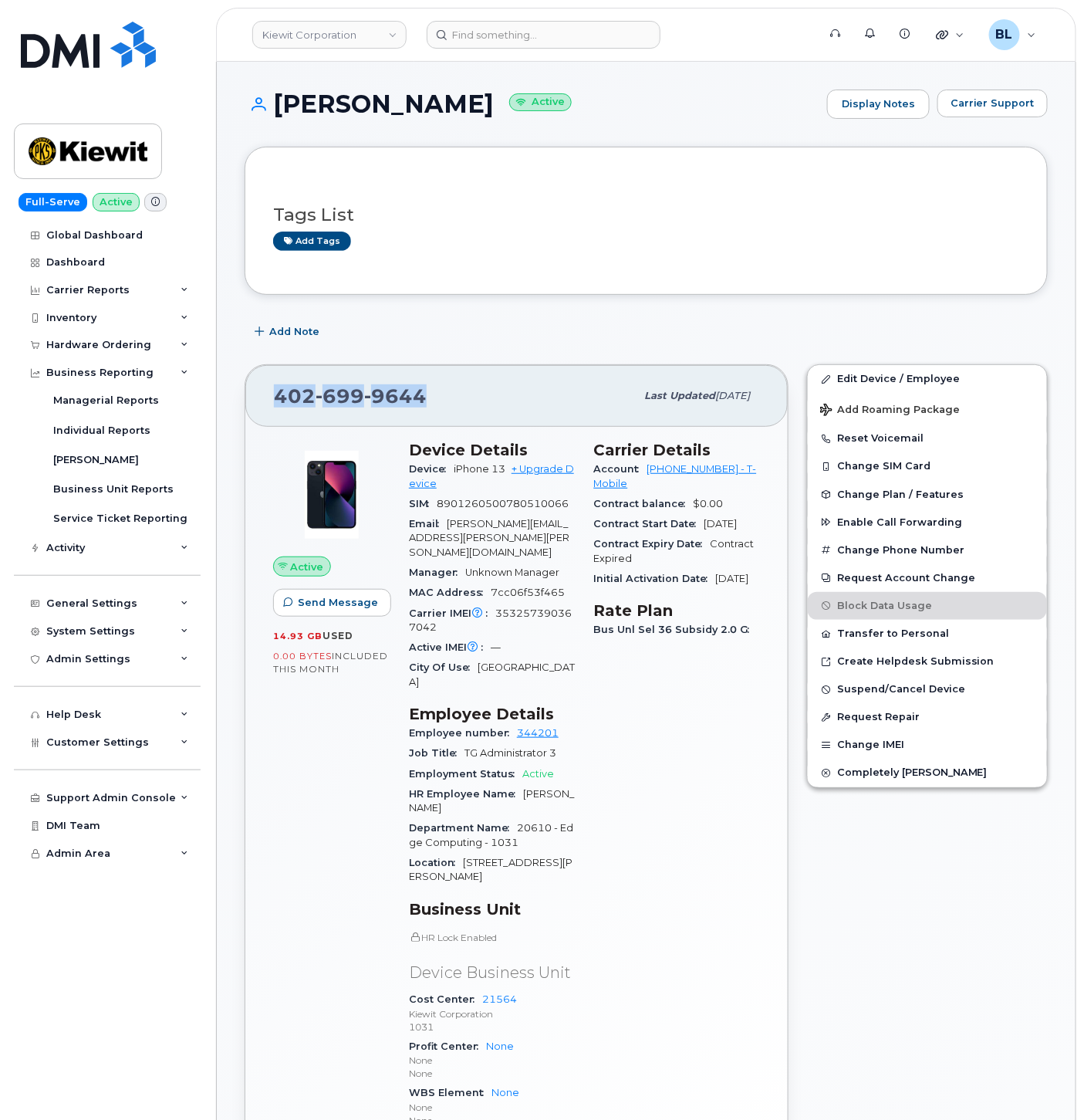
drag, startPoint x: 349, startPoint y: 401, endPoint x: 340, endPoint y: 404, distance: 9.5
click at [341, 404] on span "699" at bounding box center [340, 395] width 49 height 24
click at [289, 400] on span "402 699 9644" at bounding box center [350, 395] width 152 height 24
copy span "402 699 9644"
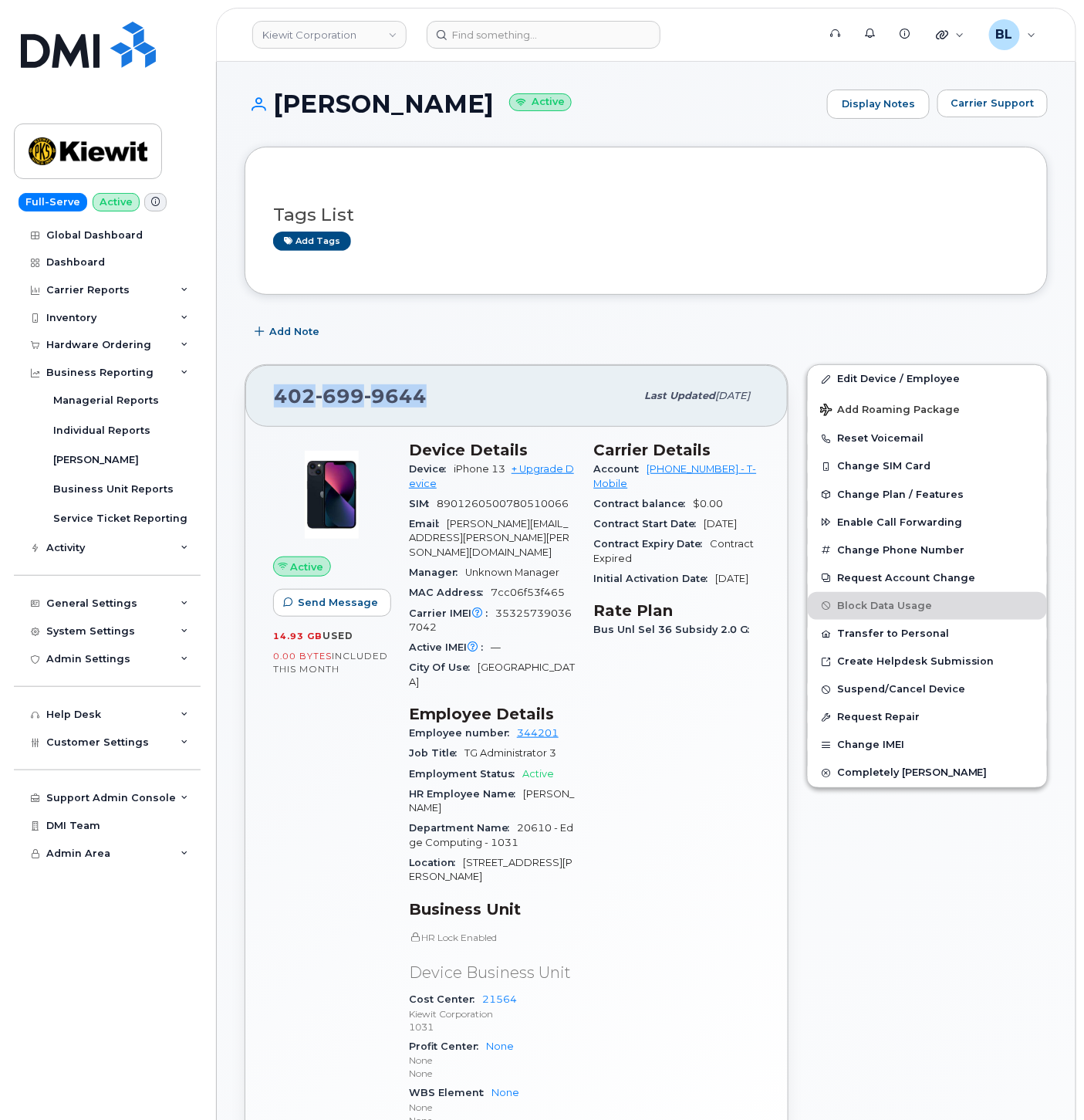
click at [581, 41] on input at bounding box center [543, 35] width 233 height 28
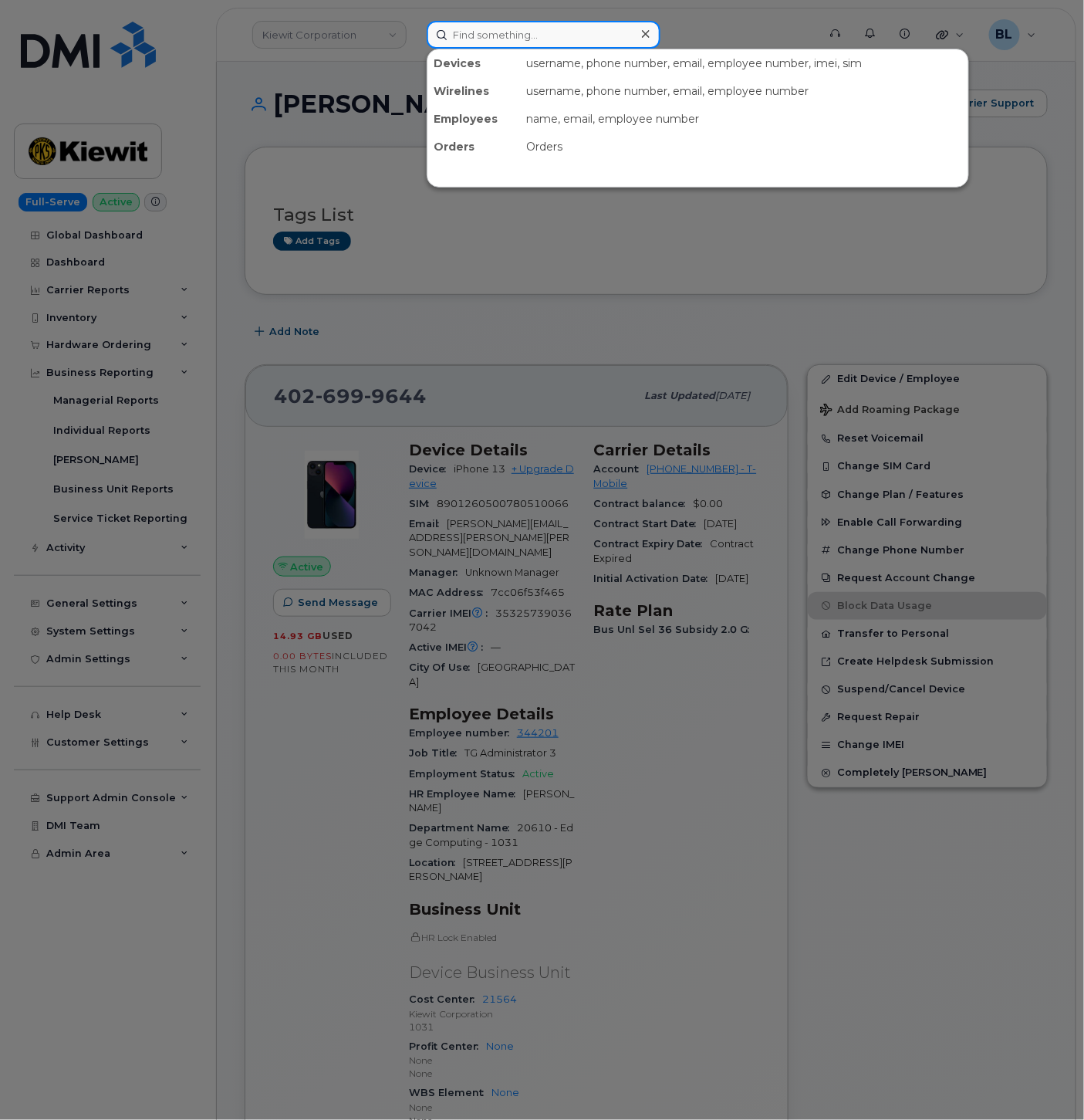
paste input "7134580689"
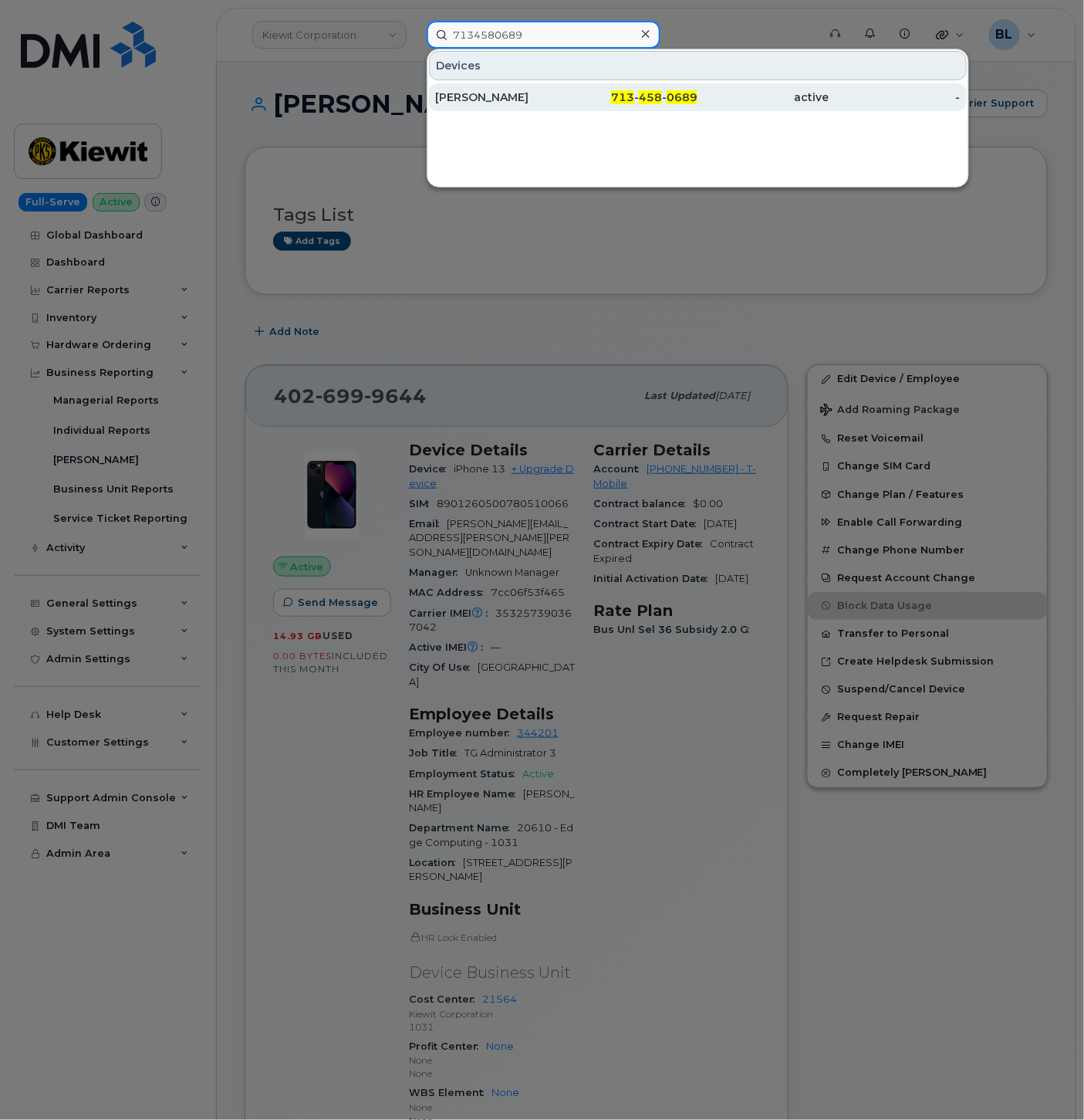
type input "7134580689"
click at [552, 98] on div "JOSE PEREZ" at bounding box center [500, 97] width 131 height 15
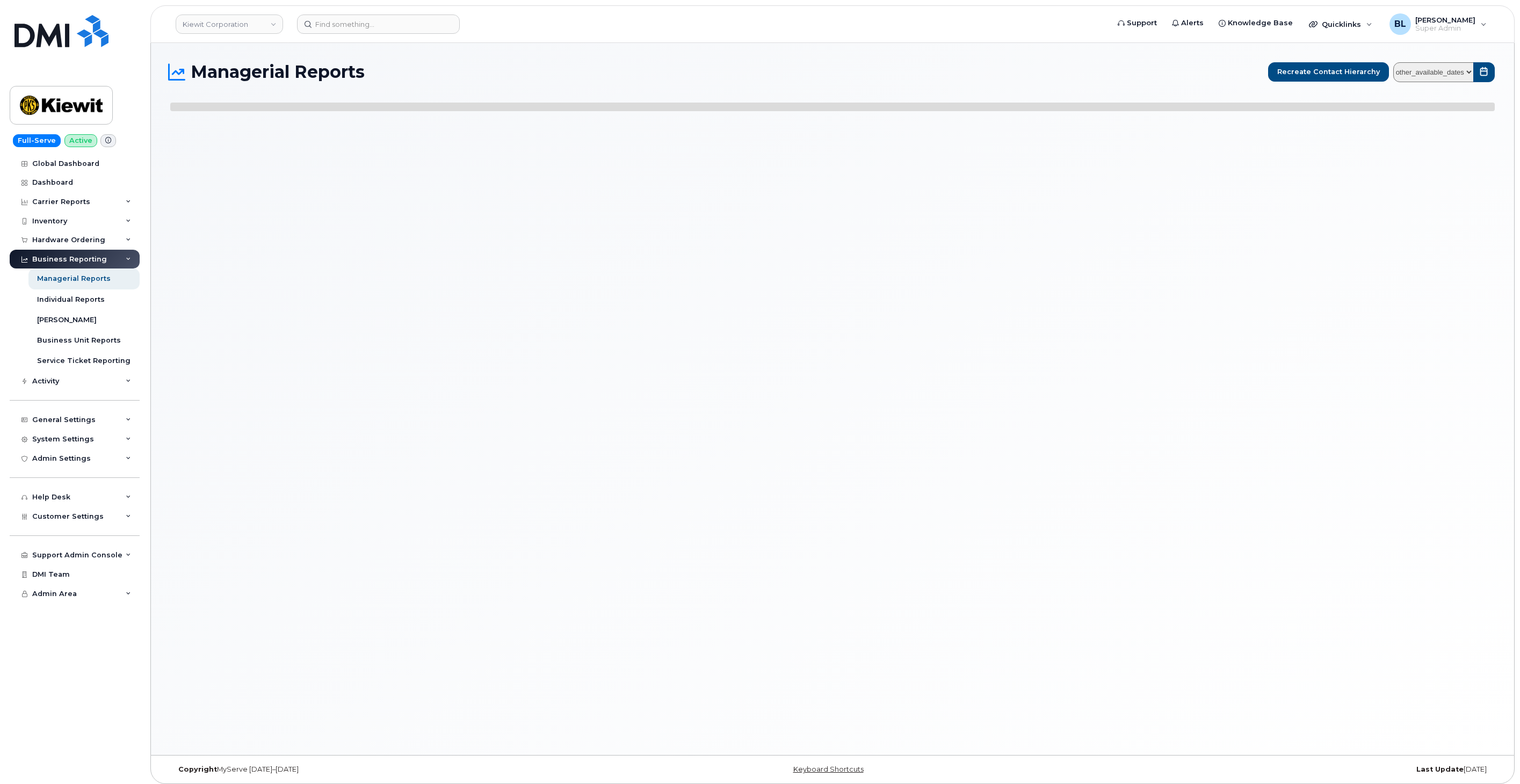
select select
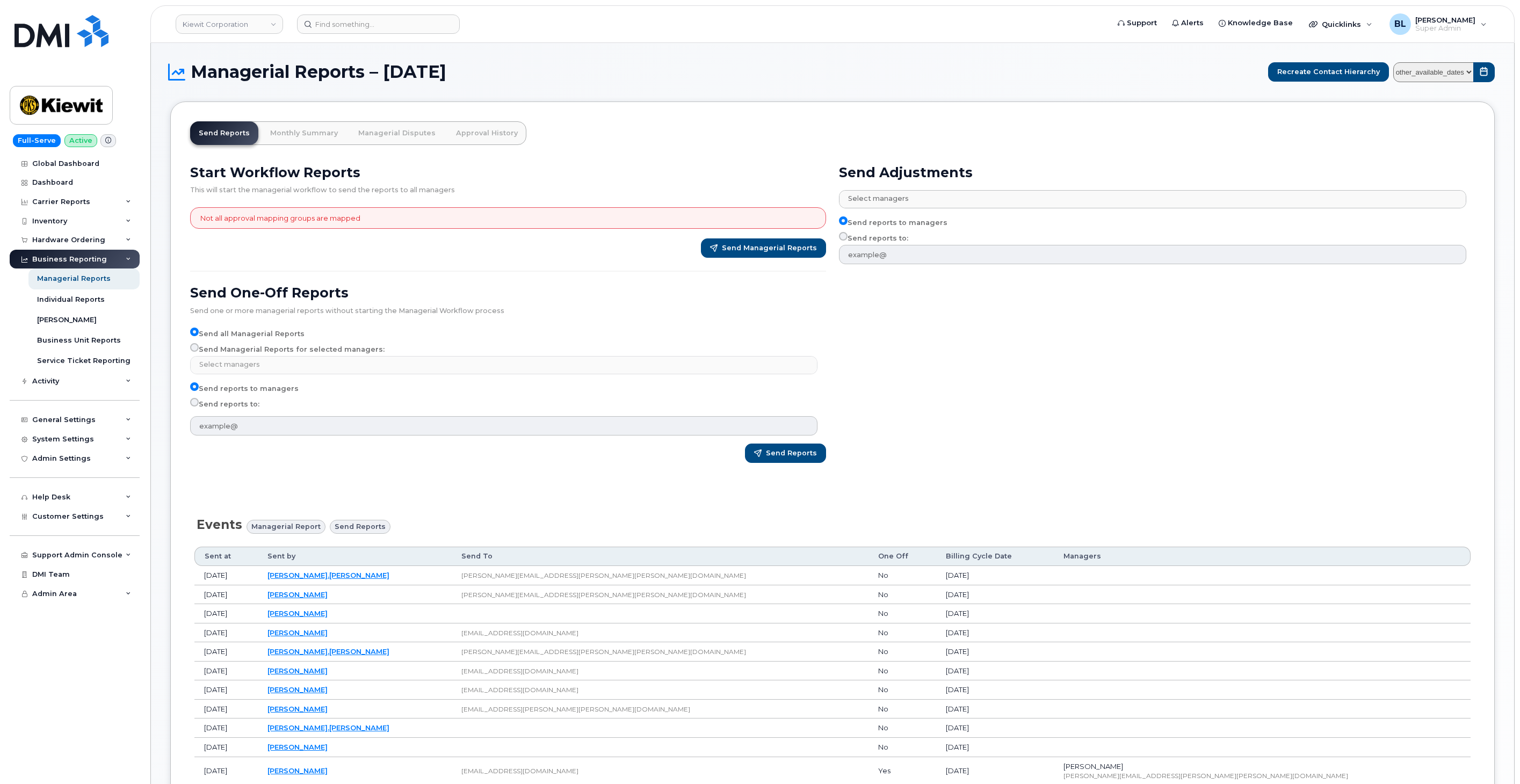
click at [252, 355] on label "Send Managerial Reports for selected managers:" at bounding box center [287, 350] width 195 height 13
click at [199, 352] on input "Send Managerial Reports for selected managers:" at bounding box center [194, 347] width 9 height 9
radio input "true"
click at [294, 350] on label "Send Managerial Reports for selected managers:" at bounding box center [287, 350] width 195 height 13
click at [199, 350] on input "Send Managerial Reports for selected managers:" at bounding box center [194, 347] width 9 height 9
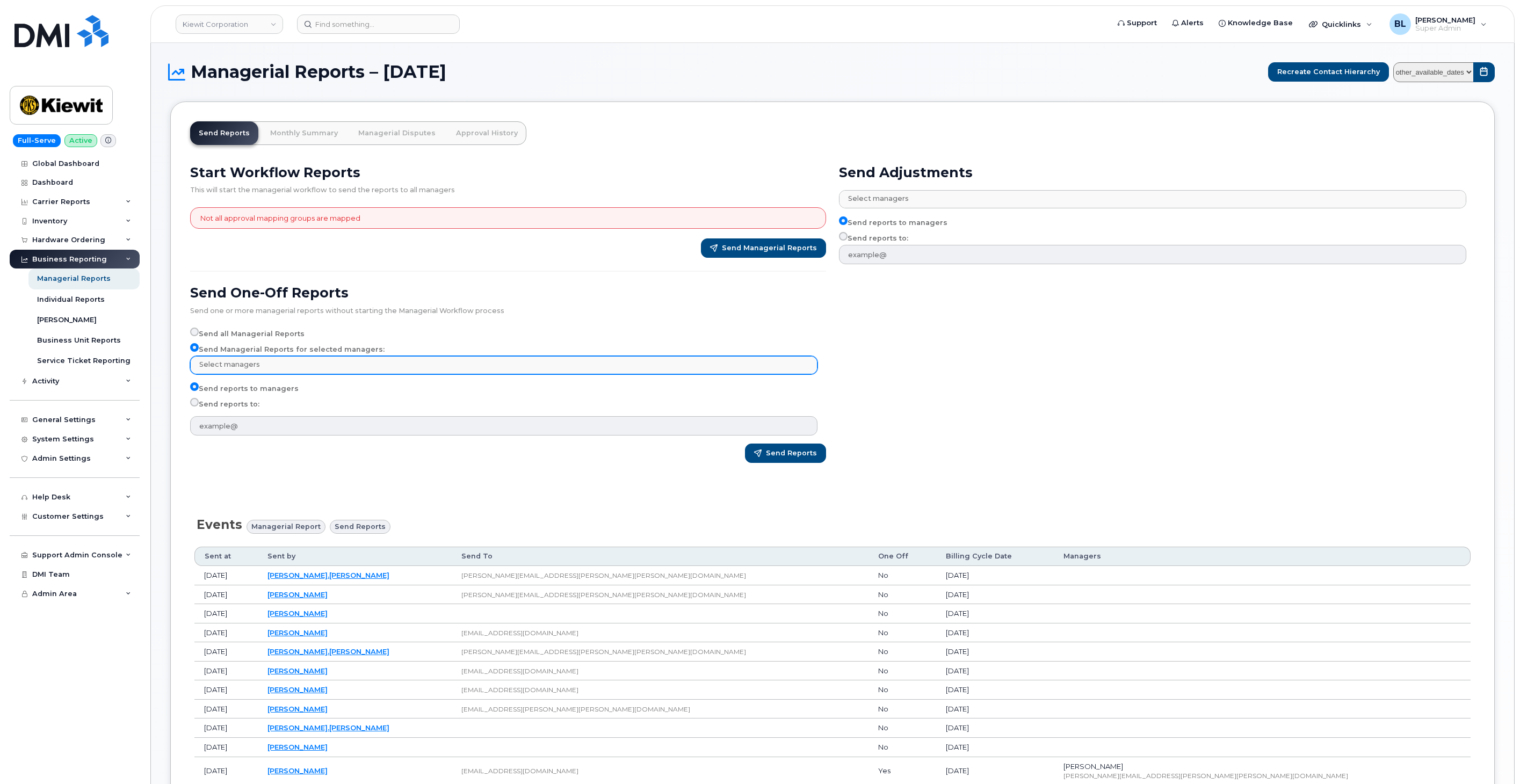
click at [320, 356] on div "Select managers No matches found" at bounding box center [504, 365] width 628 height 18
click at [316, 365] on input "text" at bounding box center [505, 364] width 618 height 15
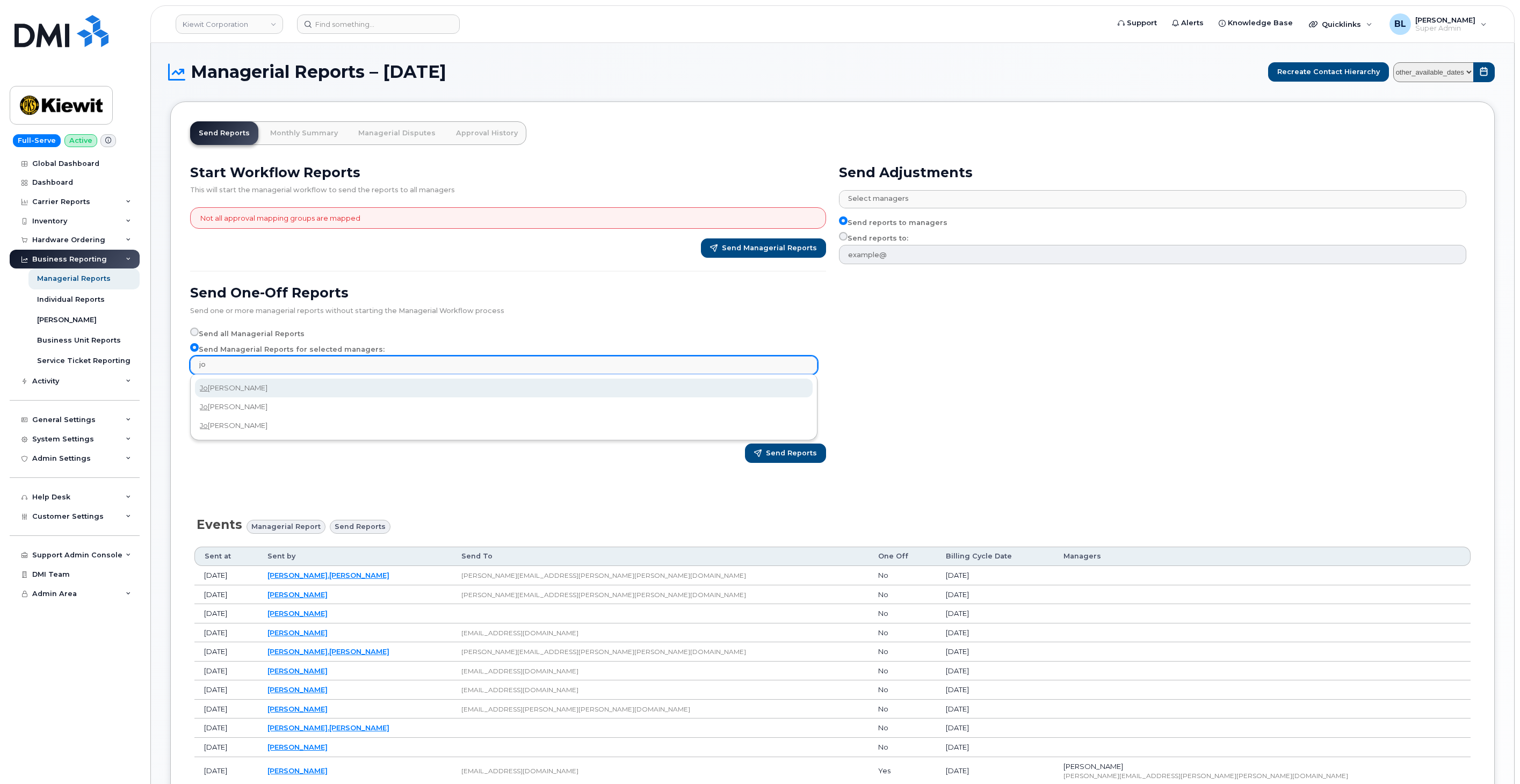
type input "jon"
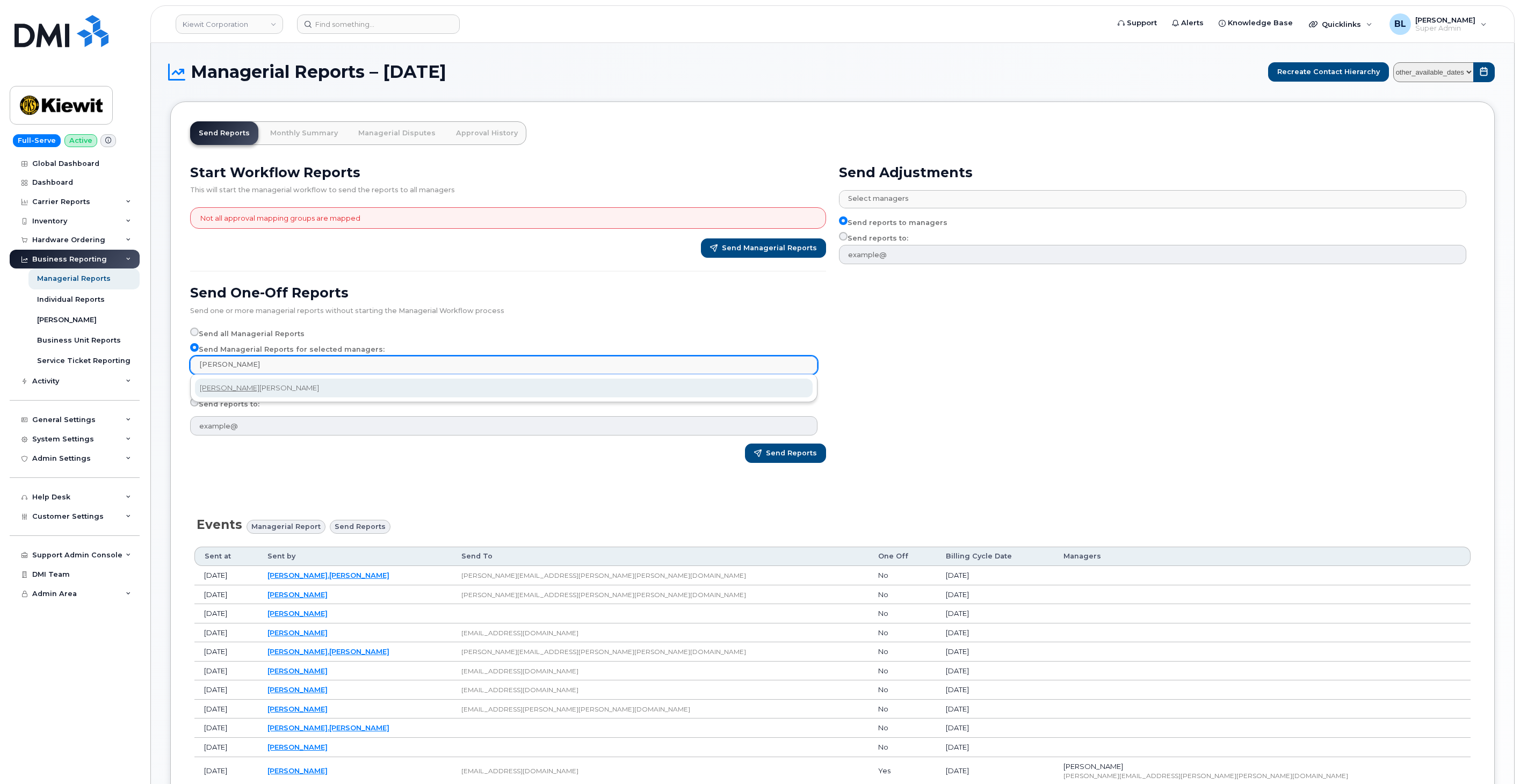
type input "daniel"
select select "e56878ac-541b-48aa-91de-e200aa4a5f2f"
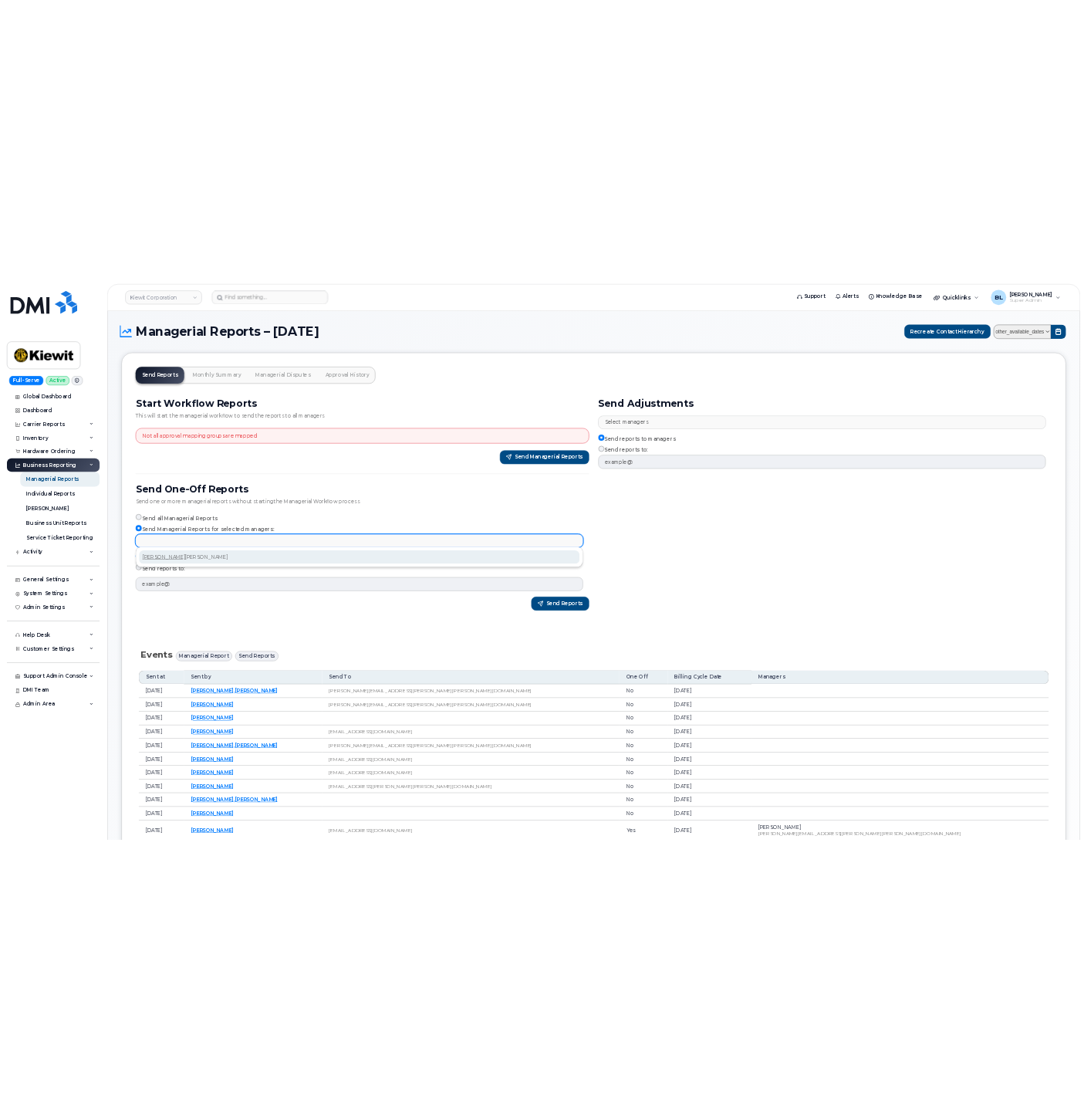
scroll to position [109, 0]
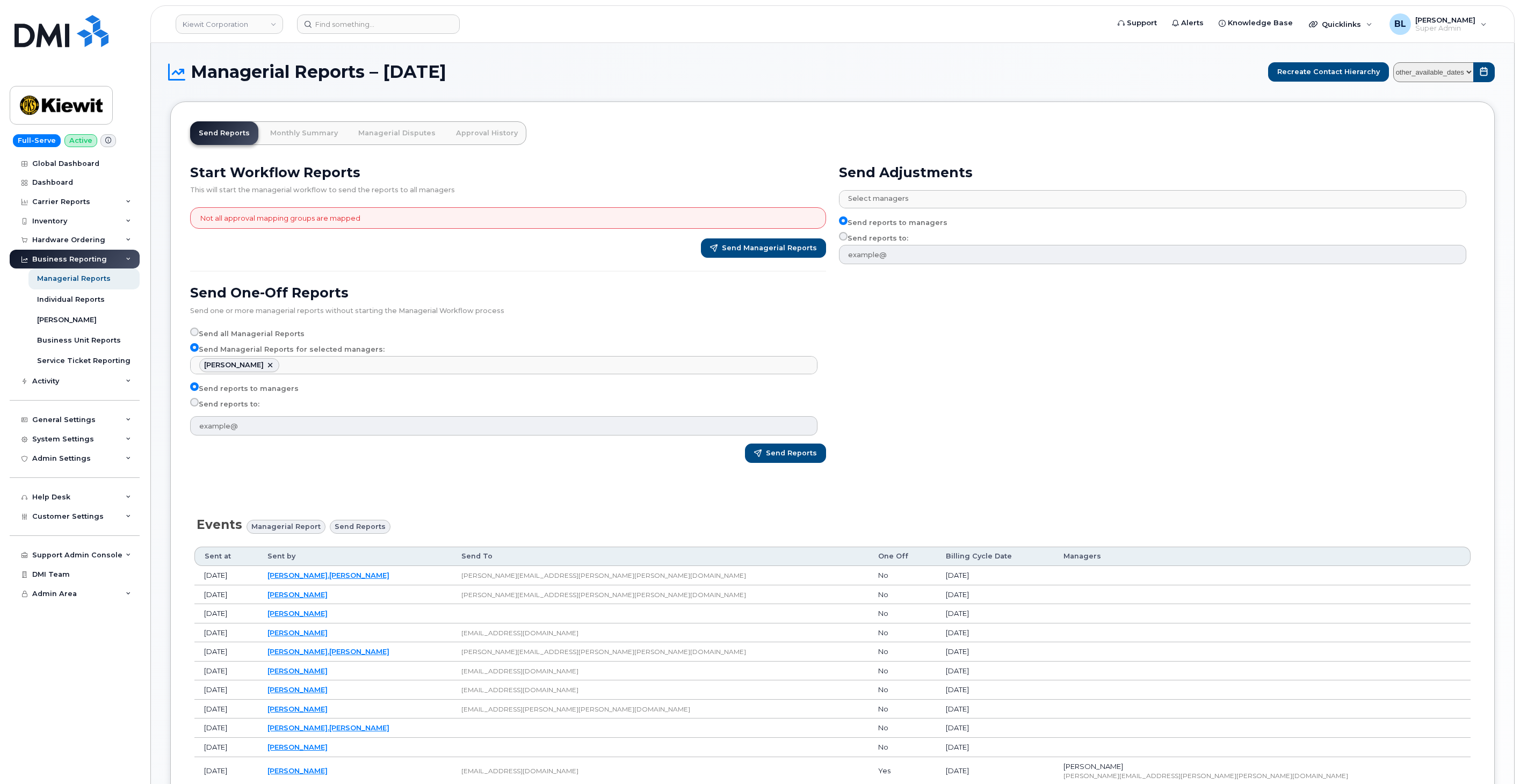
click at [235, 405] on label "Send reports to:" at bounding box center [225, 405] width 69 height 13
click at [199, 405] on input "Send reports to:" at bounding box center [194, 402] width 9 height 9
radio input "true"
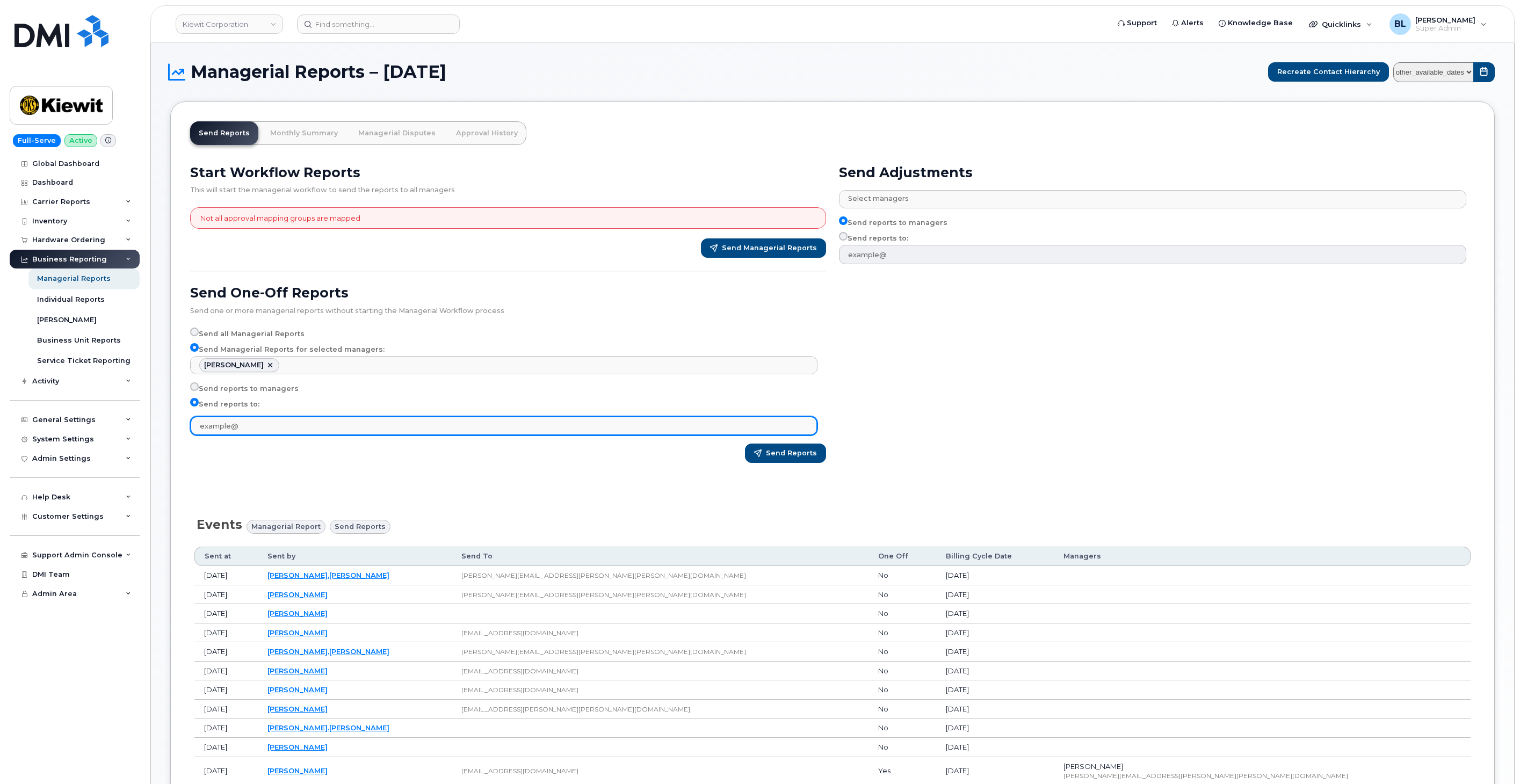
click at [250, 431] on input "text" at bounding box center [504, 426] width 628 height 20
click at [250, 432] on input "text" at bounding box center [504, 426] width 628 height 20
type input "blam@dminc.com"
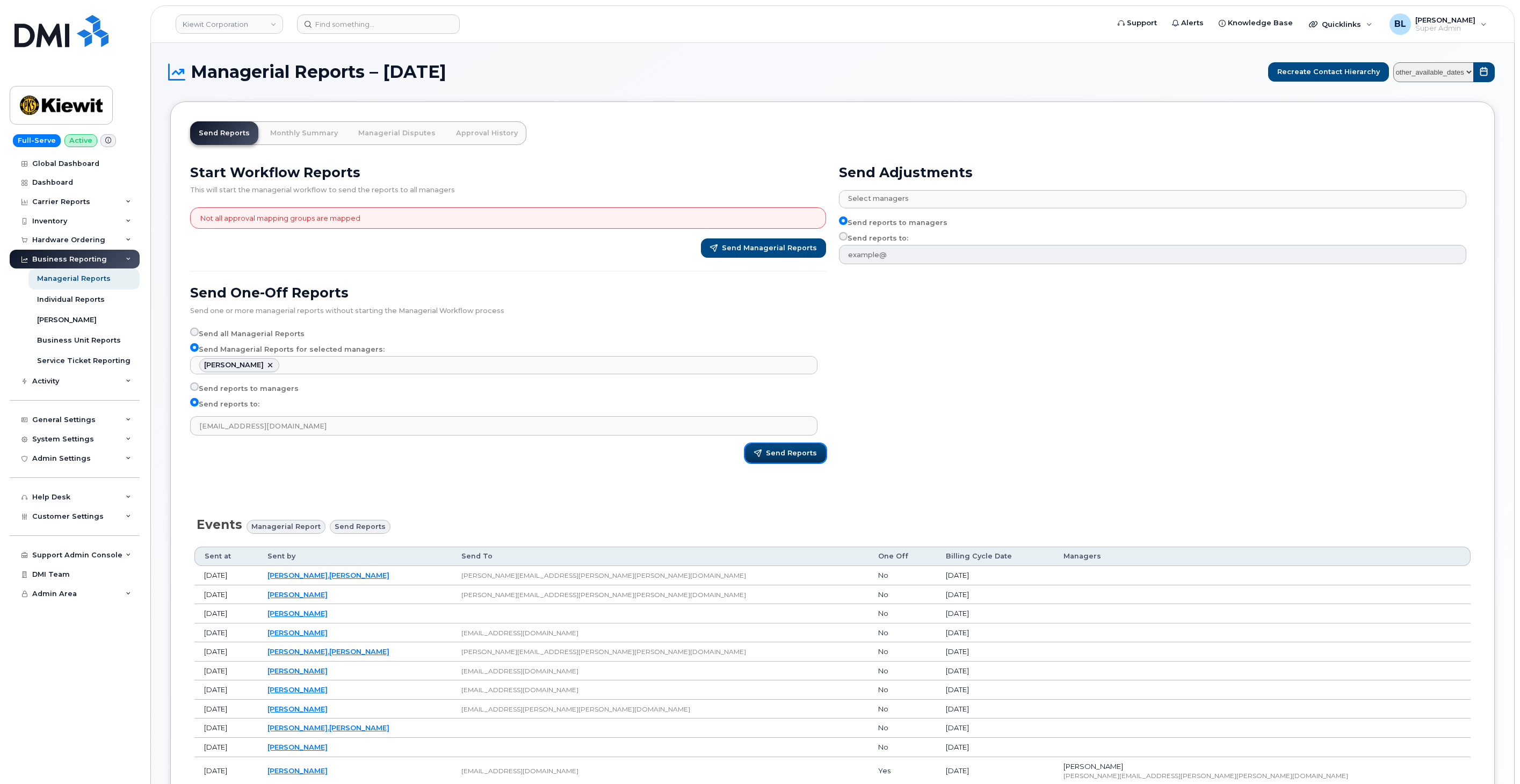
click at [782, 455] on span "Send Reports" at bounding box center [791, 453] width 51 height 10
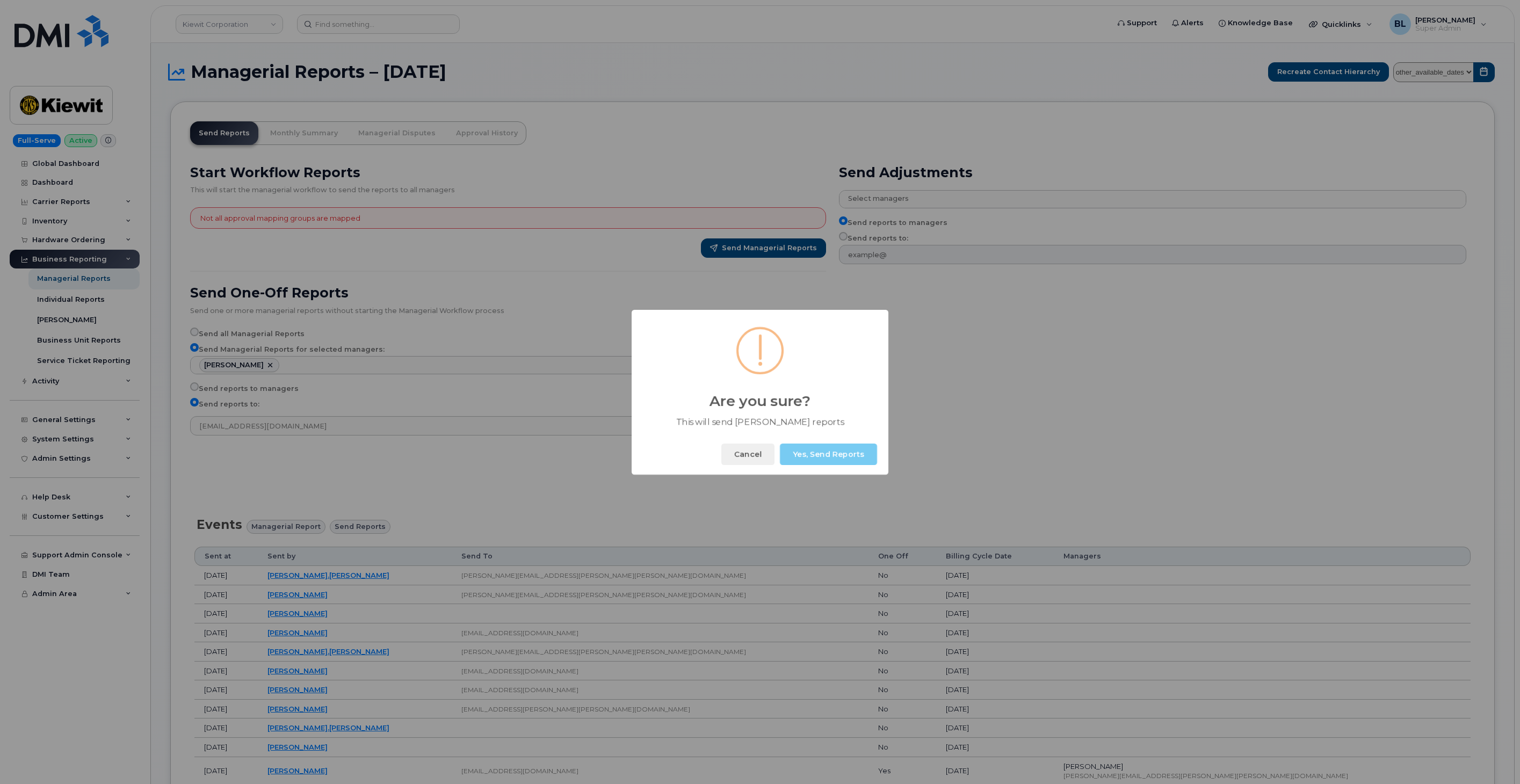
click at [810, 458] on button "Yes, Send Reports" at bounding box center [829, 454] width 97 height 22
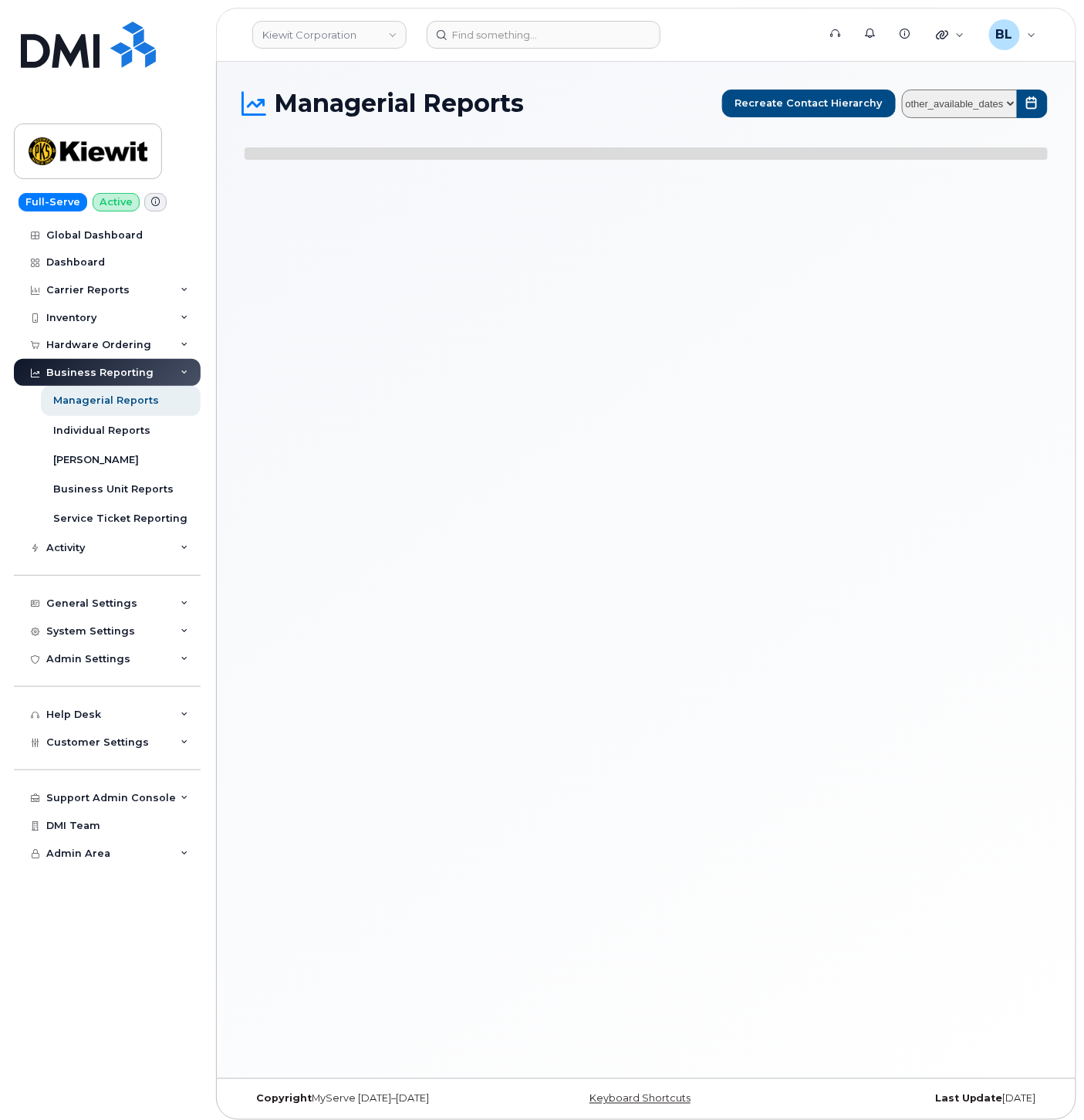
select select
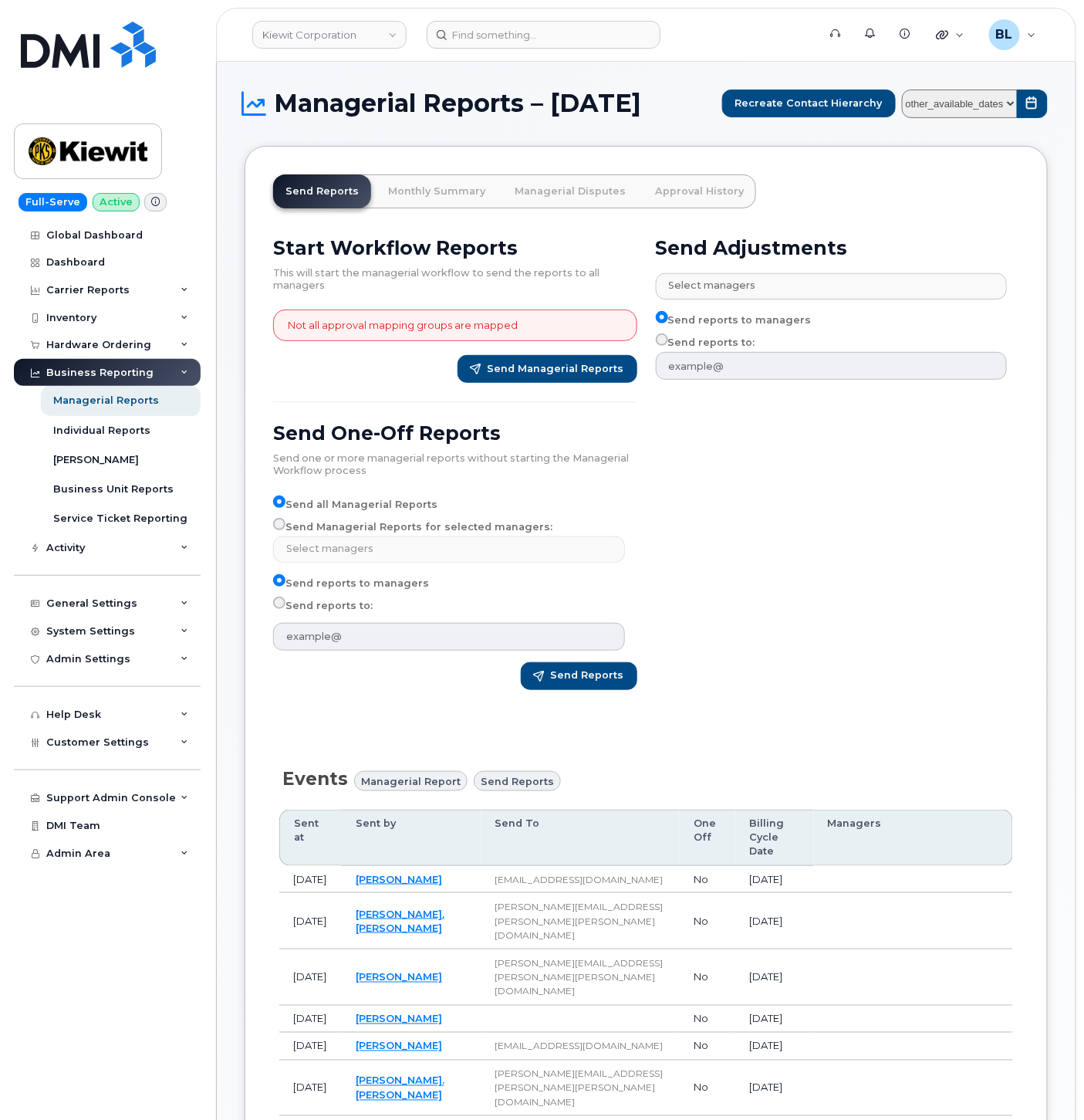
click at [358, 536] on label "Send Managerial Reports for selected managers:" at bounding box center [412, 527] width 279 height 19
click at [285, 530] on input "Send Managerial Reports for selected managers:" at bounding box center [279, 523] width 12 height 12
radio input "true"
click at [326, 615] on label "Send reports to:" at bounding box center [323, 606] width 100 height 19
click at [285, 609] on input "Send reports to:" at bounding box center [279, 602] width 12 height 12
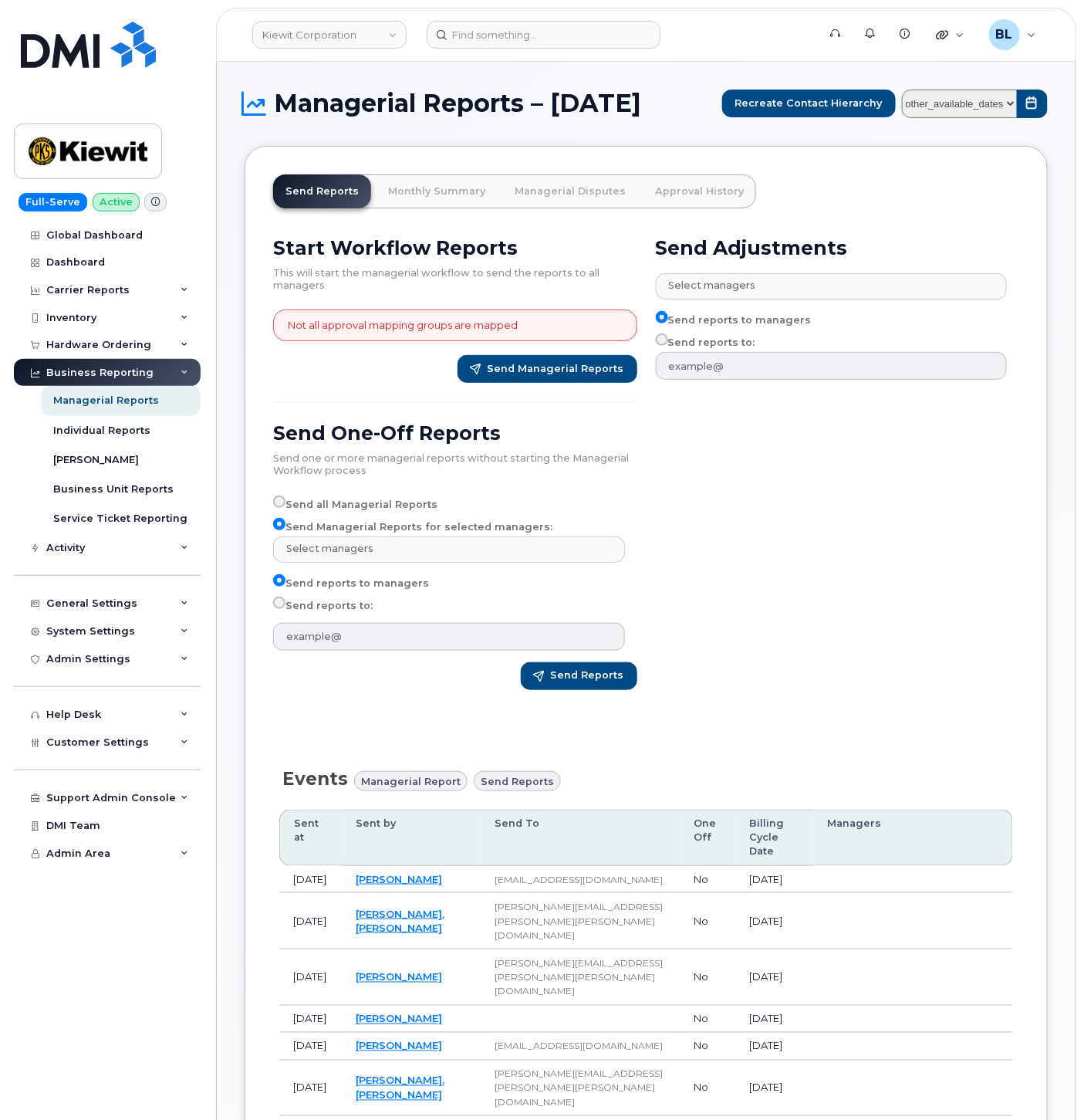
radio input "true"
click at [363, 559] on input "text" at bounding box center [451, 548] width 337 height 22
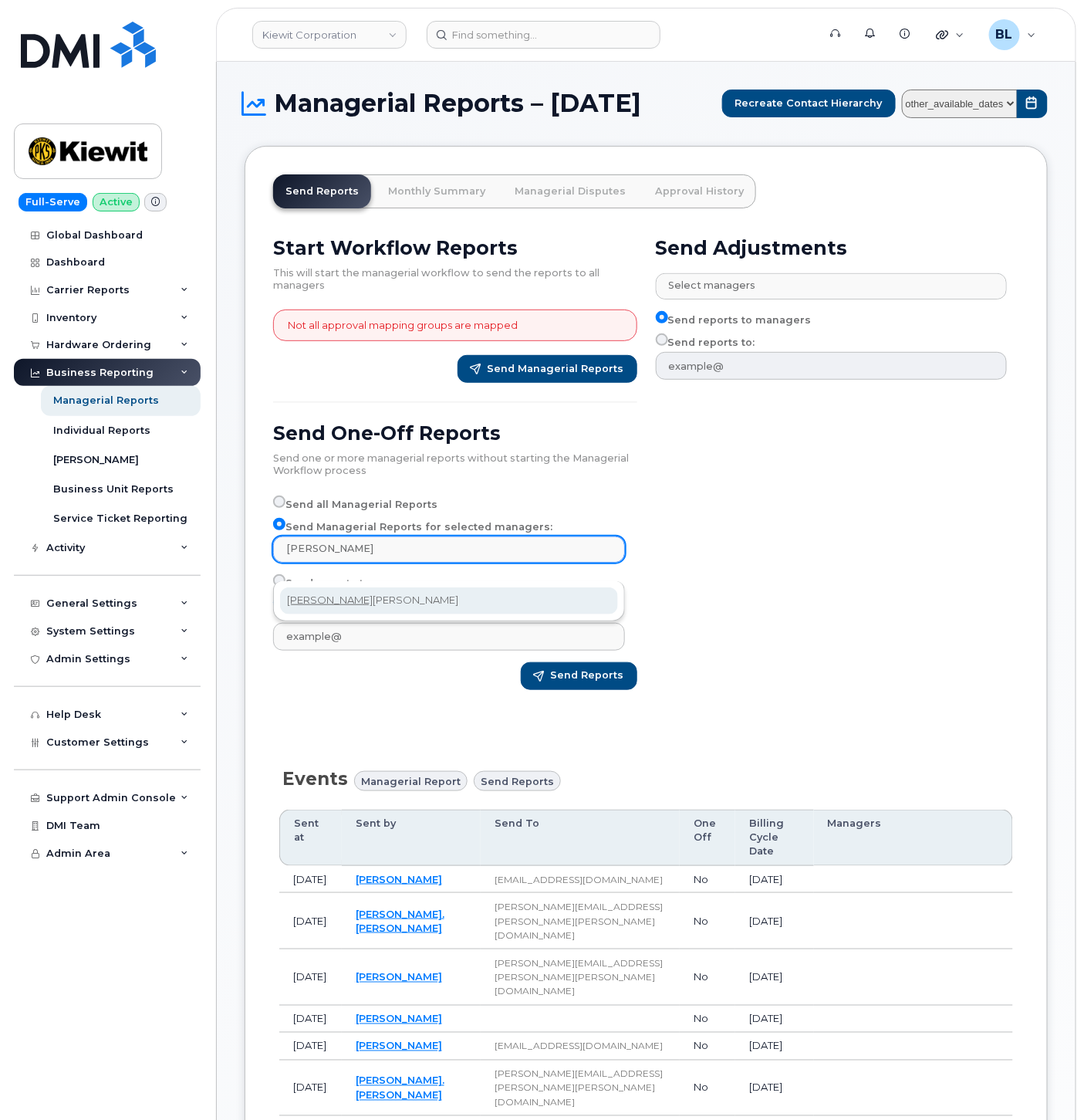
type input "daniel"
select select "e56878ac-541b-48aa-91de-e200aa4a5f2f"
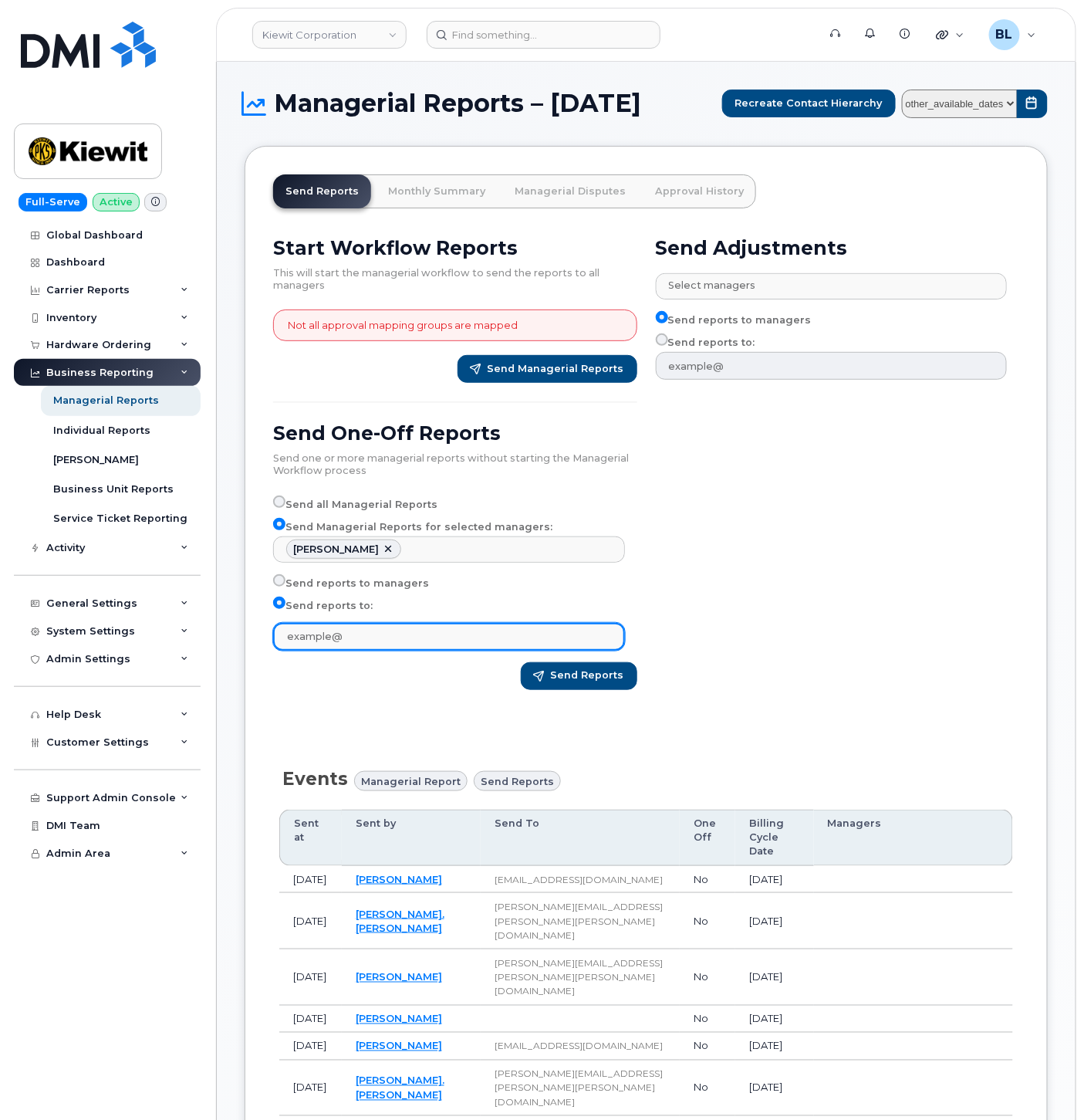
click at [344, 650] on input "text" at bounding box center [449, 637] width 352 height 28
type input "blam@dminc.com"
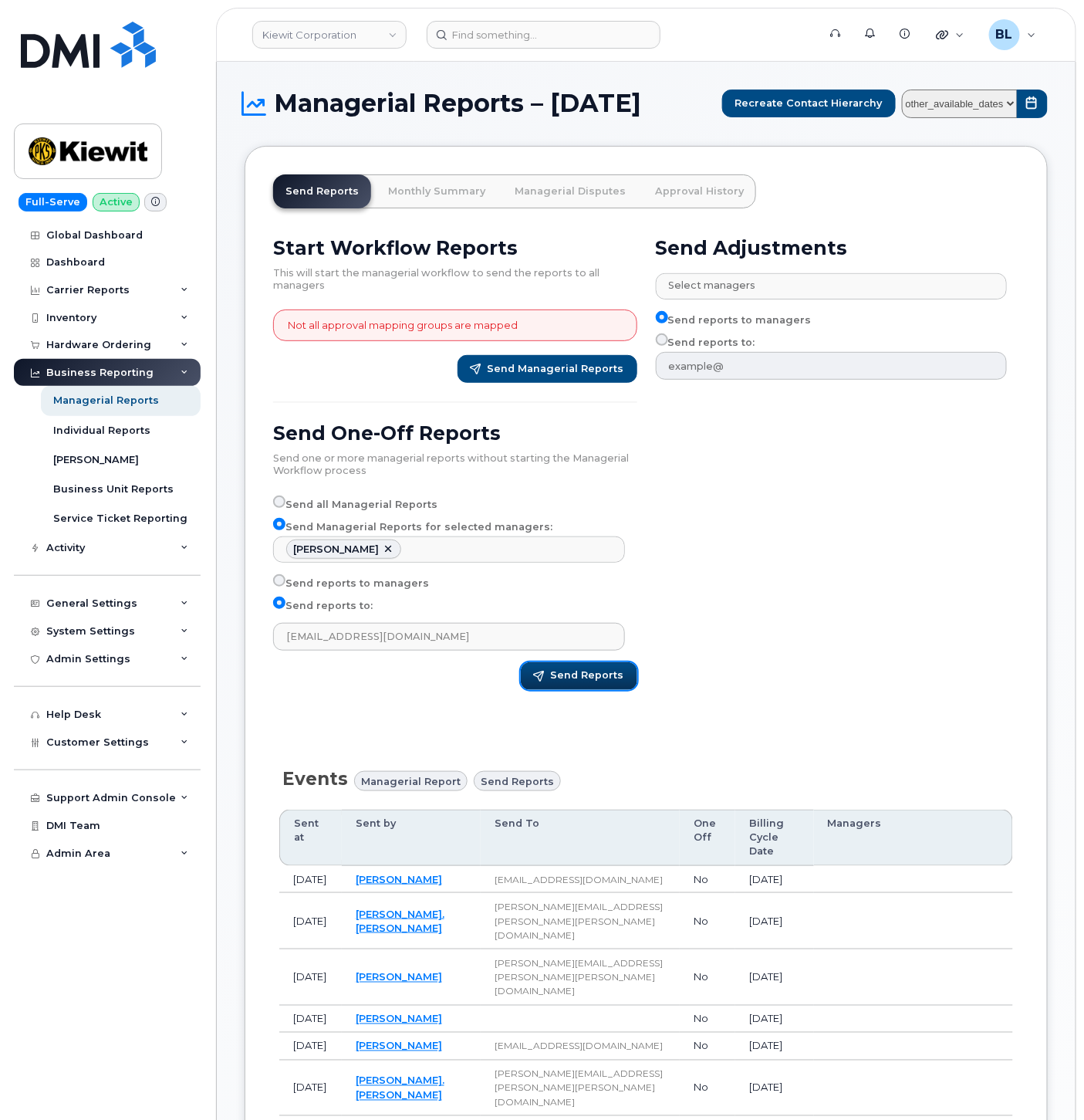
click at [576, 682] on span "Send Reports" at bounding box center [587, 675] width 73 height 14
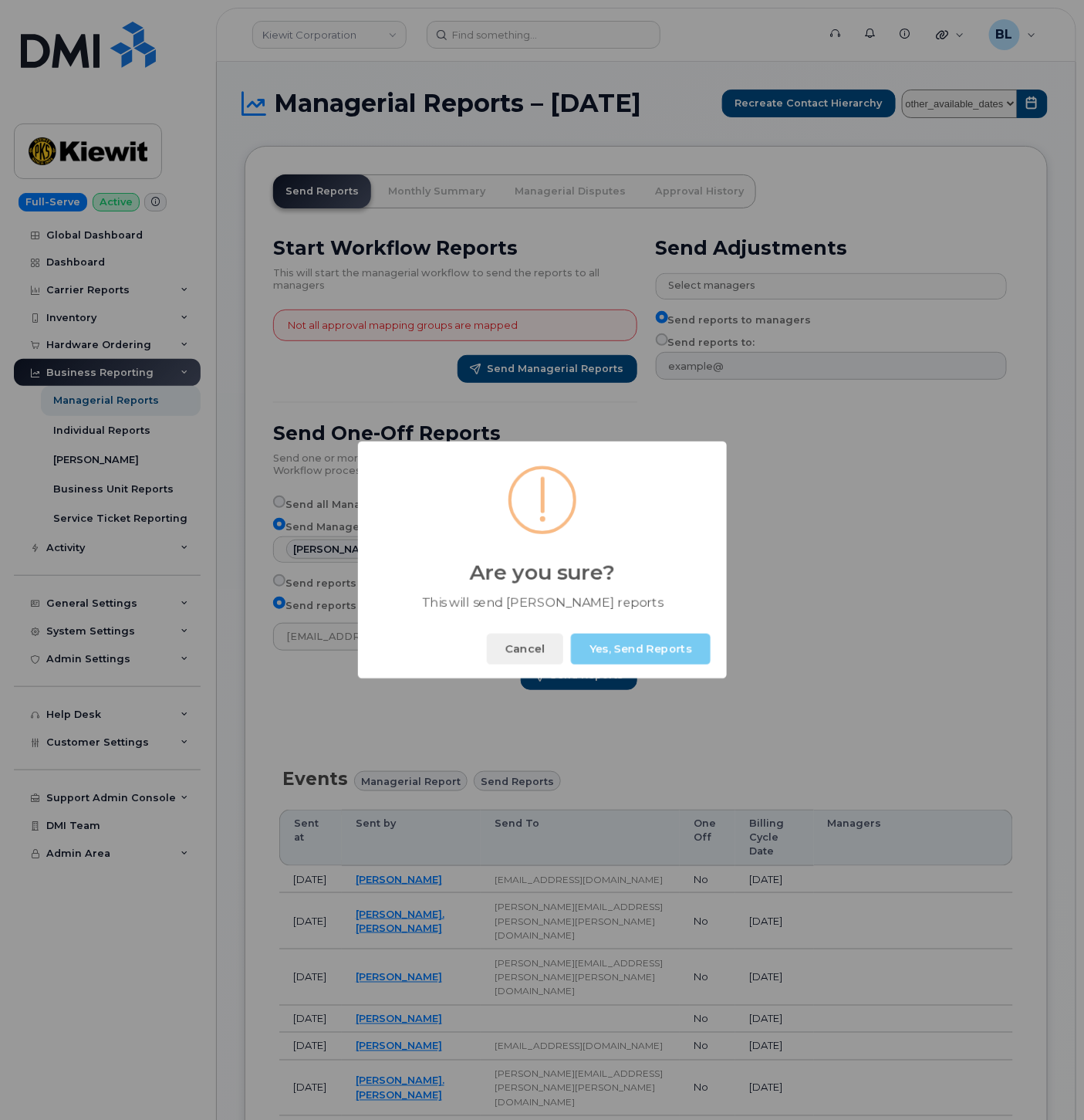
click at [630, 641] on button "Yes, Send Reports" at bounding box center [641, 648] width 139 height 31
click at [688, 651] on button "Okay" at bounding box center [678, 648] width 67 height 31
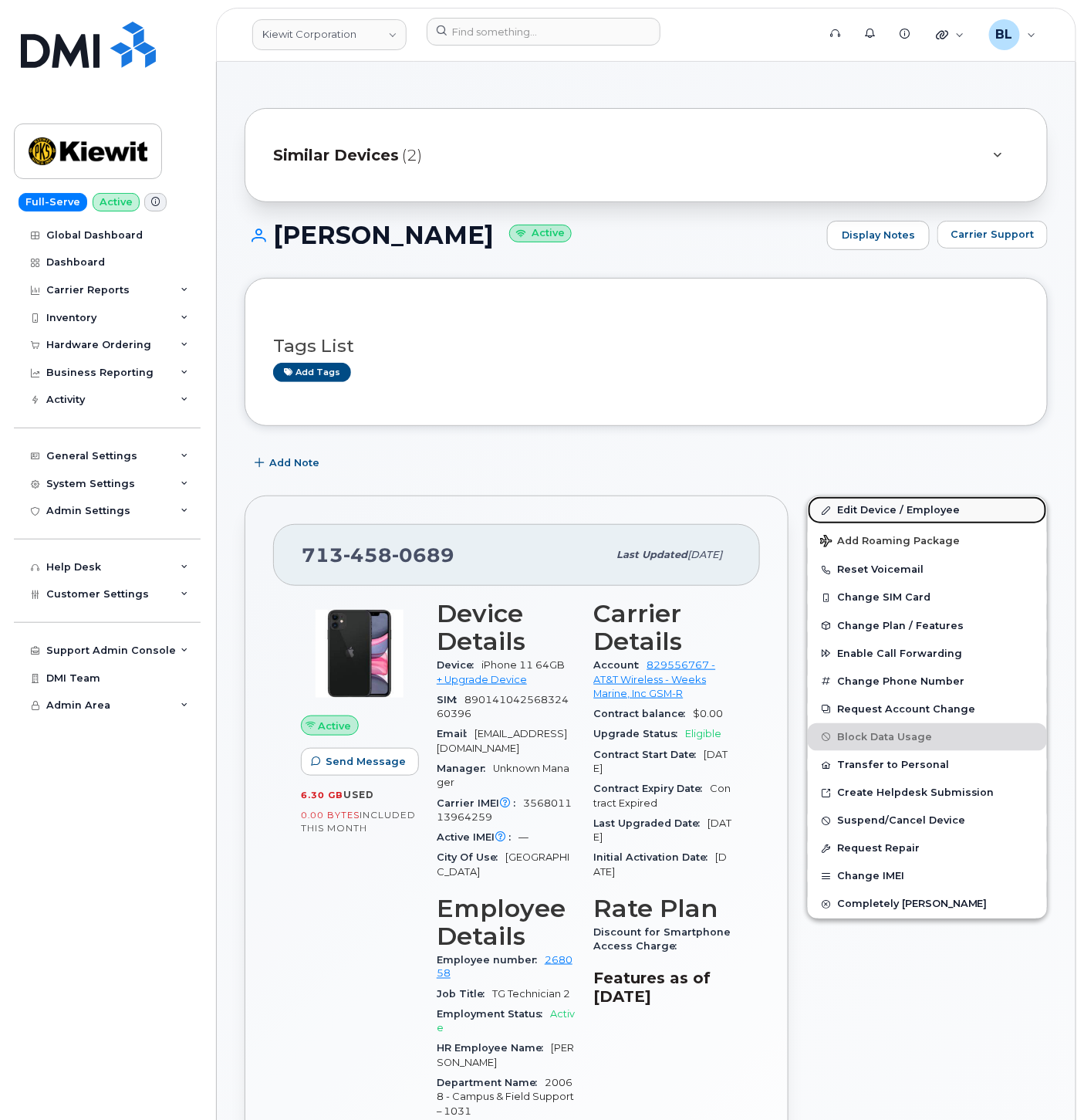
click at [898, 515] on link "Edit Device / Employee" at bounding box center [927, 510] width 239 height 28
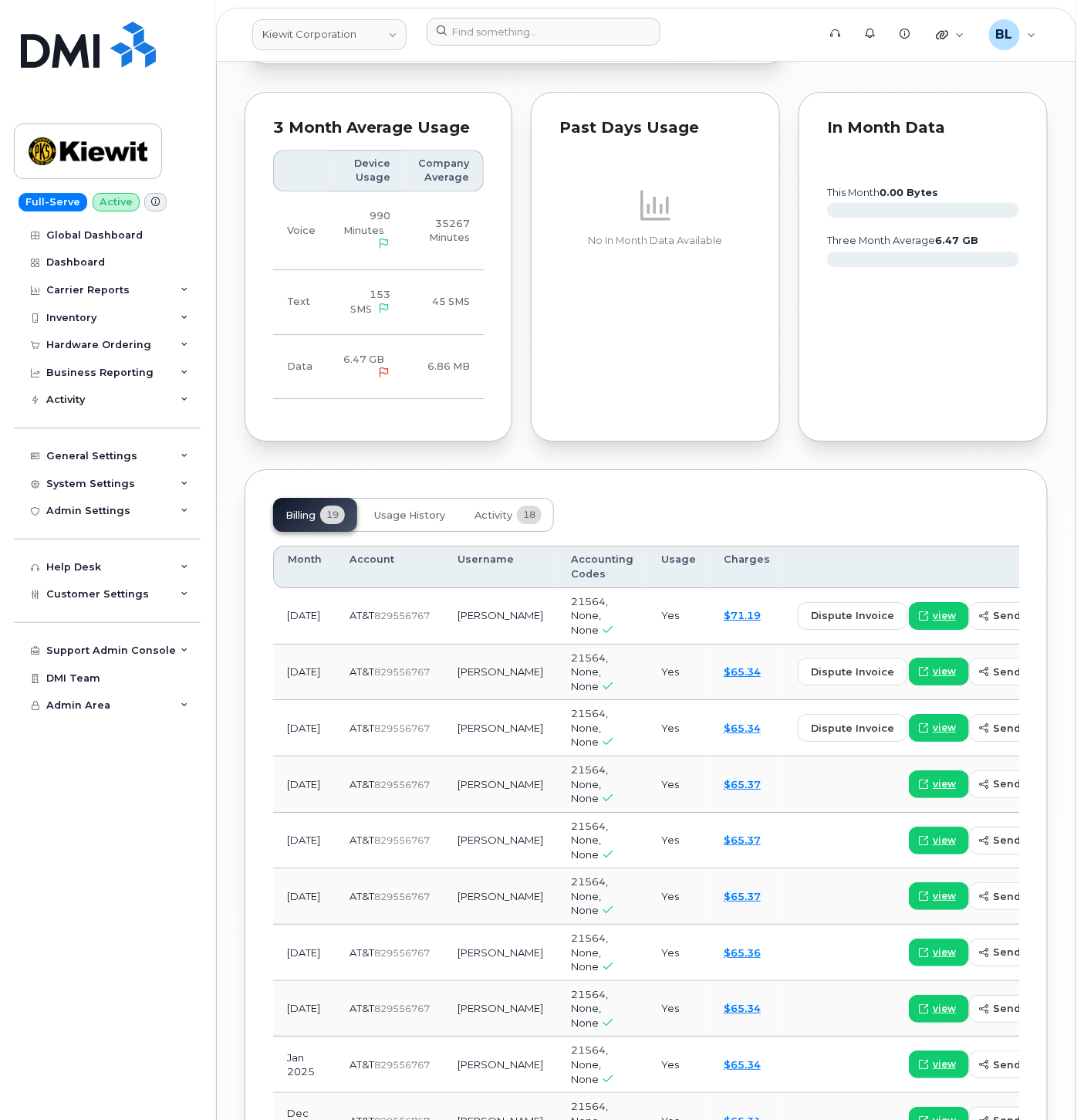
scroll to position [1829, 0]
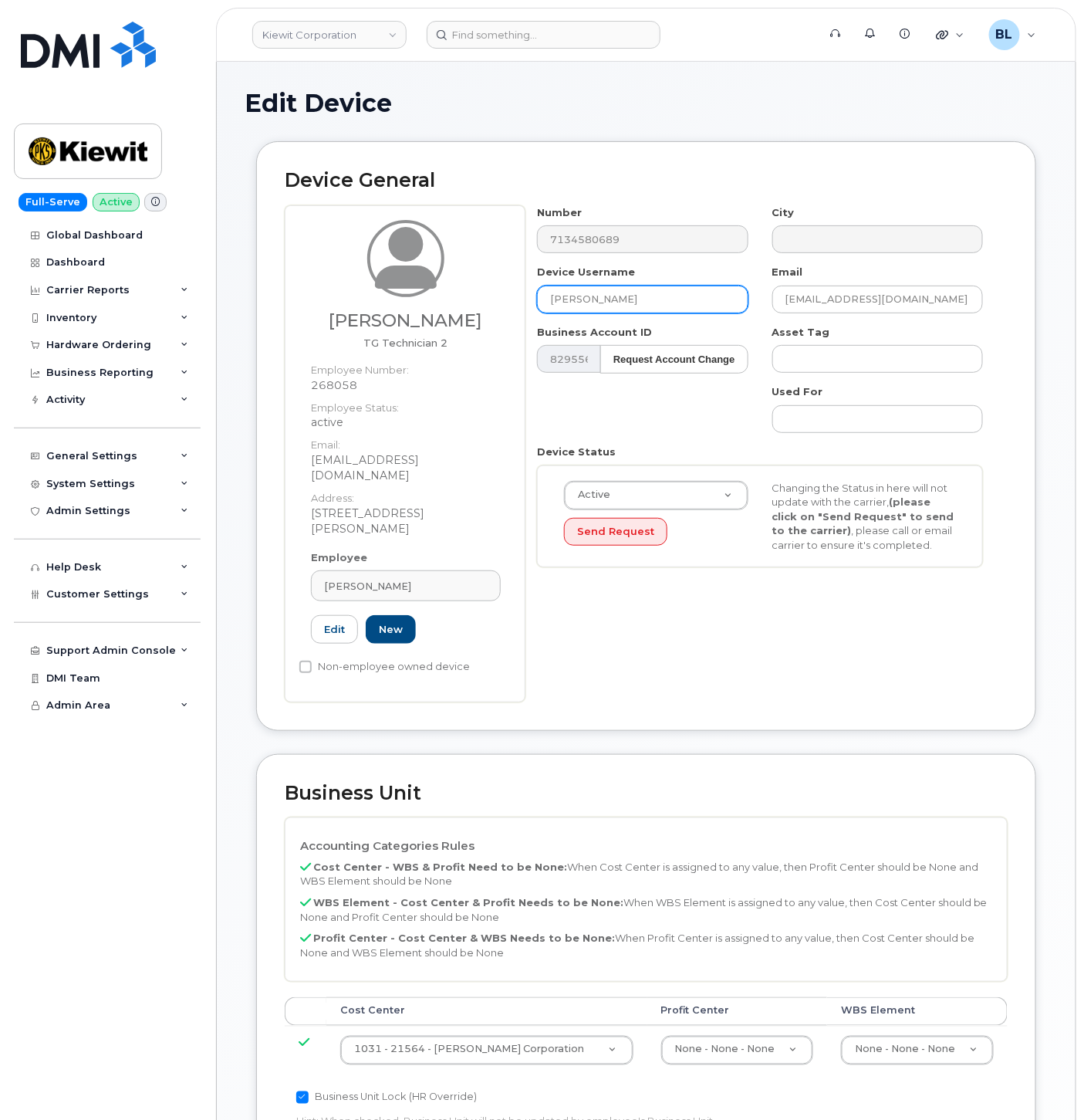
click at [718, 297] on input "[PERSON_NAME]" at bounding box center [643, 299] width 211 height 28
click at [682, 307] on input "[PERSON_NAME]" at bounding box center [643, 299] width 211 height 28
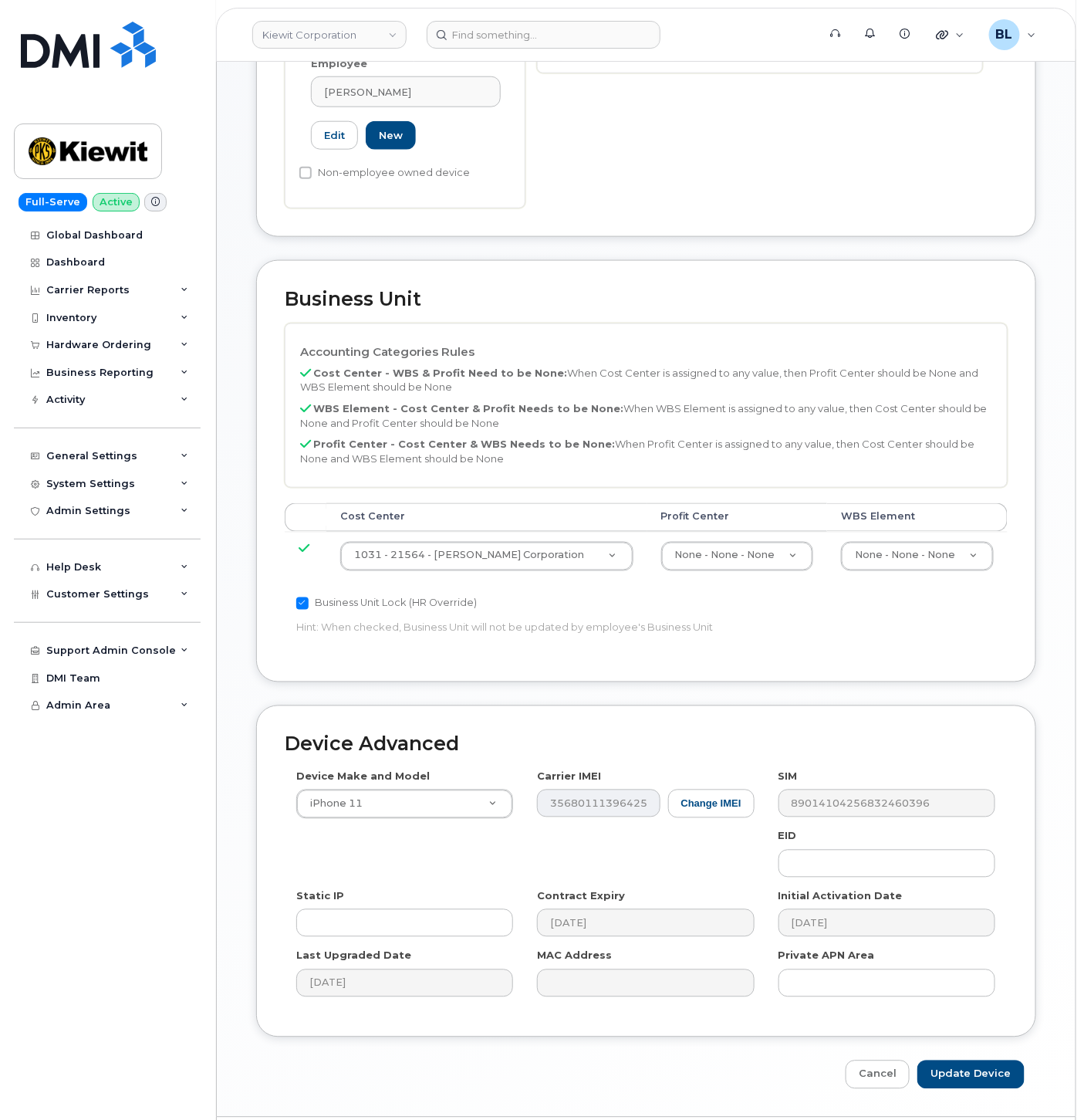
scroll to position [510, 0]
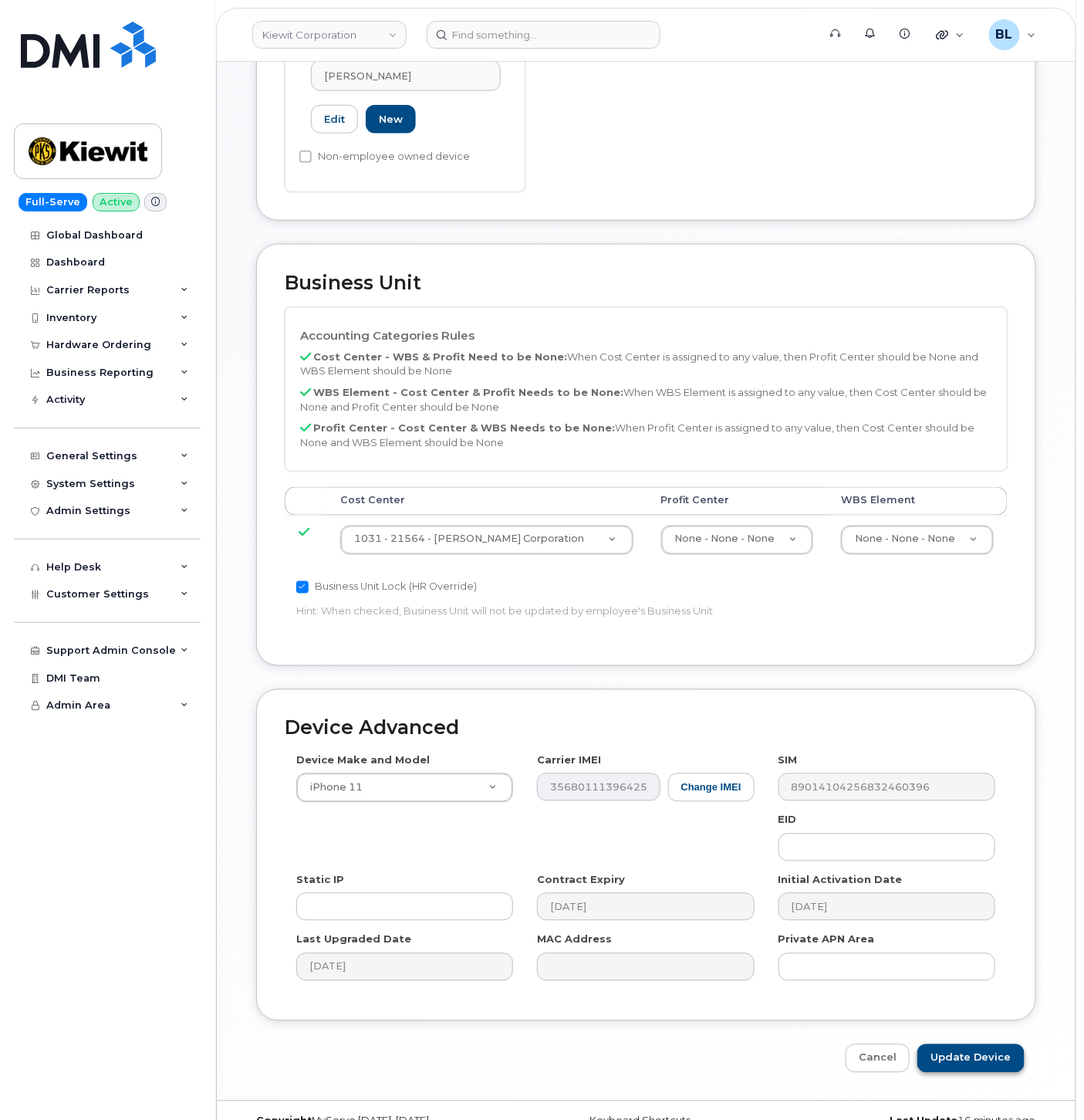
type input "[PERSON_NAME] - test"
click at [991, 1044] on input "Update Device" at bounding box center [971, 1058] width 107 height 28
type input "Saving..."
